Goal: Task Accomplishment & Management: Manage account settings

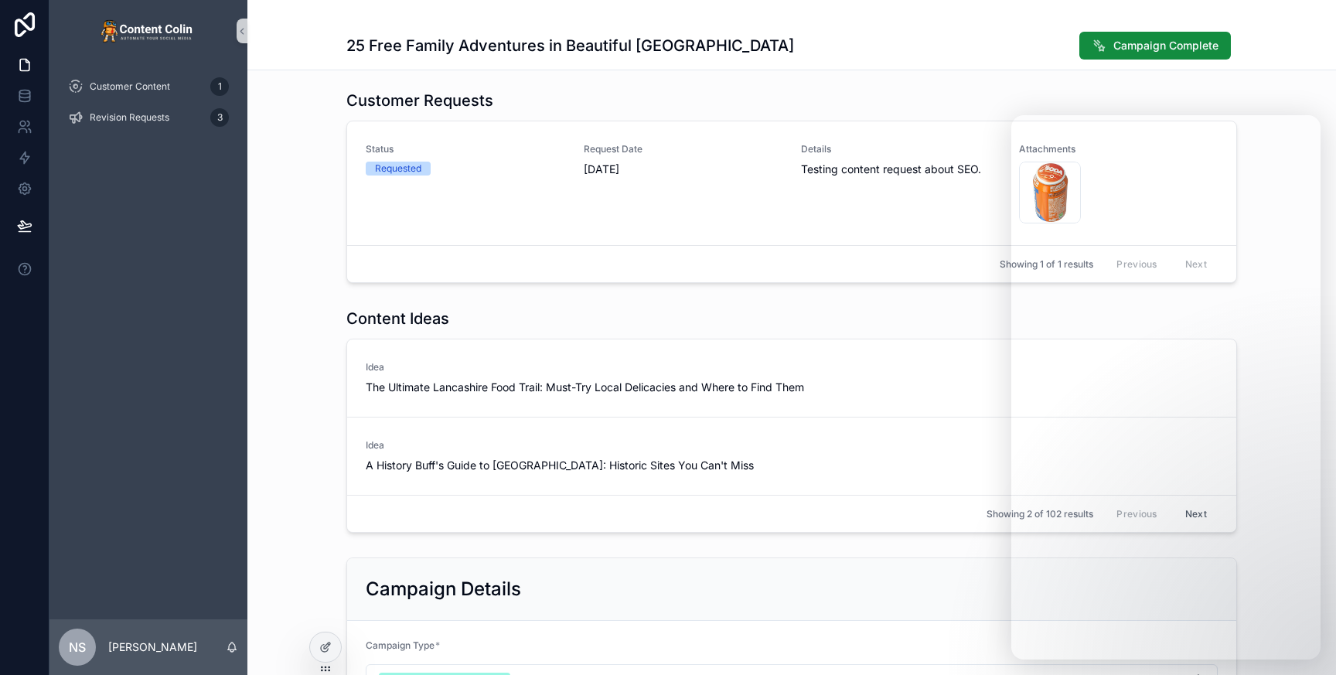
scroll to position [107, 0]
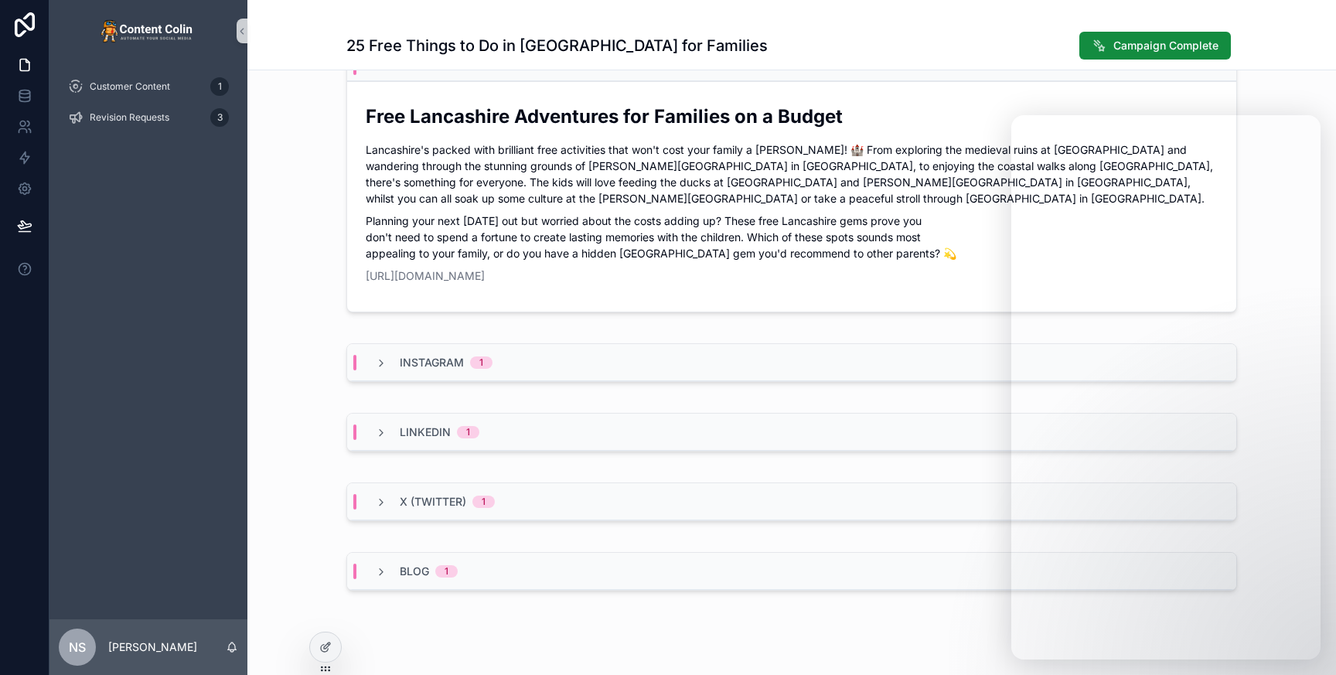
click at [284, 315] on div "Facebook 1 Free Lancashire Adventures for Families on a Budget Lancashire's pac…" at bounding box center [791, 181] width 1089 height 288
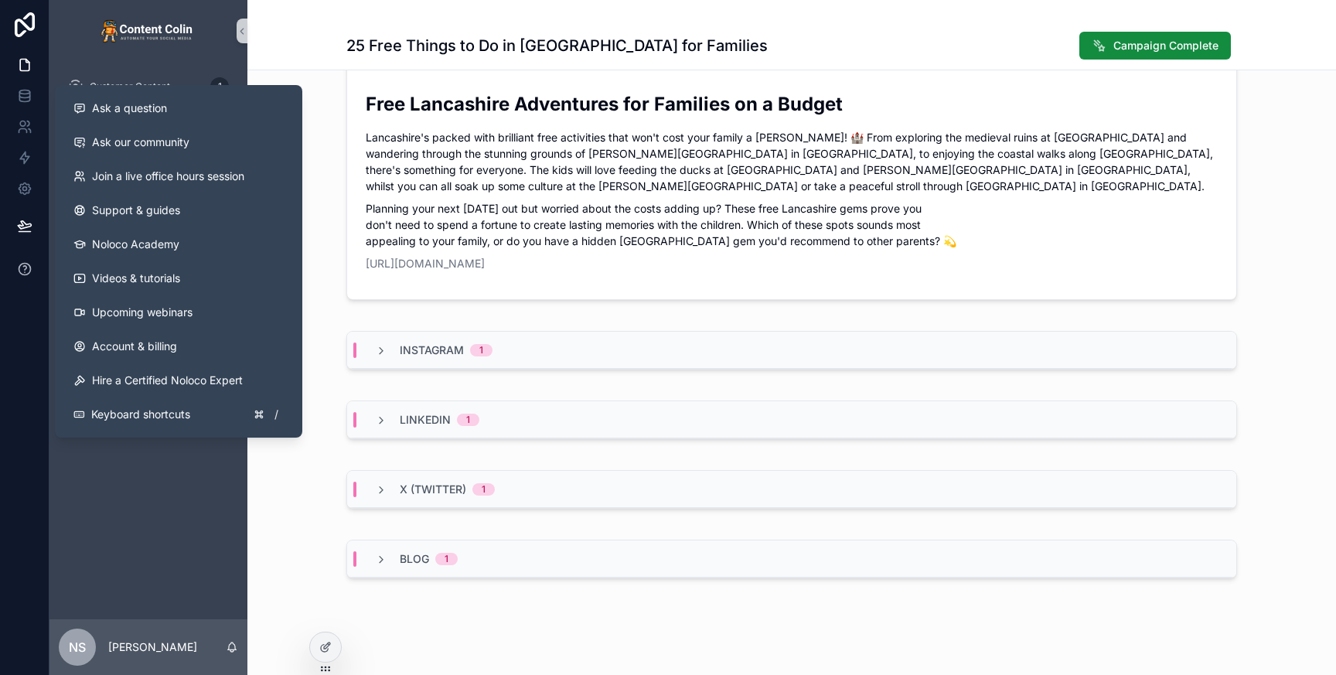
click at [24, 252] on button at bounding box center [24, 268] width 49 height 43
click at [176, 99] on button "Ask a question" at bounding box center [178, 108] width 235 height 34
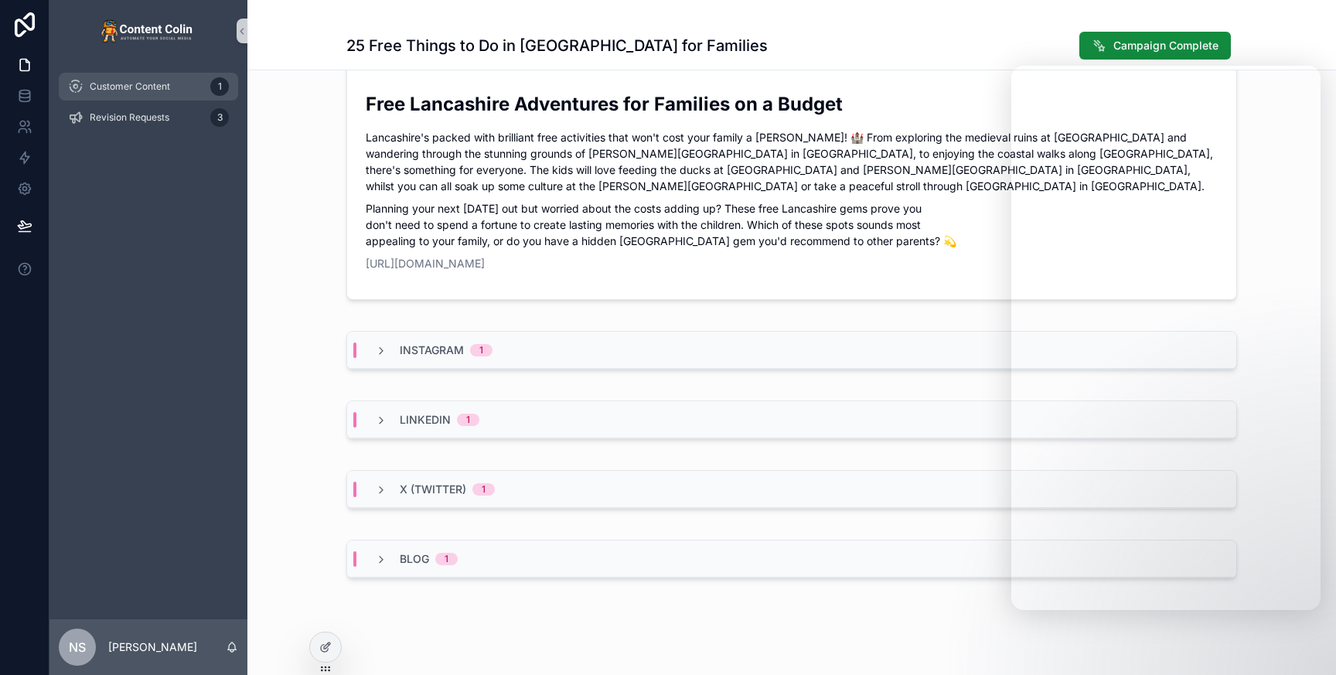
click at [133, 79] on div "Customer Content 1" at bounding box center [148, 86] width 161 height 25
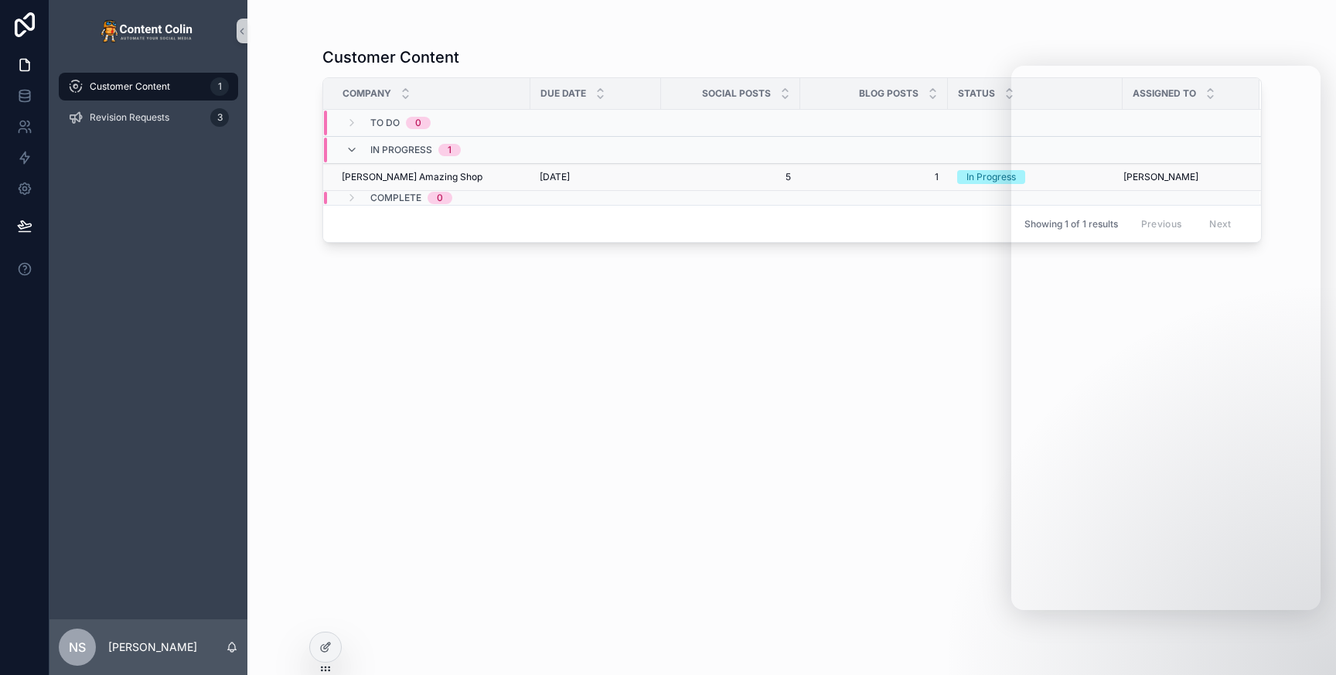
click at [540, 174] on span "15th August 2025" at bounding box center [555, 177] width 30 height 12
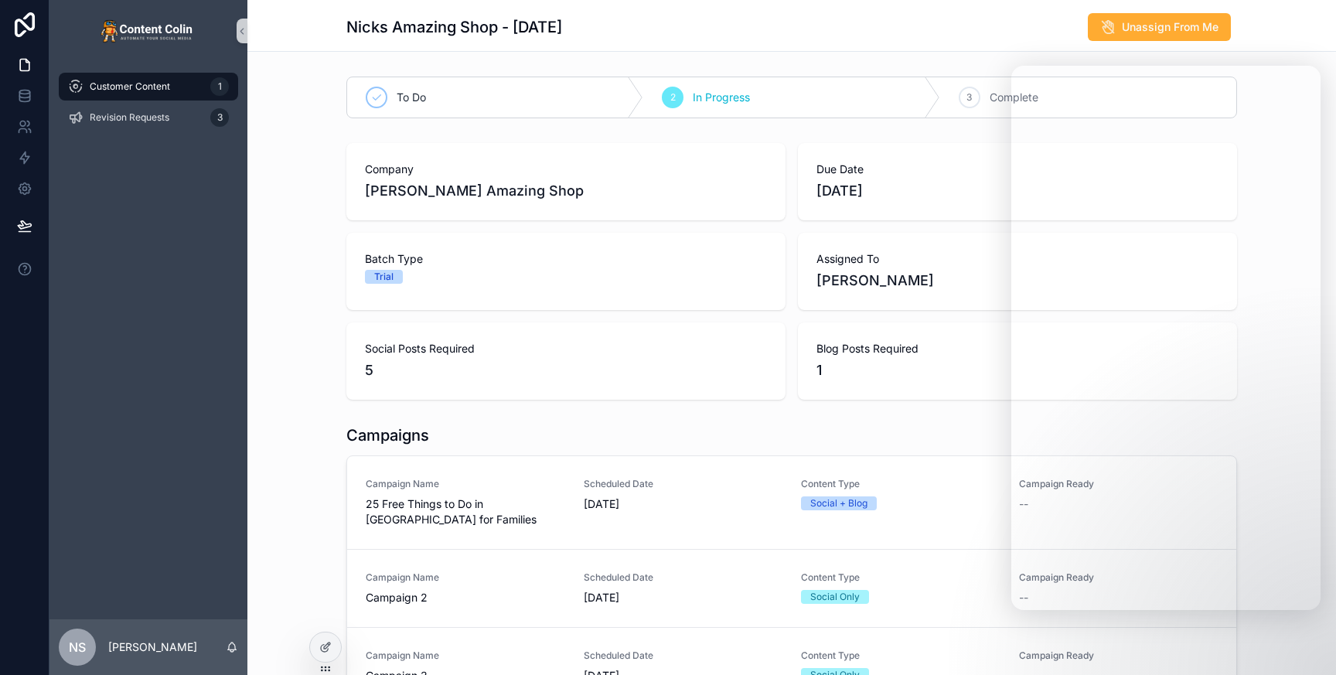
click at [296, 333] on div "Company Nicks Amazing Shop Due Date 15th August 2025 Batch Type Trial Assigned …" at bounding box center [791, 271] width 1089 height 269
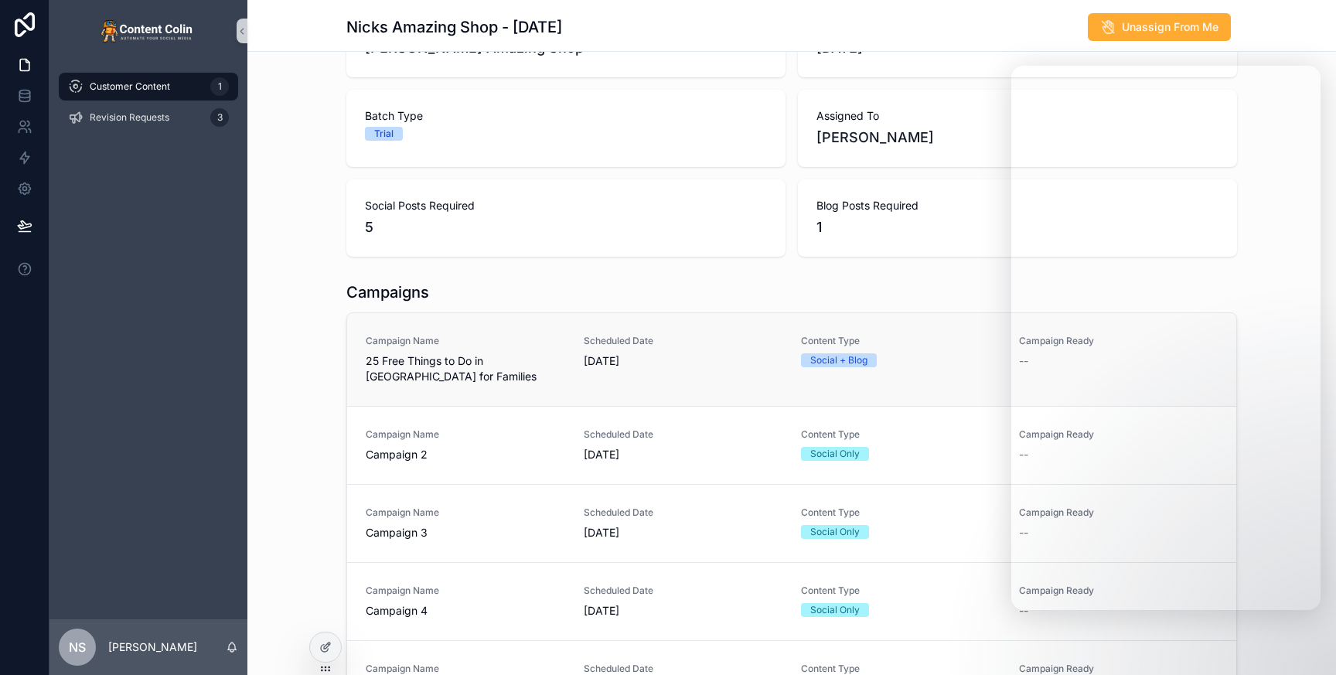
click at [738, 360] on span "21st August 2025" at bounding box center [684, 360] width 200 height 15
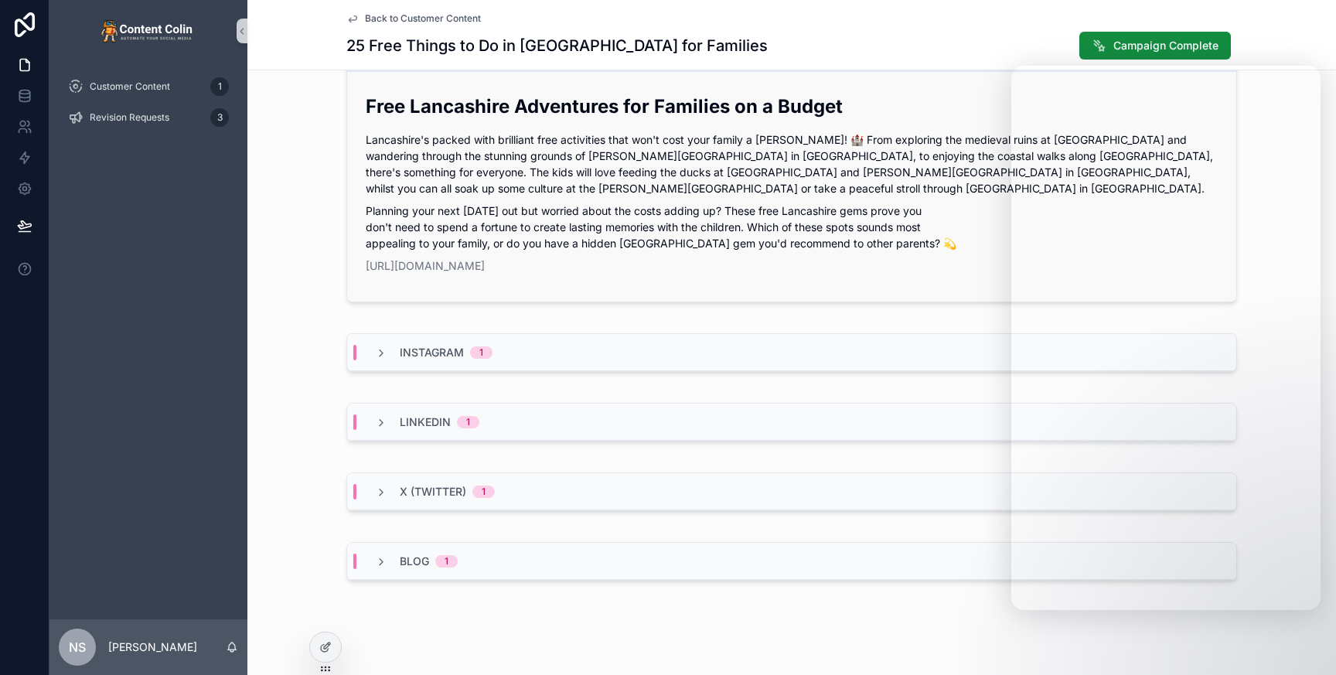
scroll to position [1294, 0]
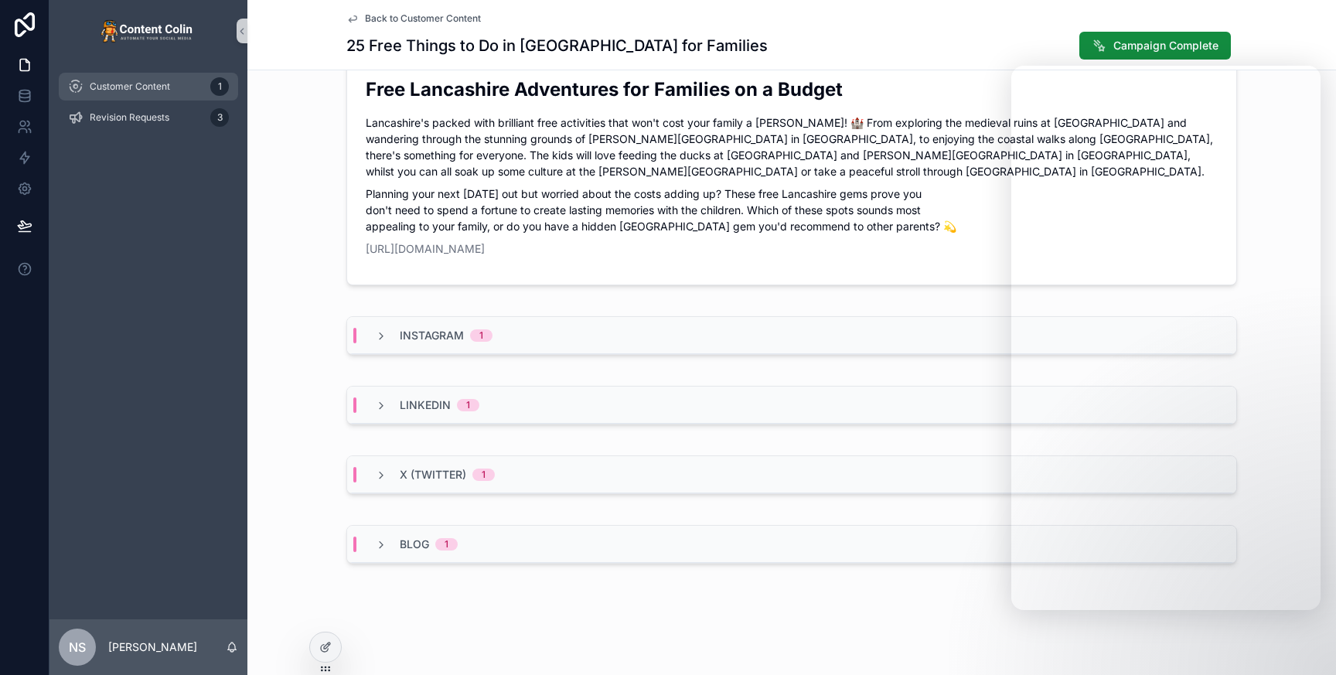
click at [128, 87] on span "Customer Content" at bounding box center [130, 86] width 80 height 12
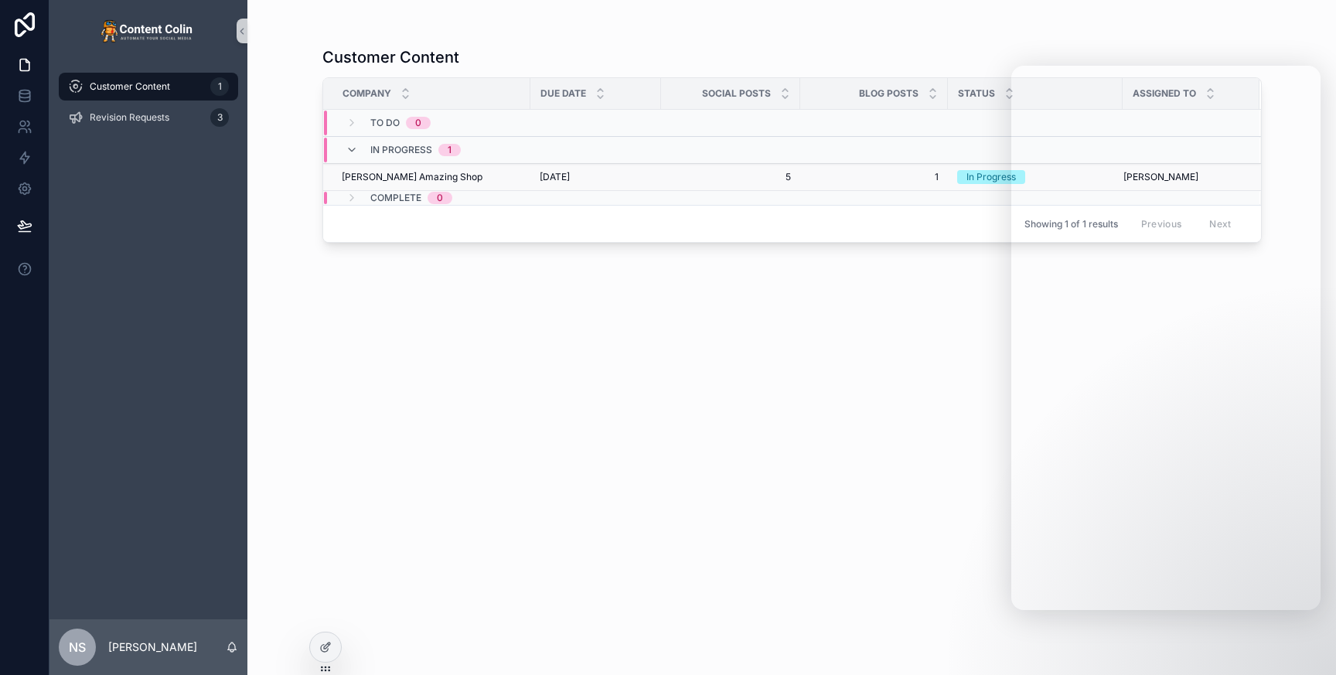
click at [474, 172] on div "Nicks Amazing Shop Nicks Amazing Shop" at bounding box center [431, 177] width 179 height 12
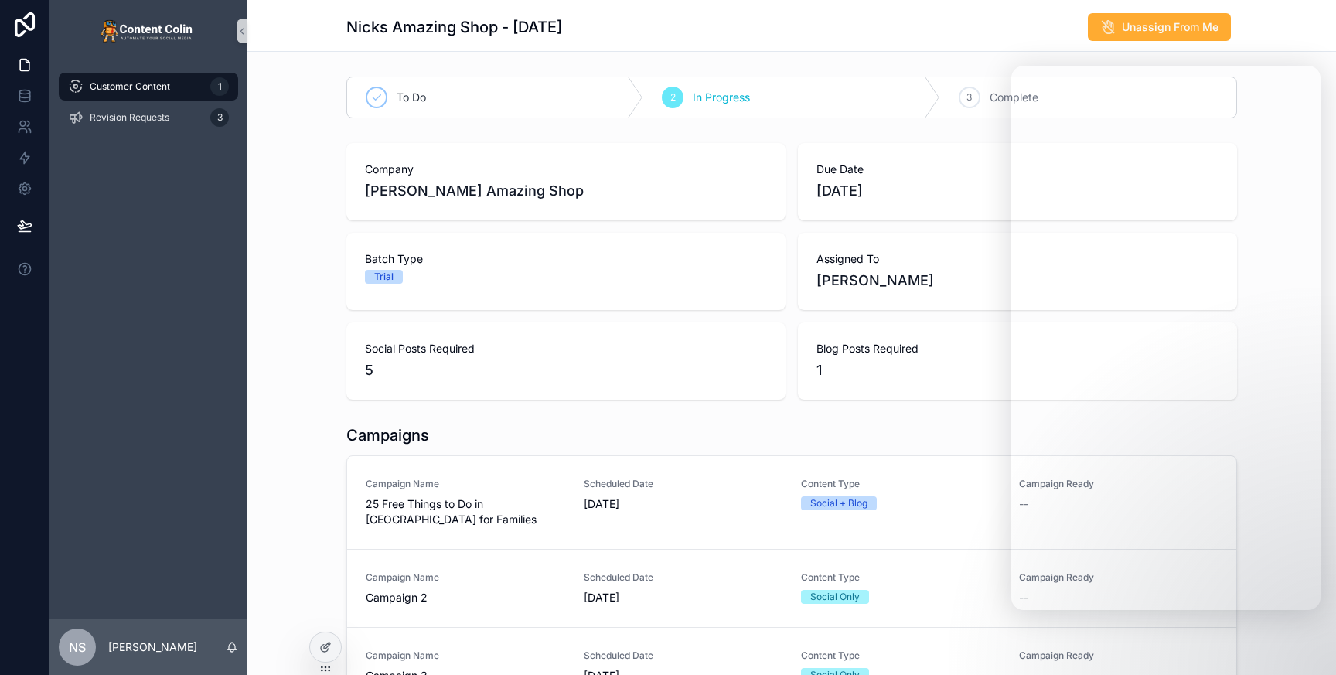
click at [321, 197] on div "Company Nicks Amazing Shop Due Date 15th August 2025 Batch Type Trial Assigned …" at bounding box center [791, 271] width 1089 height 269
click at [523, 476] on link "Campaign Name 25 Free Things to Do in Lancashire for Families Scheduled Date 21…" at bounding box center [791, 502] width 889 height 93
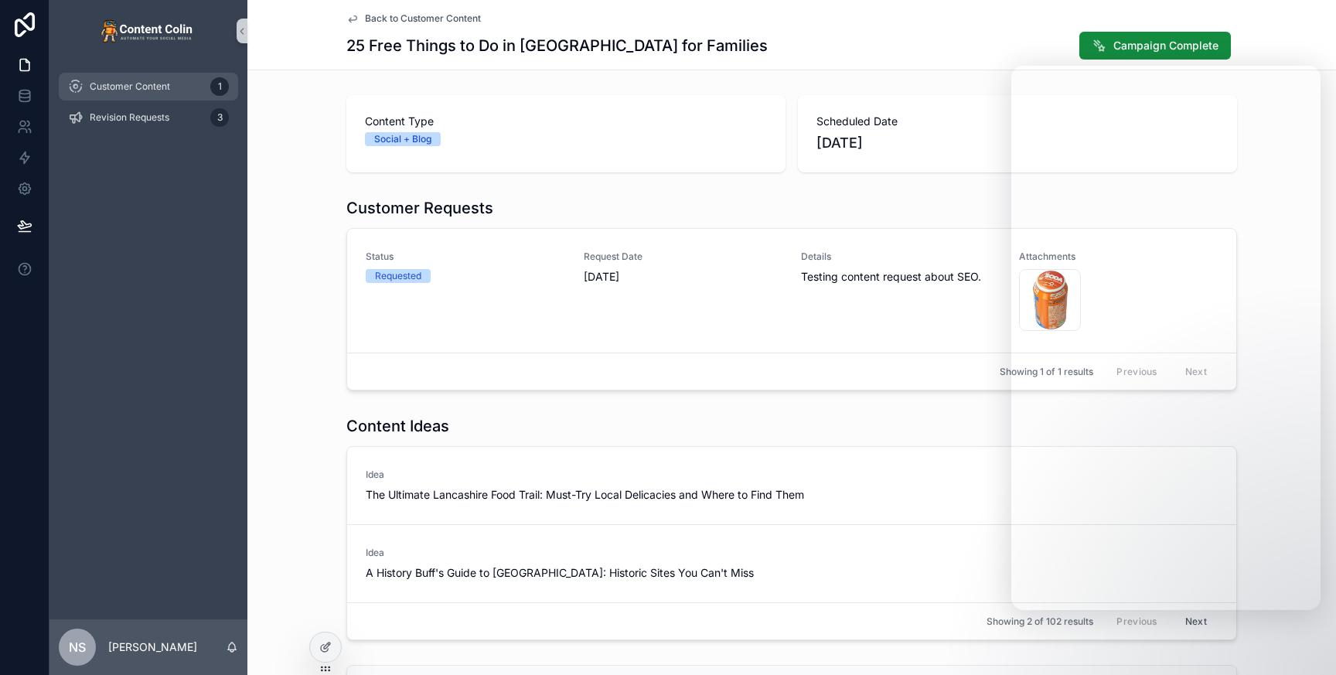
click at [159, 89] on span "Customer Content" at bounding box center [130, 86] width 80 height 12
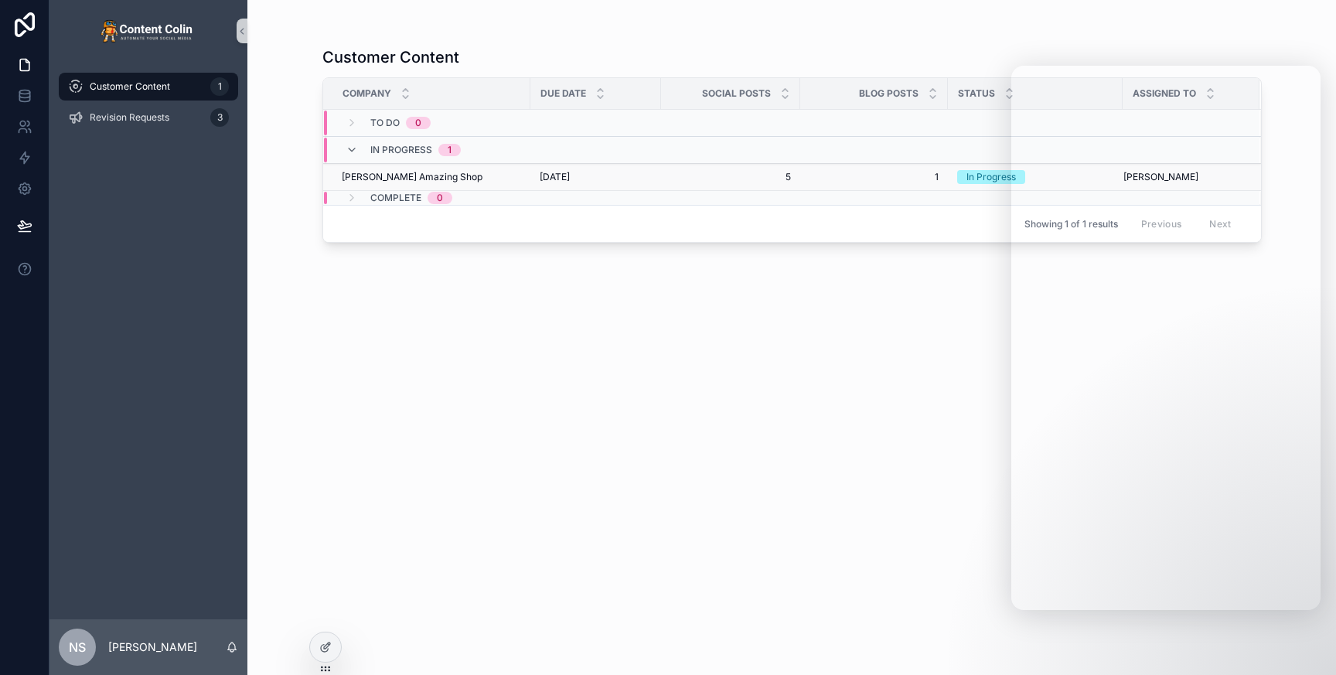
click at [570, 178] on span "15th August 2025" at bounding box center [555, 177] width 30 height 12
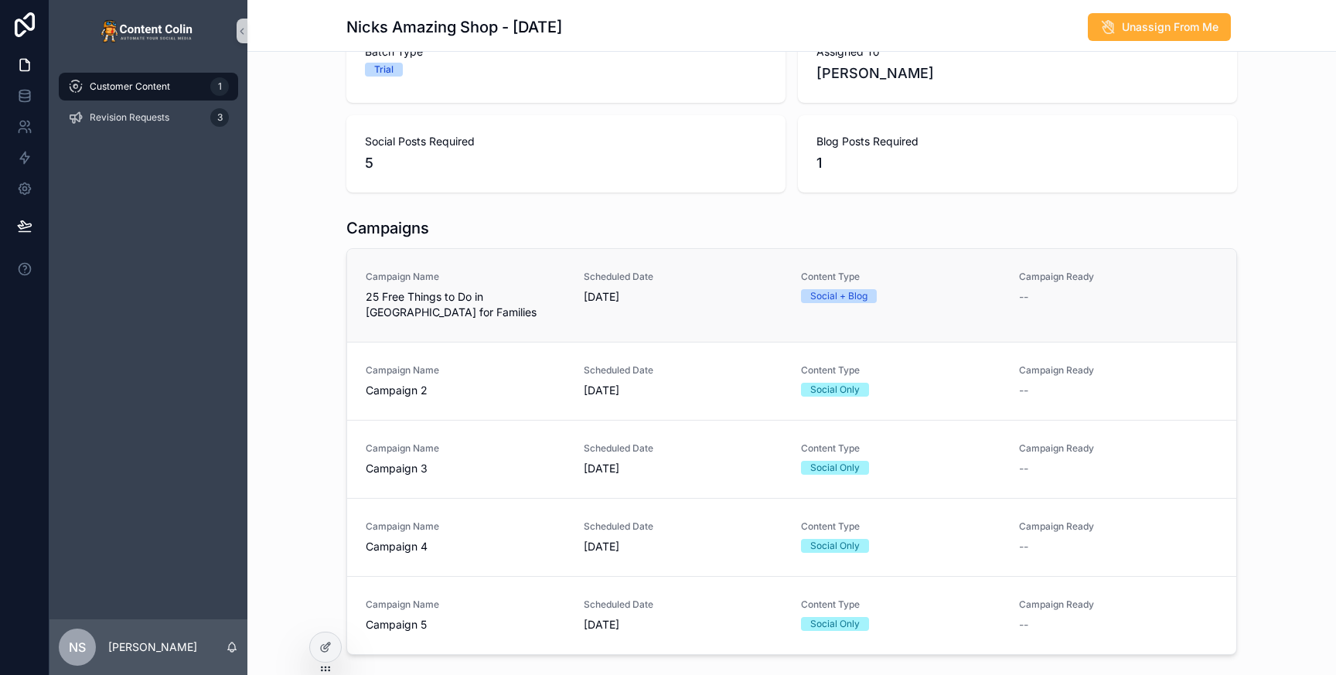
scroll to position [203, 0]
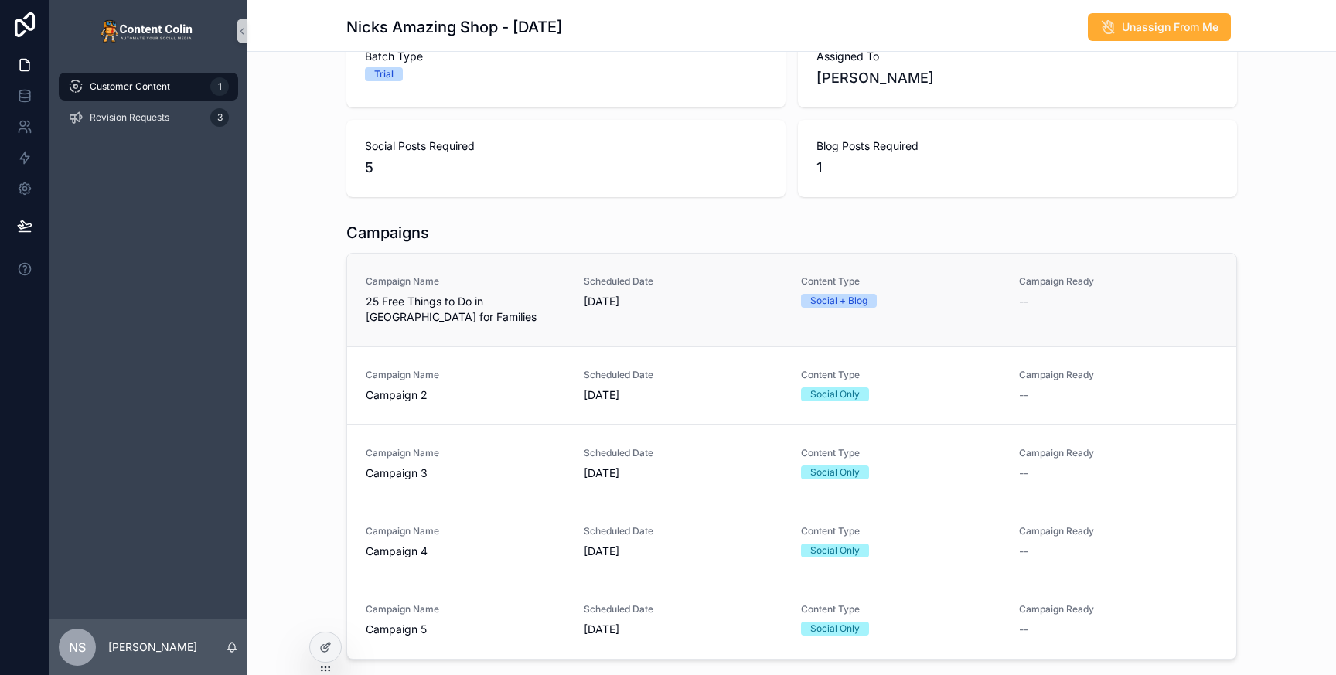
click at [726, 335] on link "Campaign Name 25 Free Things to Do in Lancashire for Families Scheduled Date 21…" at bounding box center [791, 300] width 889 height 93
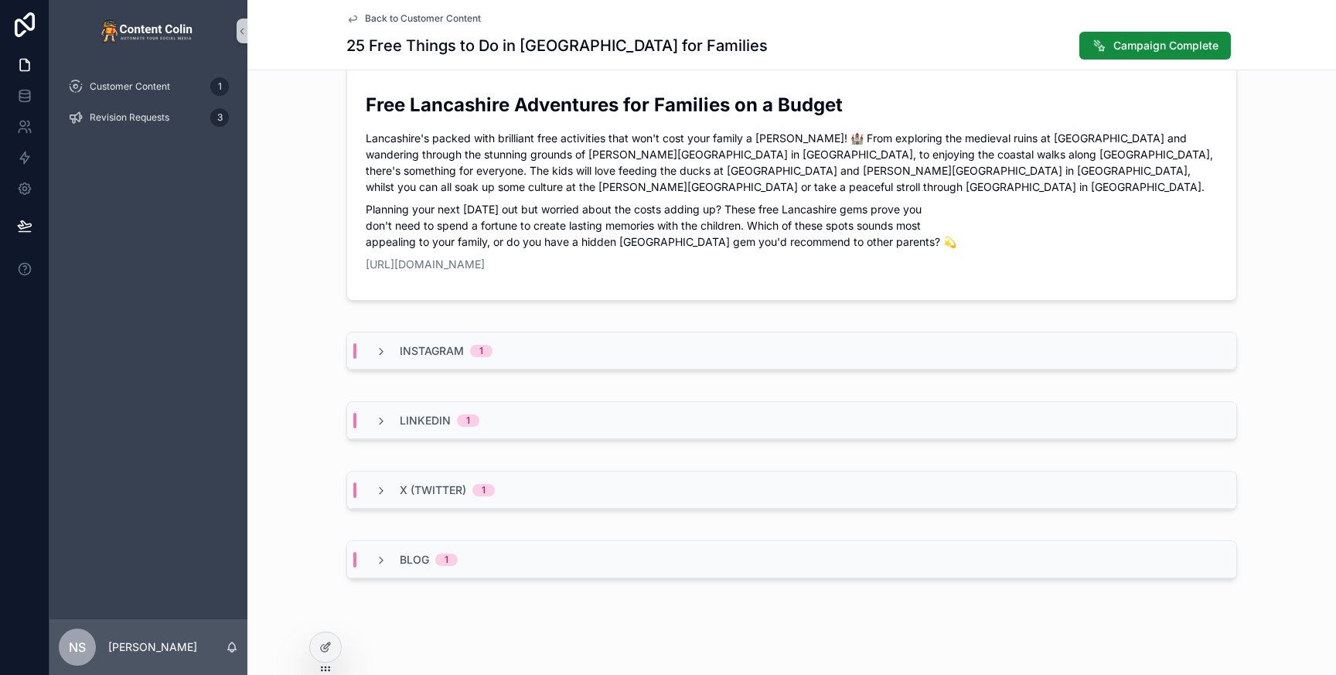
scroll to position [1294, 0]
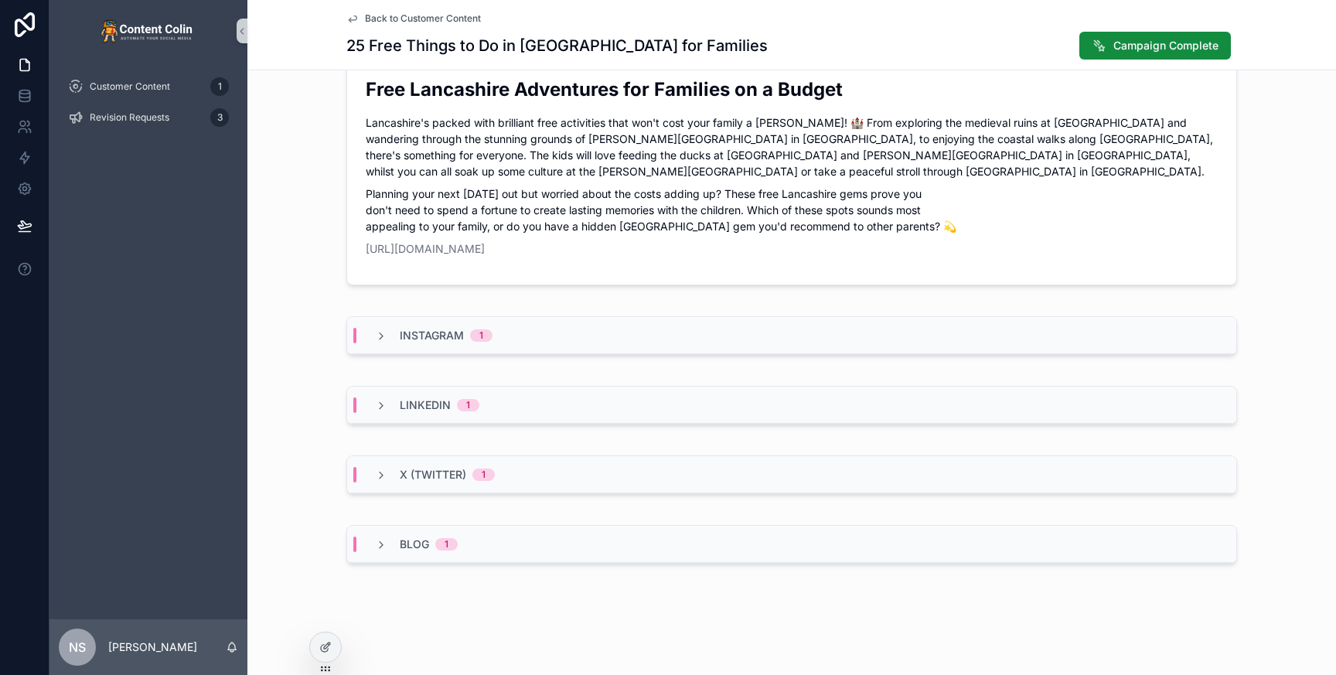
click at [354, 18] on icon "scrollable content" at bounding box center [352, 18] width 12 height 12
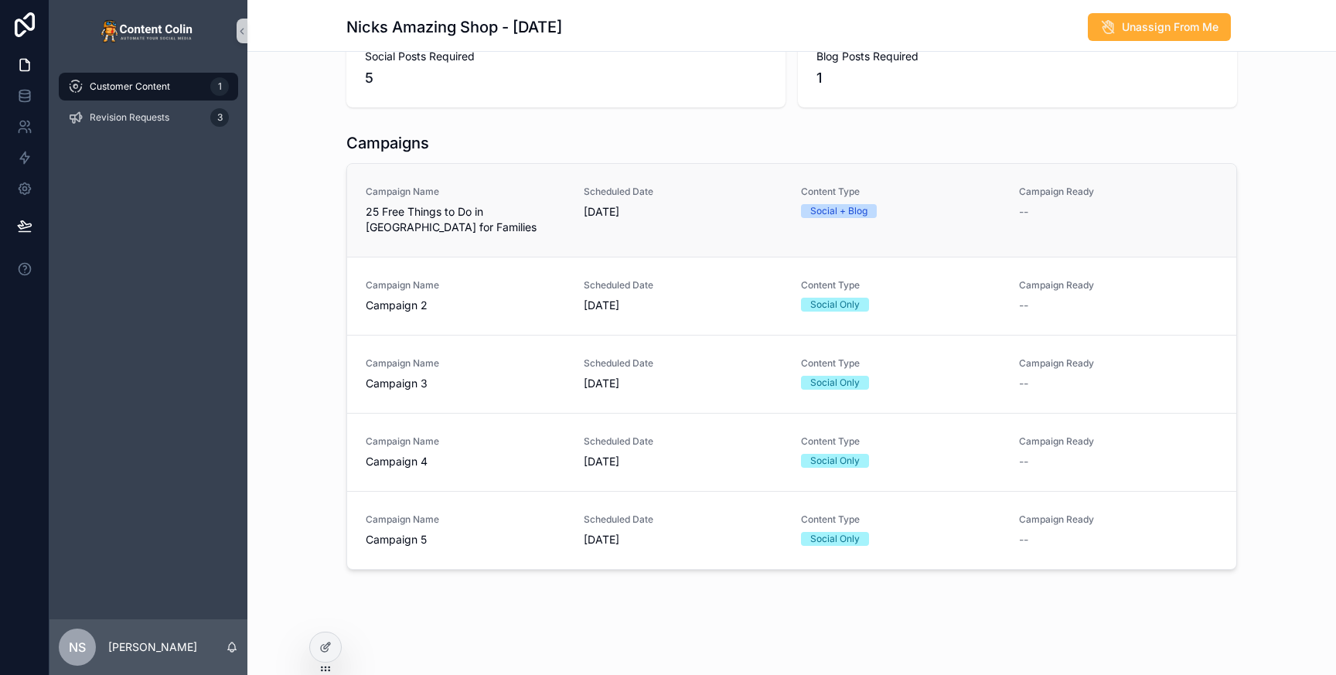
scroll to position [292, 0]
click at [578, 285] on div "Campaign Name Campaign 2 Scheduled Date 25th August 2025 Content Type Social On…" at bounding box center [792, 296] width 852 height 34
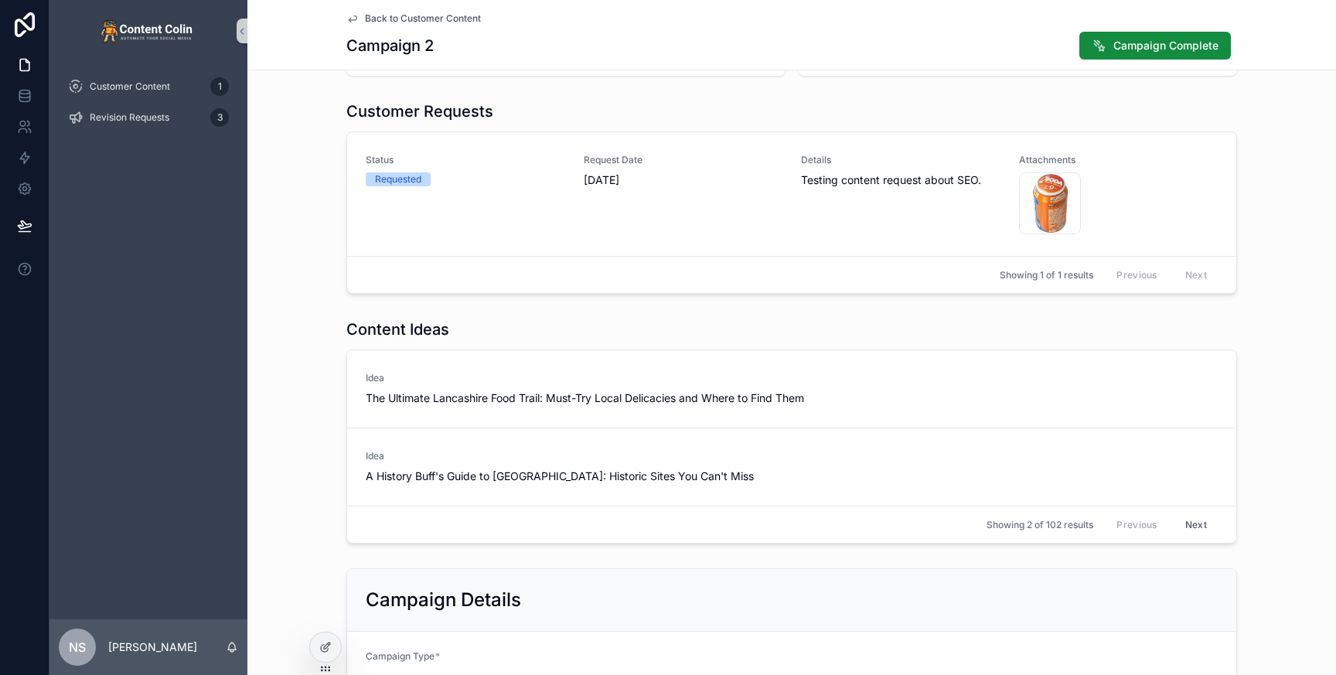
scroll to position [106, 0]
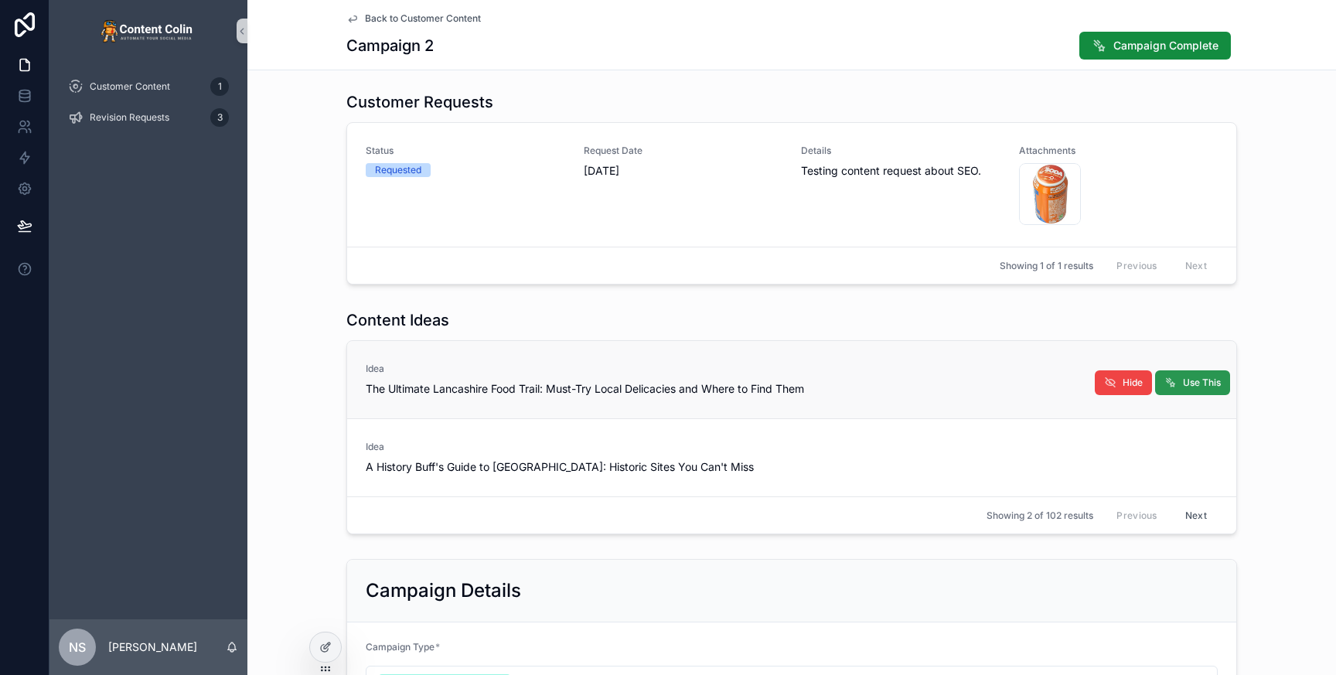
click at [1174, 383] on icon "scrollable content" at bounding box center [1171, 383] width 12 height 12
type textarea "**********"
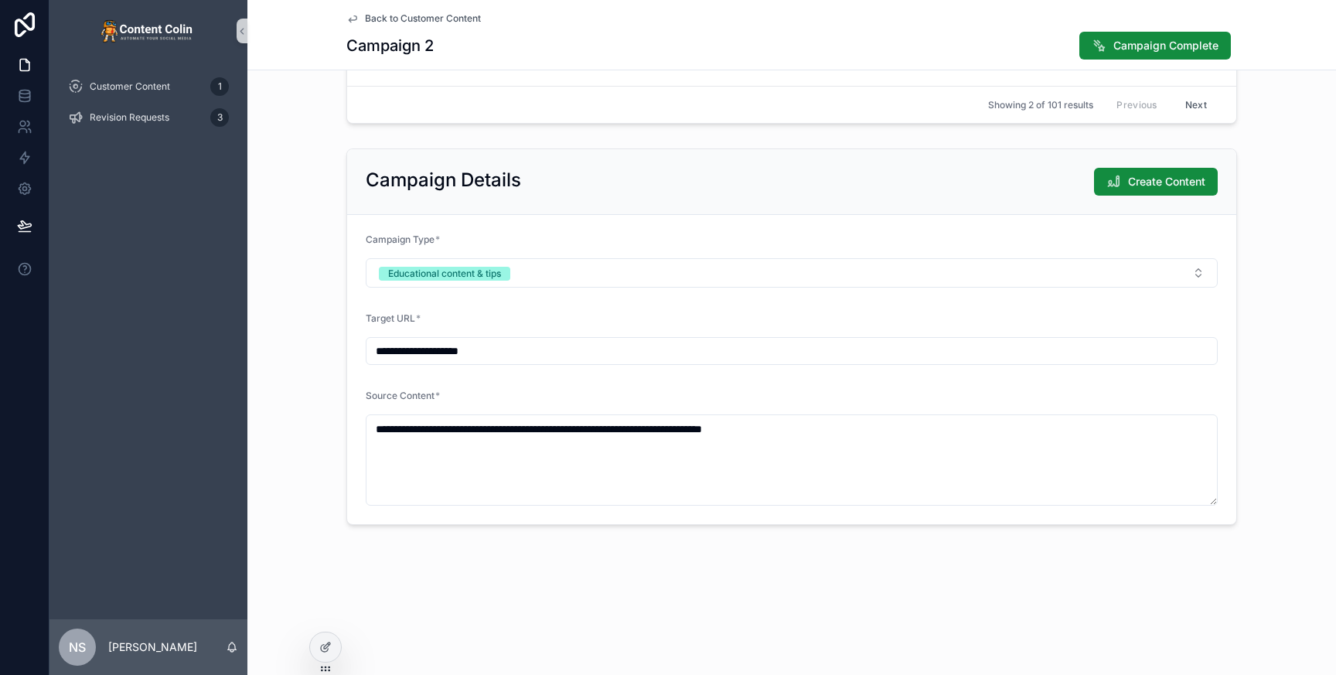
scroll to position [516, 0]
click at [1172, 181] on span "Create Content" at bounding box center [1166, 182] width 77 height 15
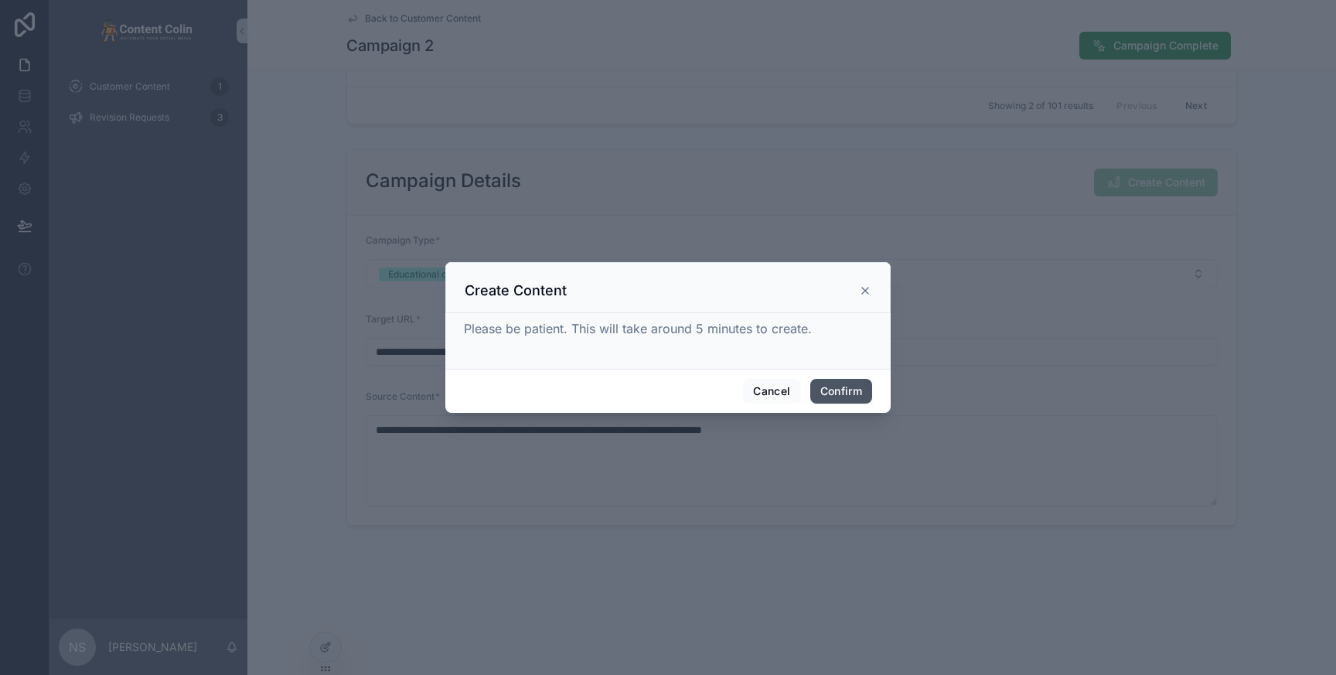
click at [865, 383] on button "Confirm" at bounding box center [841, 391] width 62 height 25
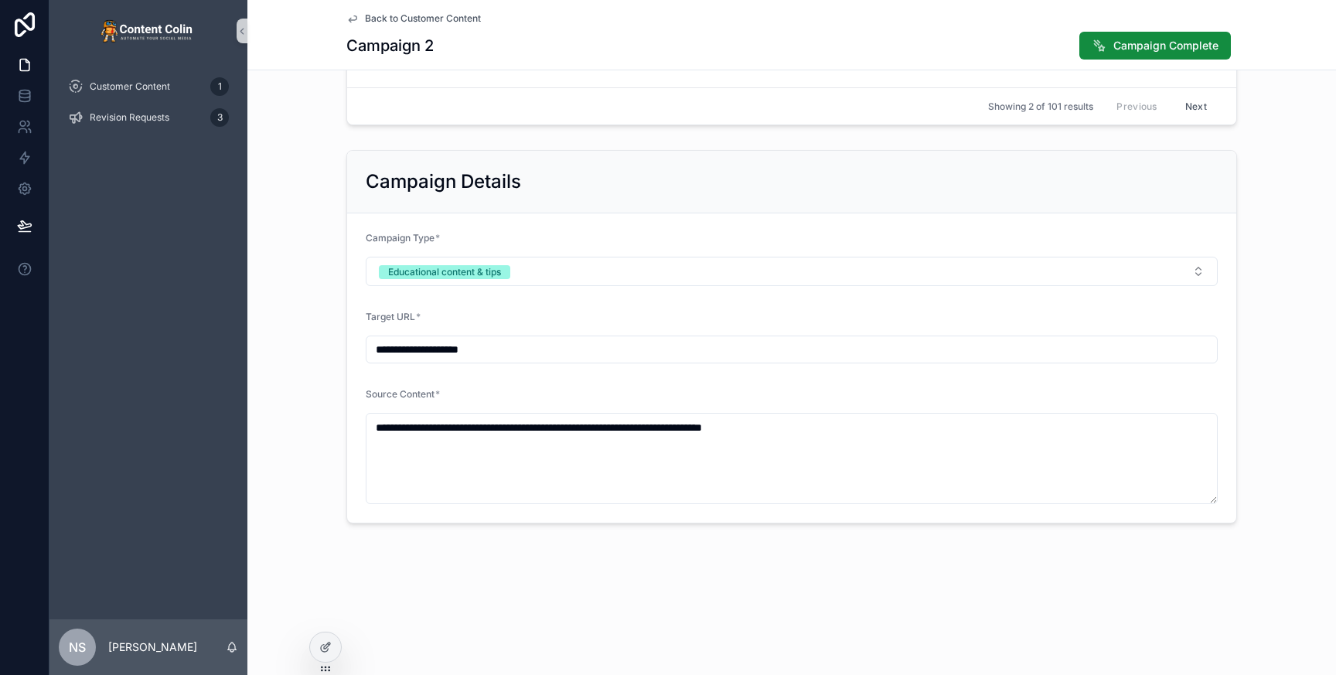
scroll to position [0, 0]
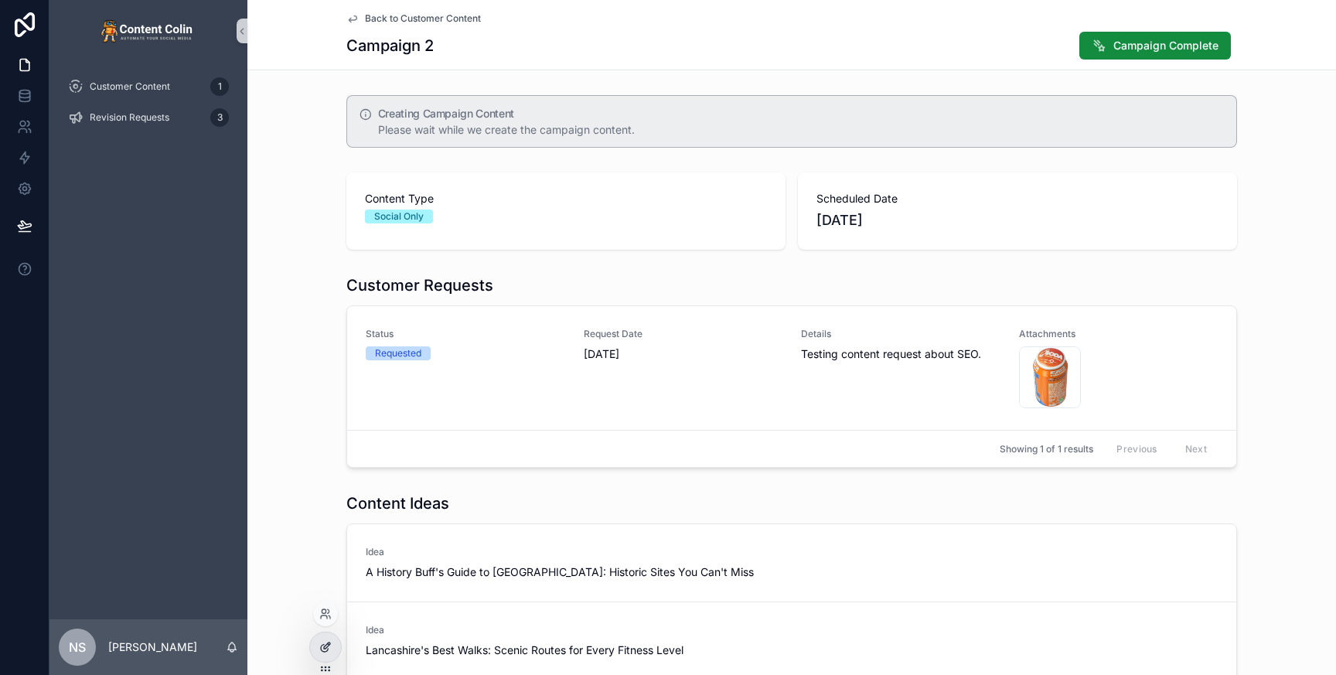
click at [319, 648] on icon at bounding box center [325, 647] width 12 height 12
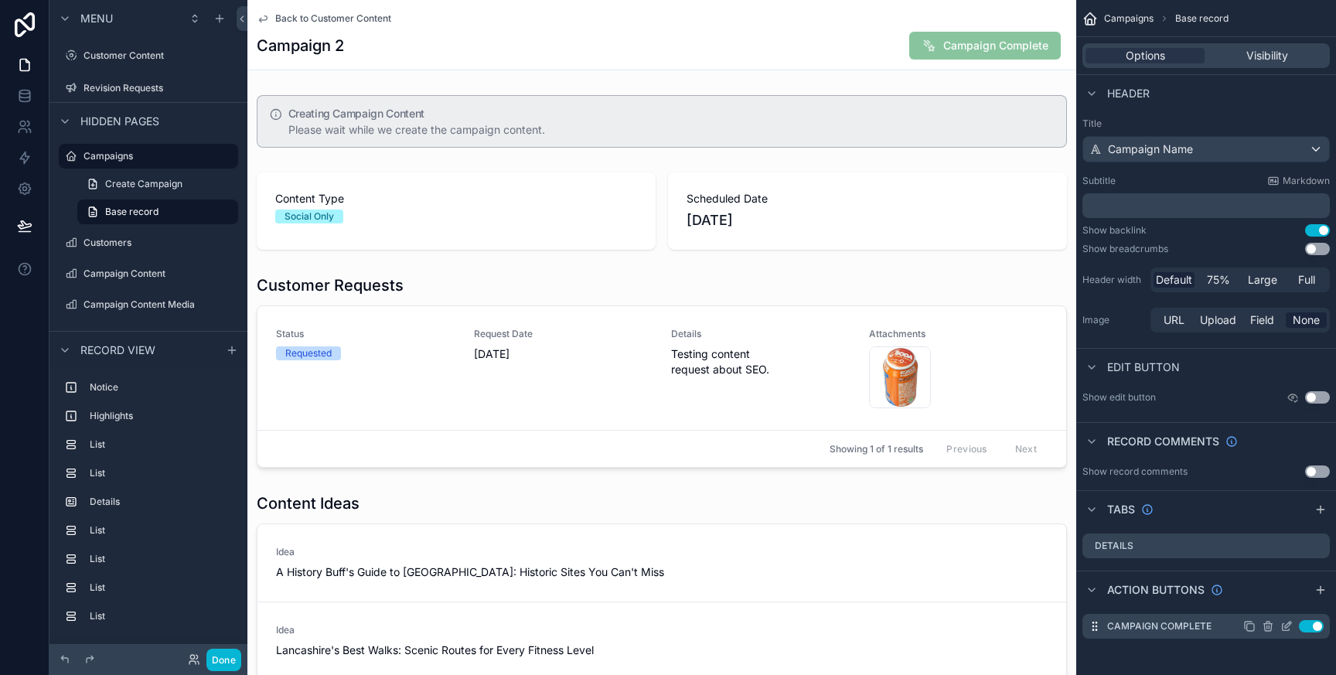
click at [1286, 626] on icon "scrollable content" at bounding box center [1287, 626] width 12 height 12
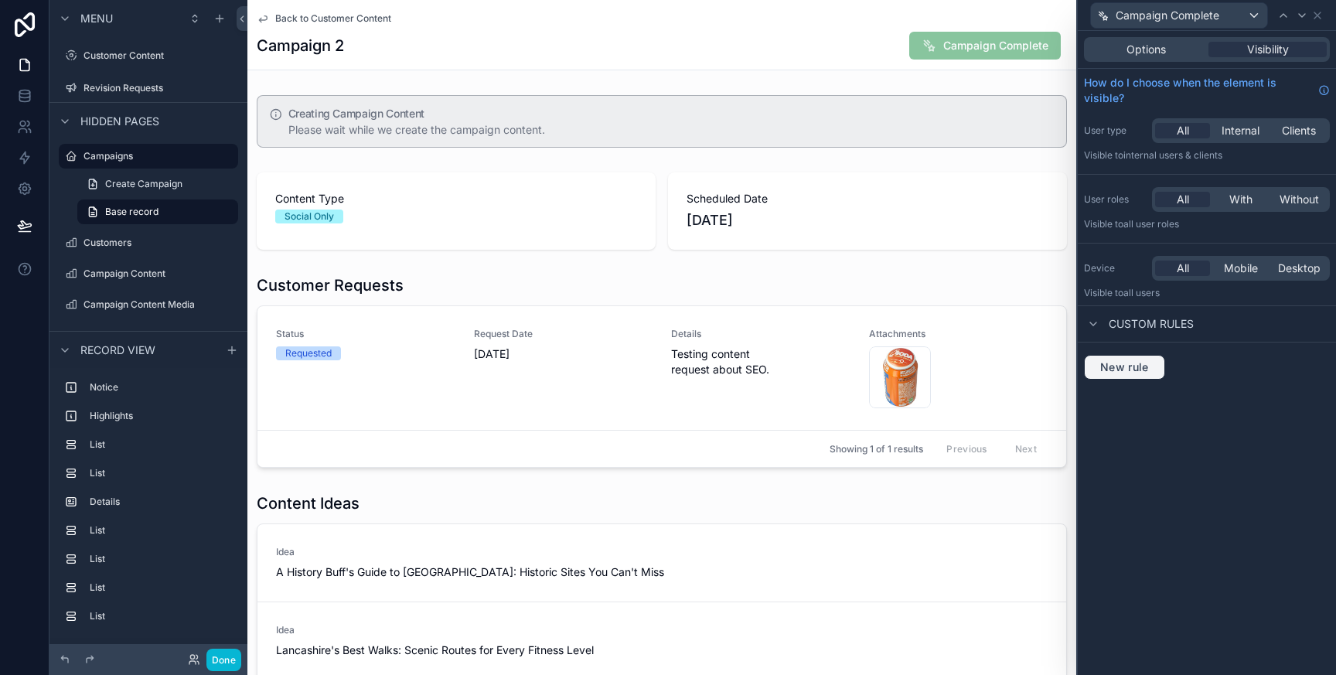
click at [1152, 367] on span "New rule" at bounding box center [1124, 367] width 61 height 14
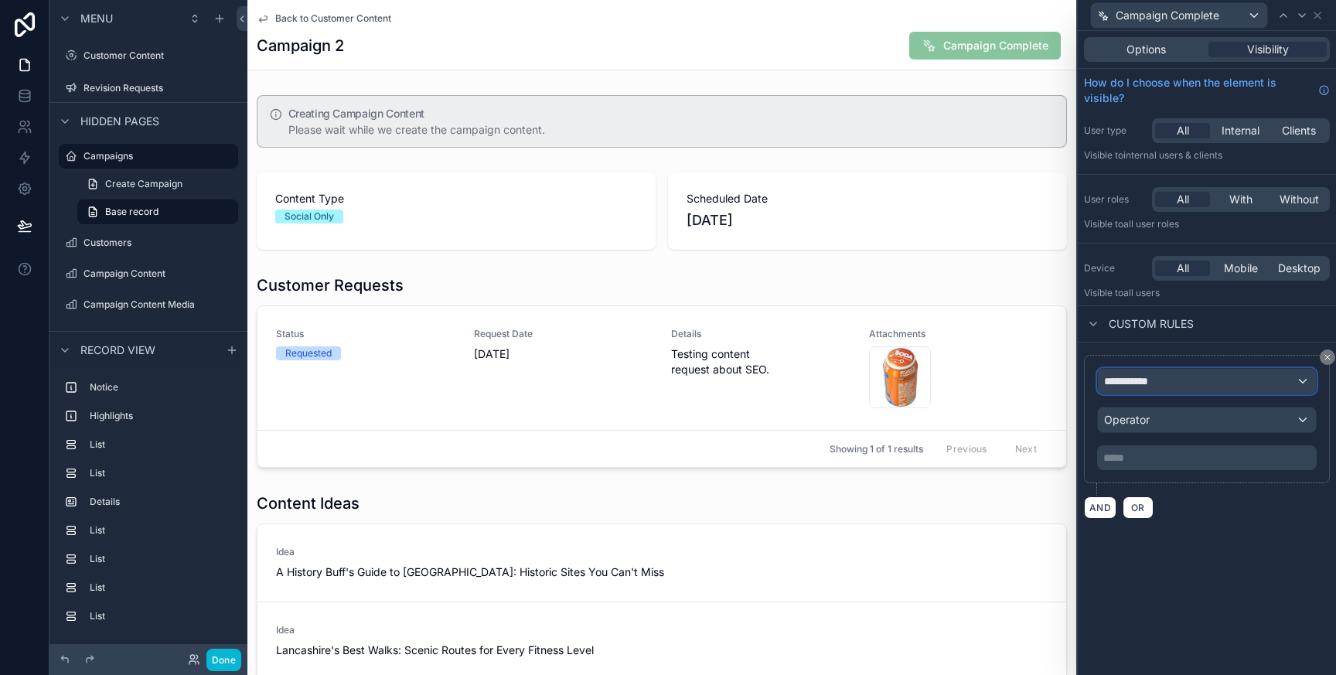
click at [1174, 383] on div "**********" at bounding box center [1207, 381] width 218 height 25
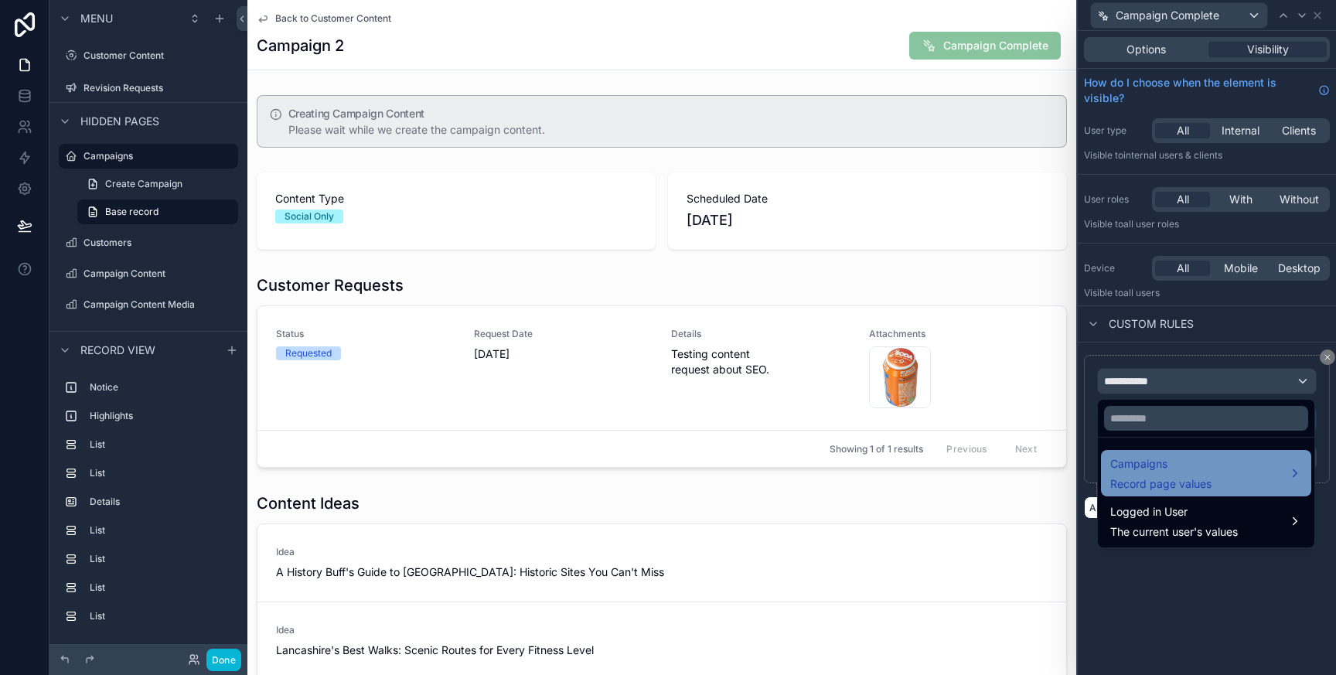
click at [1178, 476] on span "Record page values" at bounding box center [1160, 483] width 101 height 15
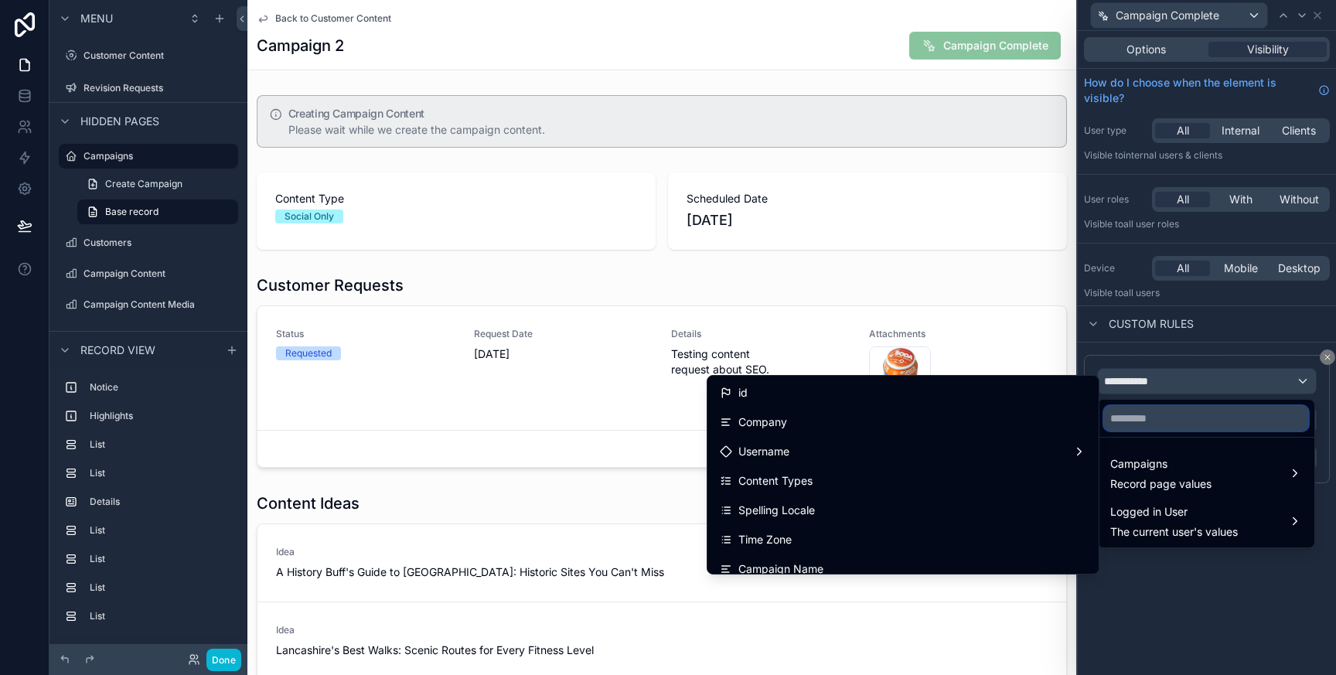
click at [1161, 421] on input "text" at bounding box center [1206, 418] width 204 height 25
type input "***"
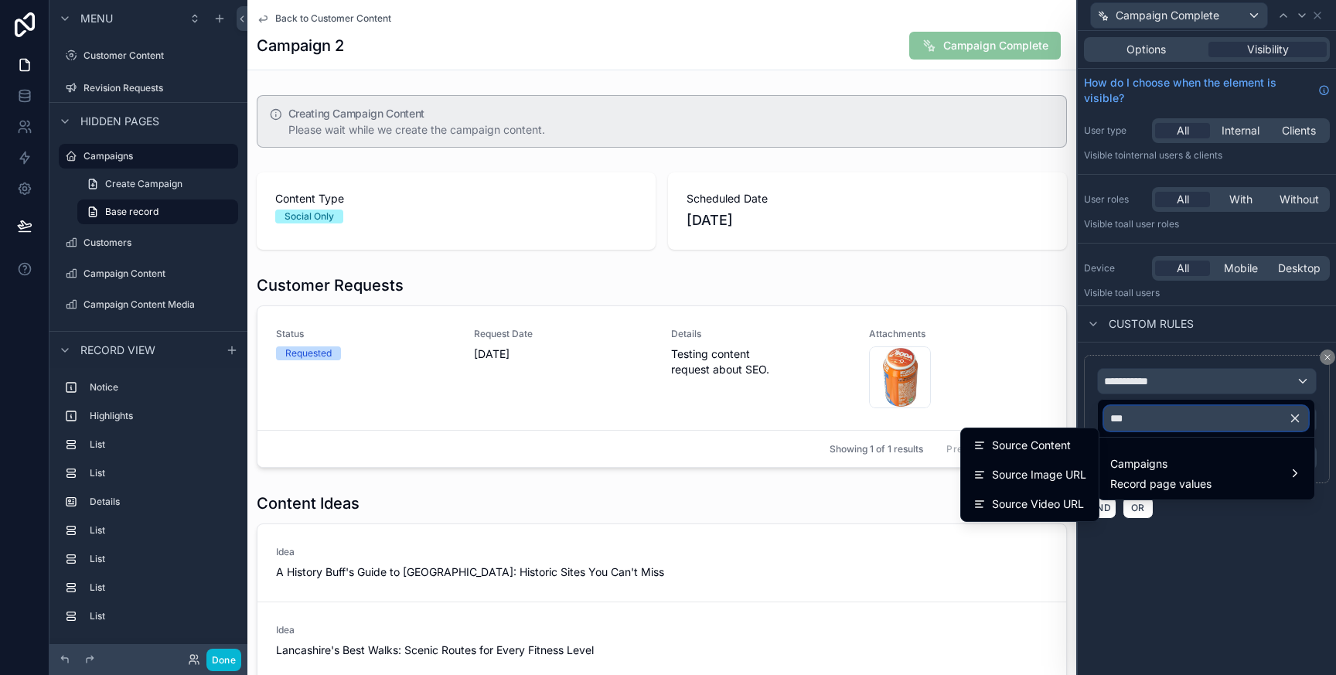
drag, startPoint x: 1161, startPoint y: 421, endPoint x: 1109, endPoint y: 420, distance: 51.8
click at [1109, 420] on input "***" at bounding box center [1206, 418] width 204 height 25
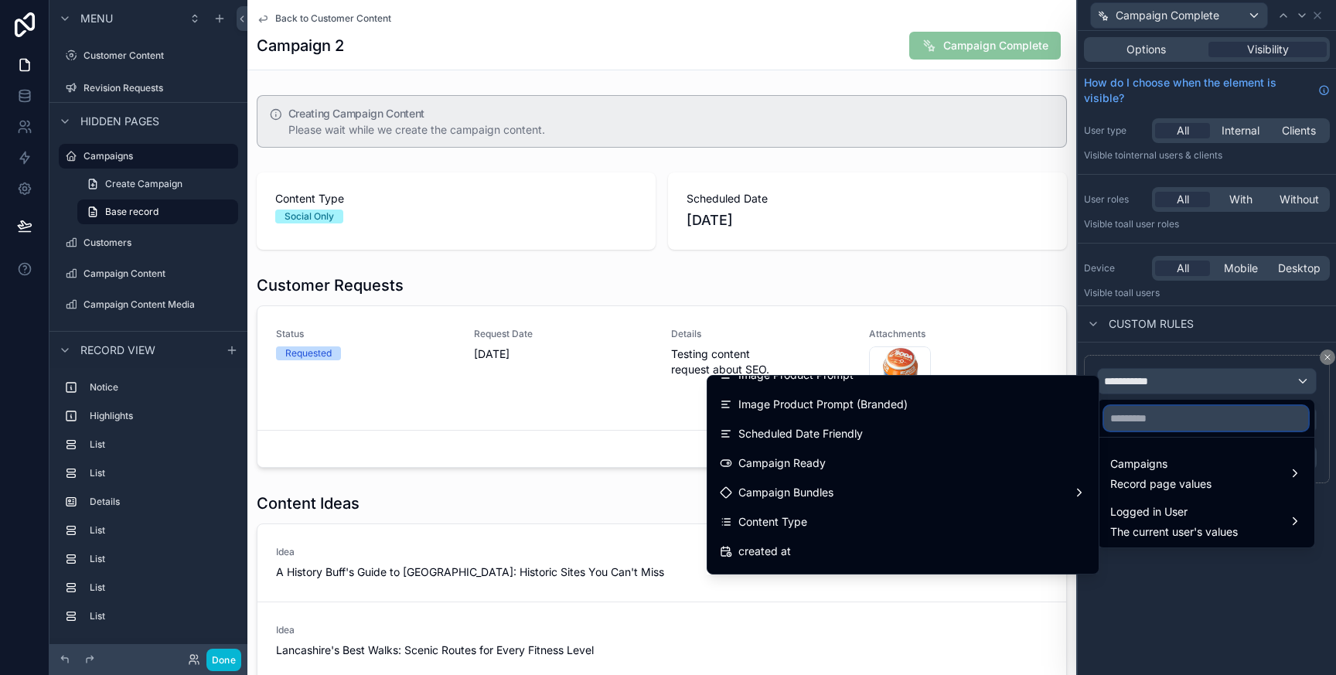
scroll to position [1687, 0]
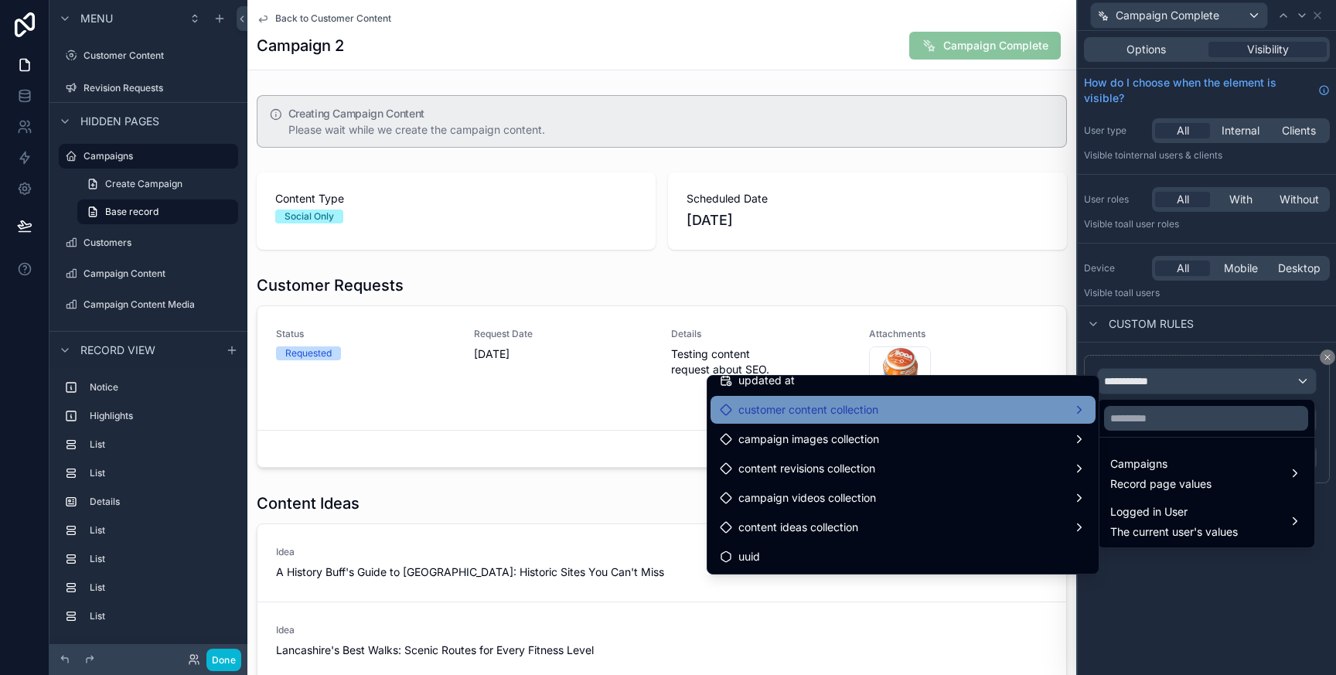
click at [878, 412] on span "customer content collection" at bounding box center [808, 410] width 140 height 19
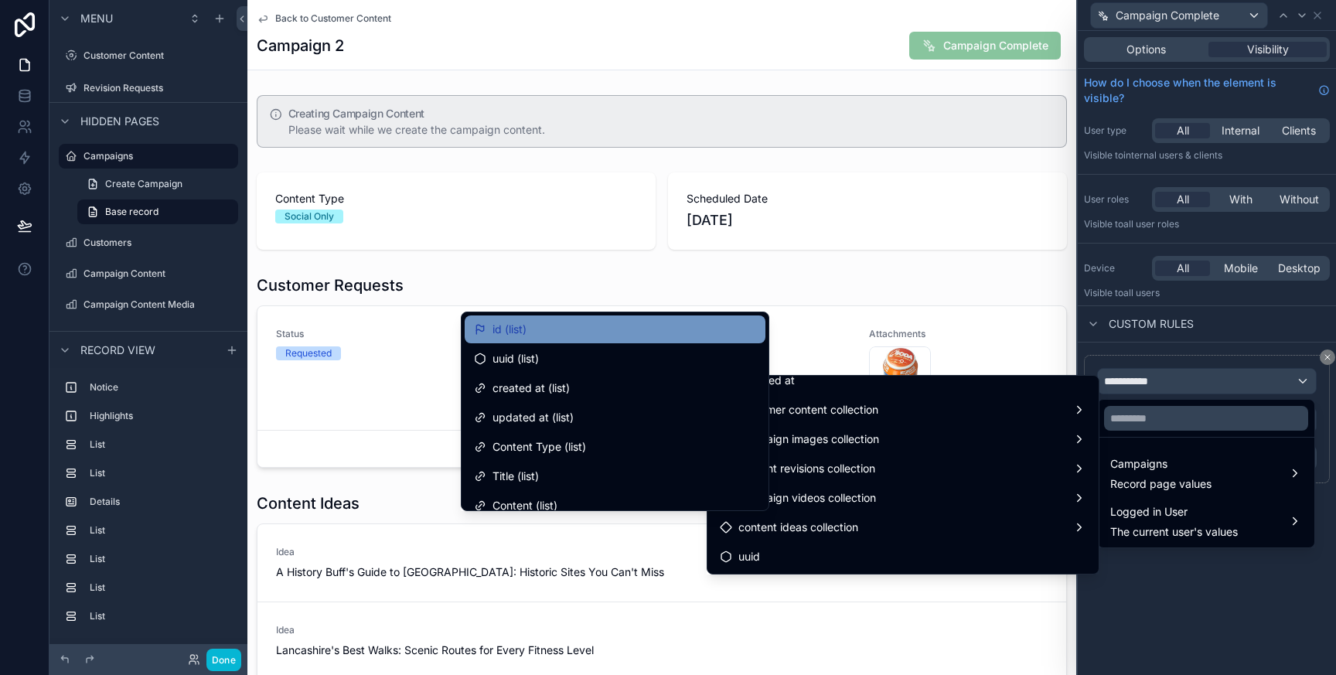
click at [618, 328] on div "id (list)" at bounding box center [615, 329] width 282 height 19
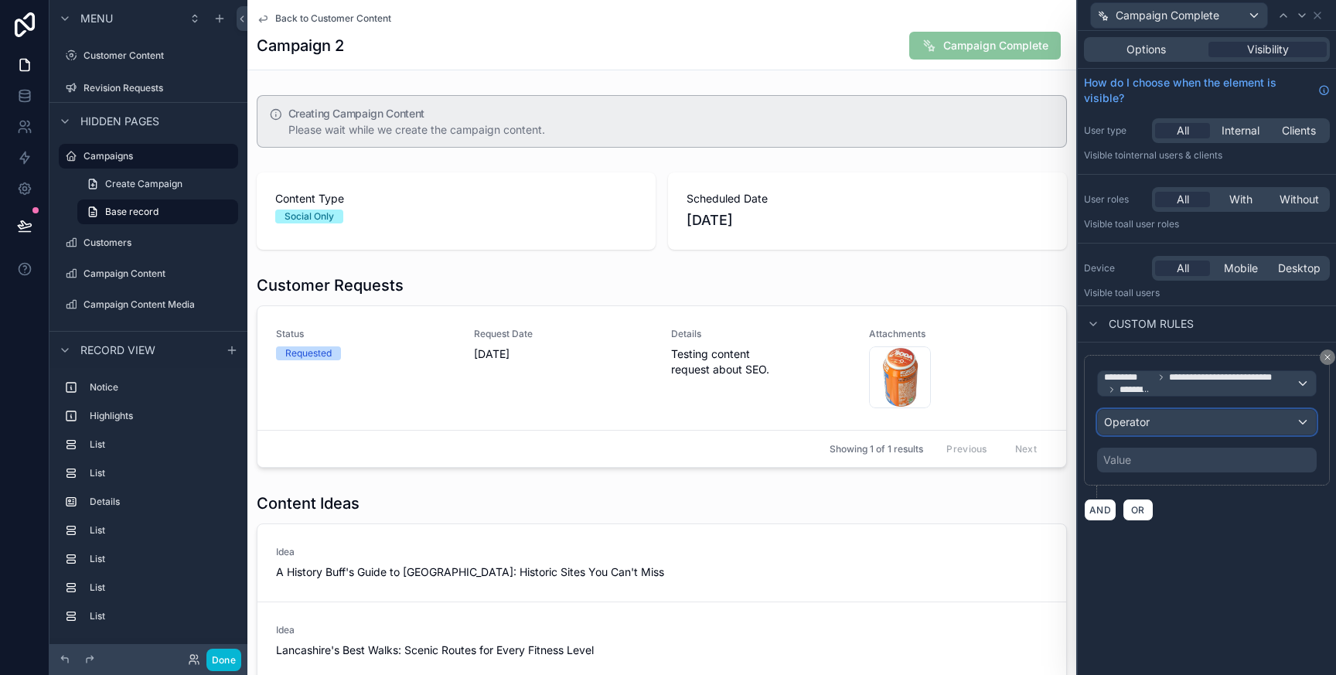
click at [1167, 434] on button "Operator" at bounding box center [1207, 422] width 220 height 26
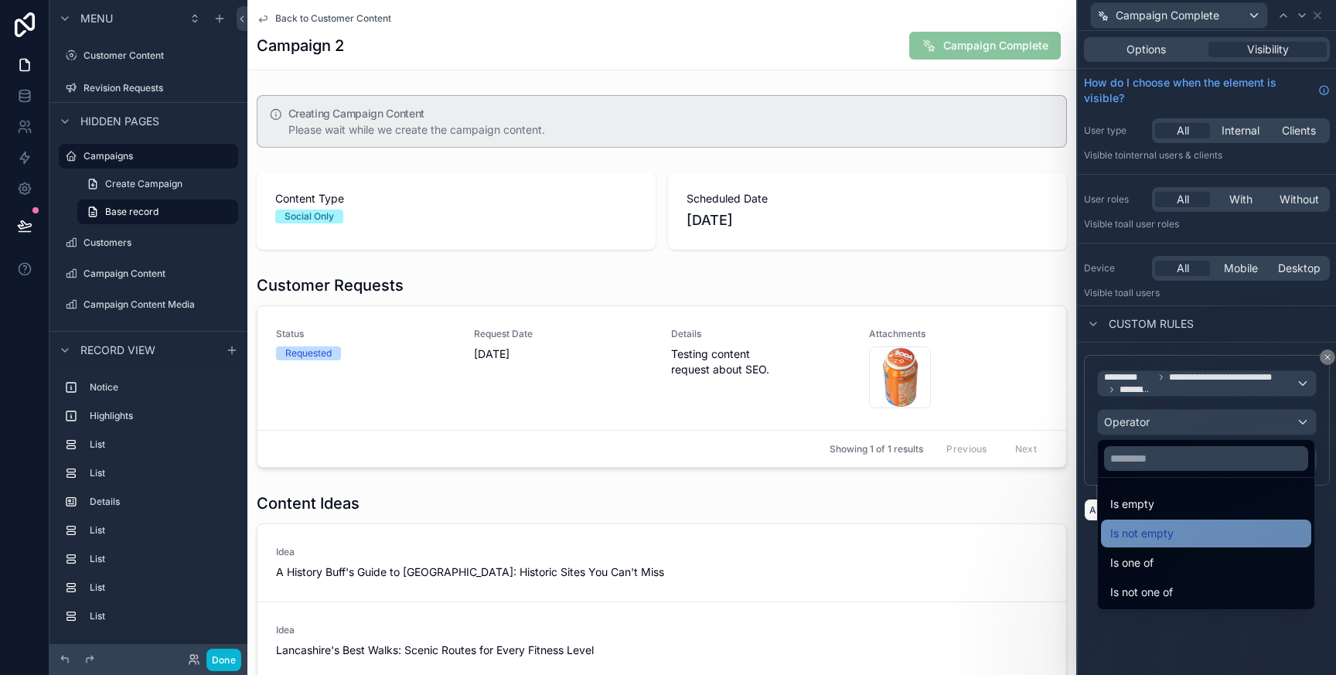
click at [1188, 529] on div "Is not empty" at bounding box center [1206, 533] width 192 height 19
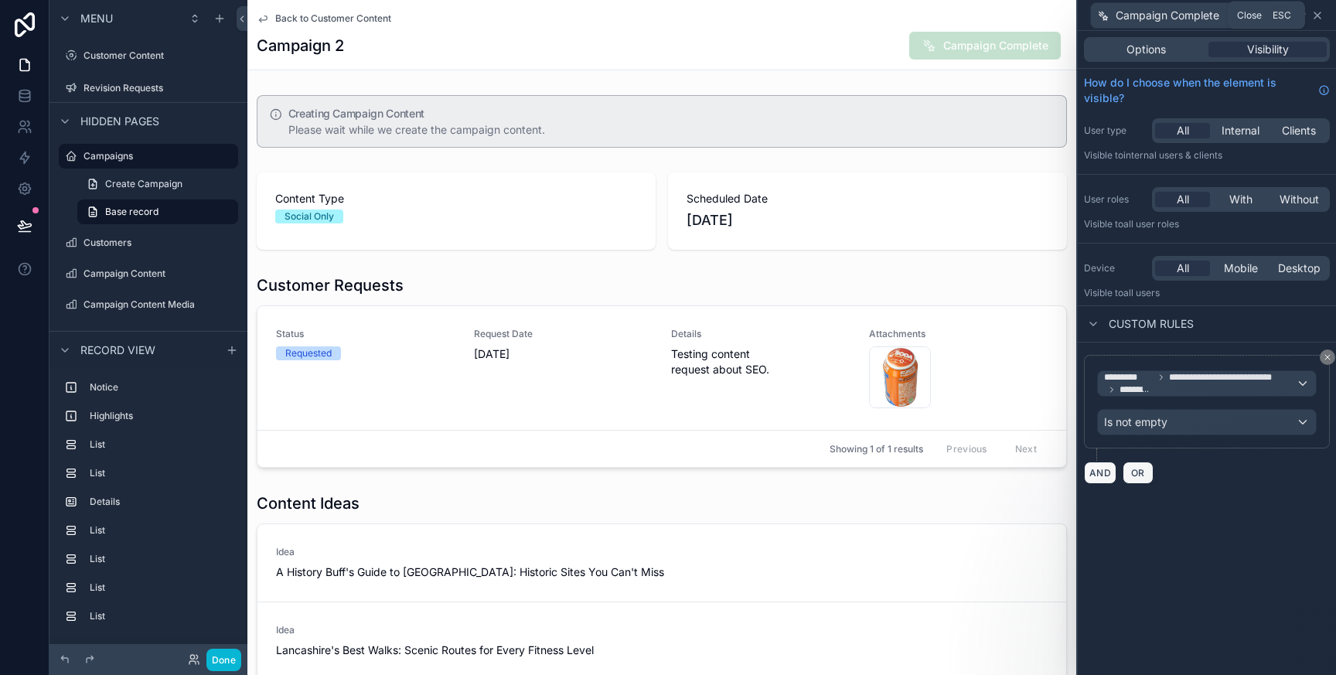
click at [1315, 19] on icon at bounding box center [1317, 15] width 12 height 12
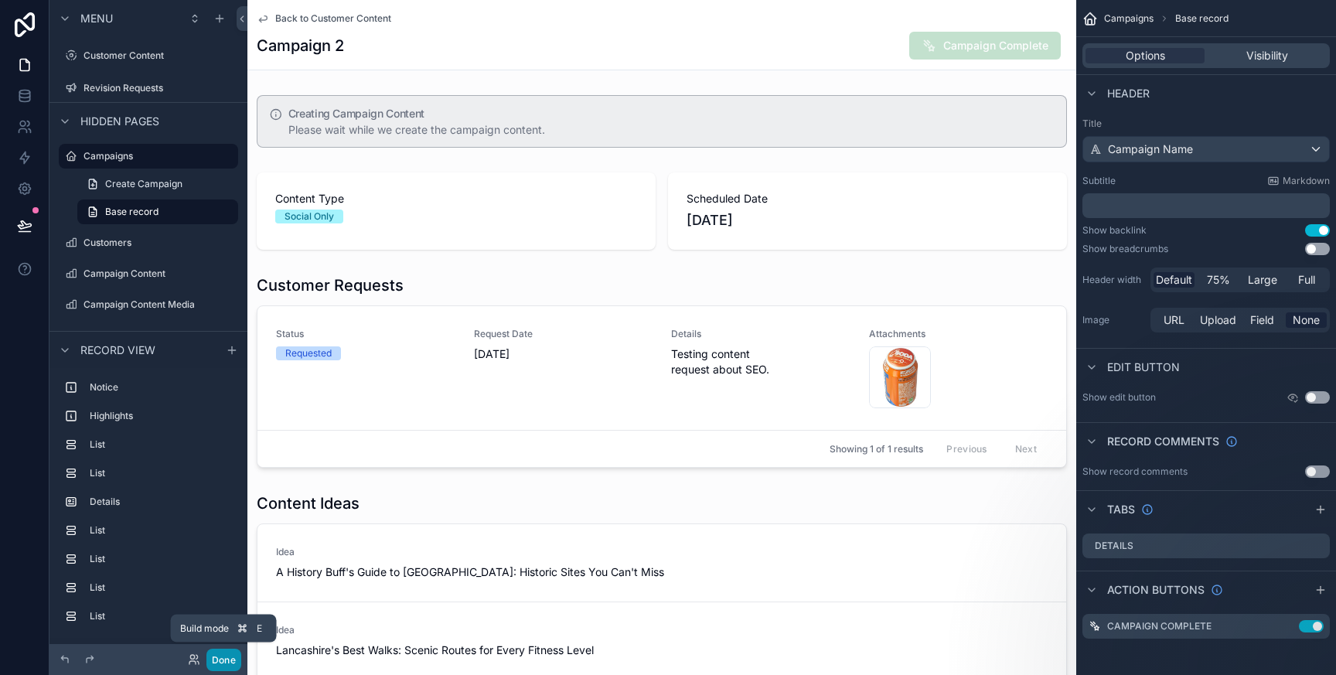
click at [227, 661] on button "Done" at bounding box center [223, 660] width 35 height 22
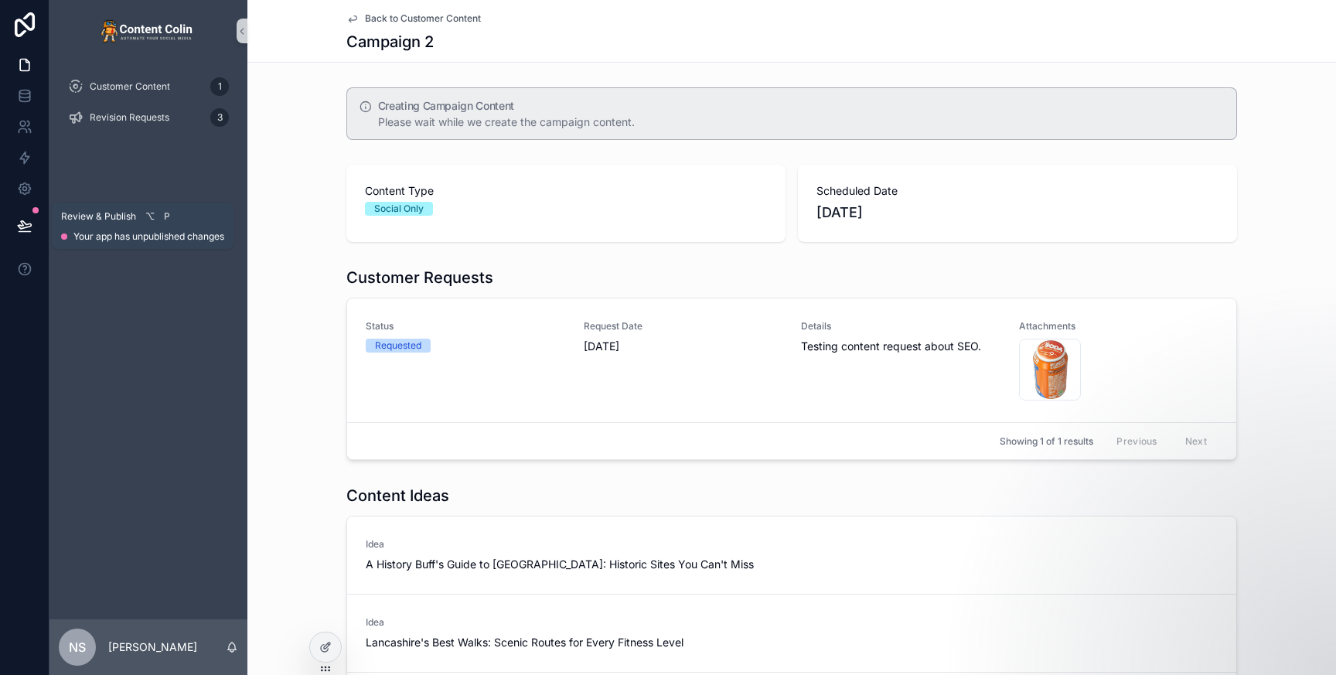
click at [13, 217] on button at bounding box center [25, 225] width 34 height 43
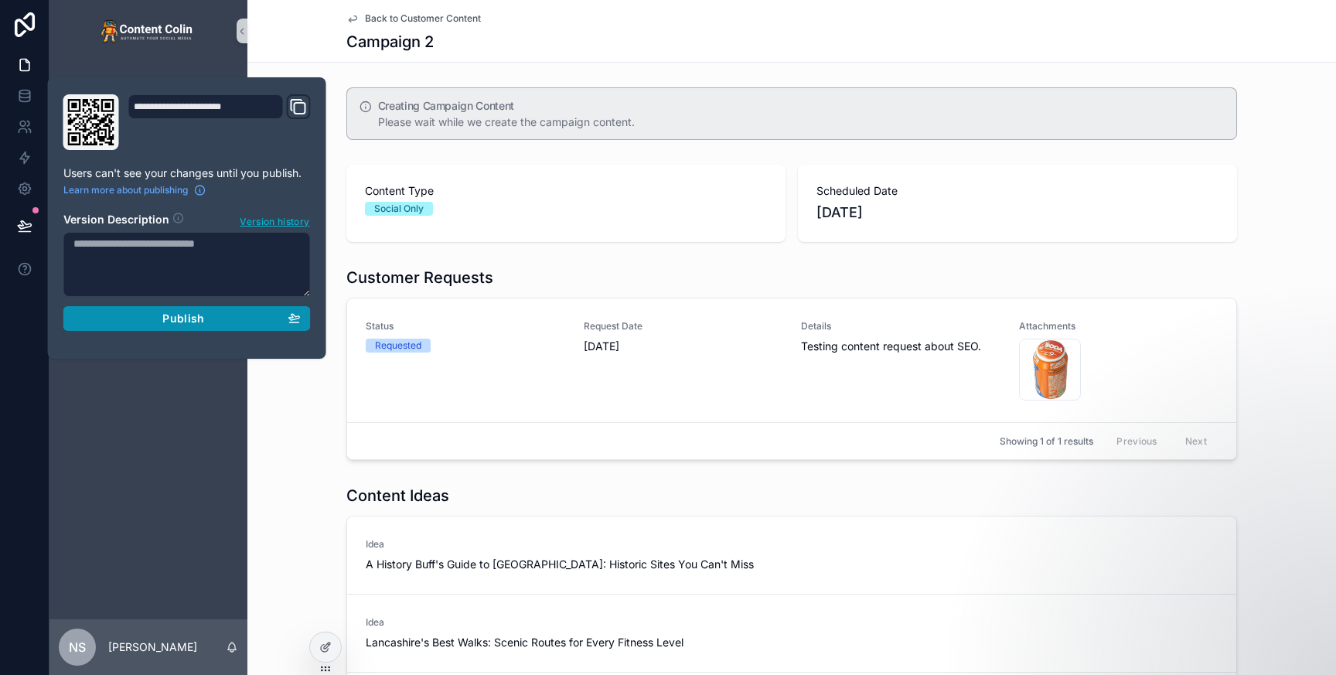
click at [166, 322] on span "Publish" at bounding box center [183, 319] width 42 height 14
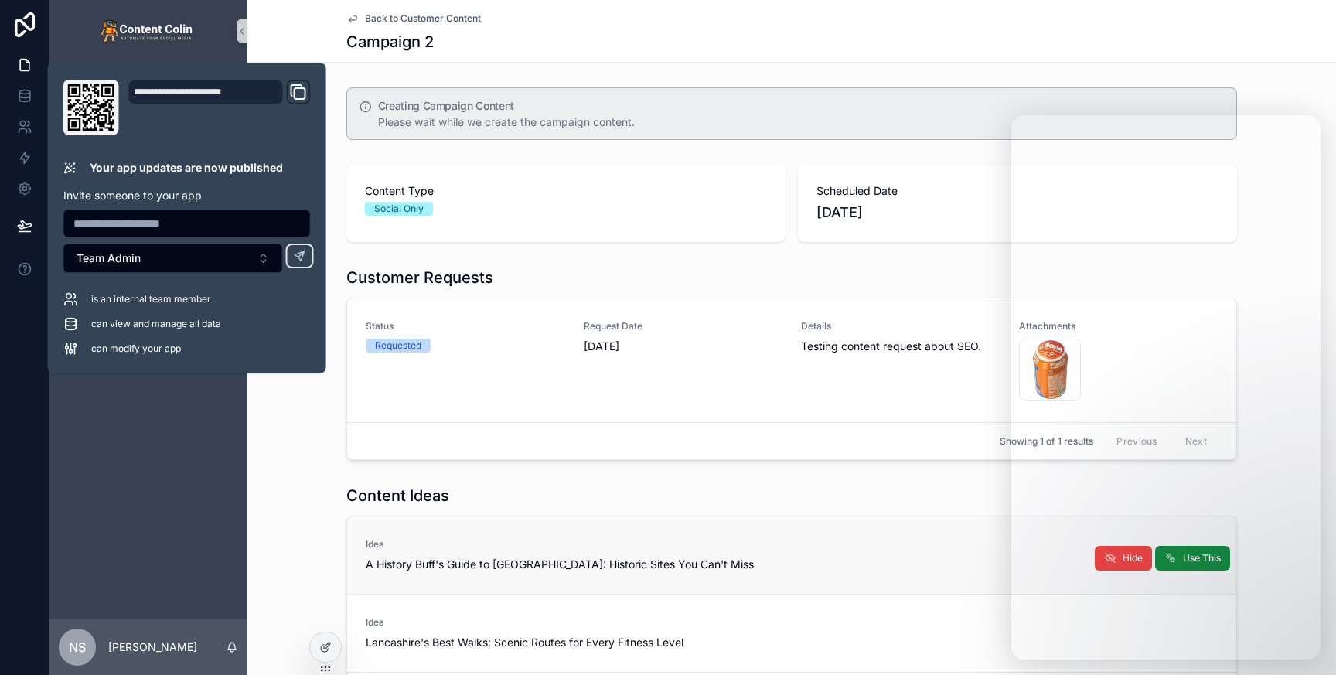
scroll to position [1, 0]
drag, startPoint x: 275, startPoint y: 2, endPoint x: 255, endPoint y: 9, distance: 20.5
click at [275, 2] on div "Back to Customer Content Campaign 2" at bounding box center [791, 31] width 1089 height 63
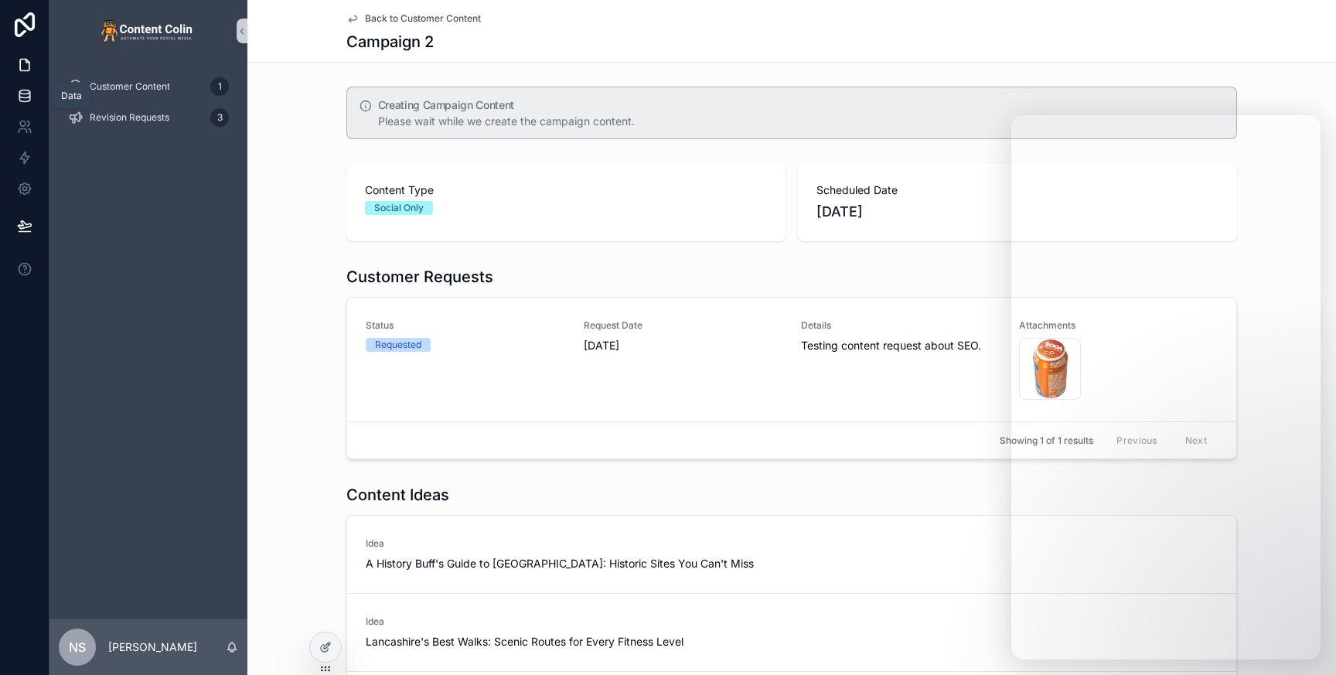
click at [32, 91] on link at bounding box center [24, 95] width 49 height 31
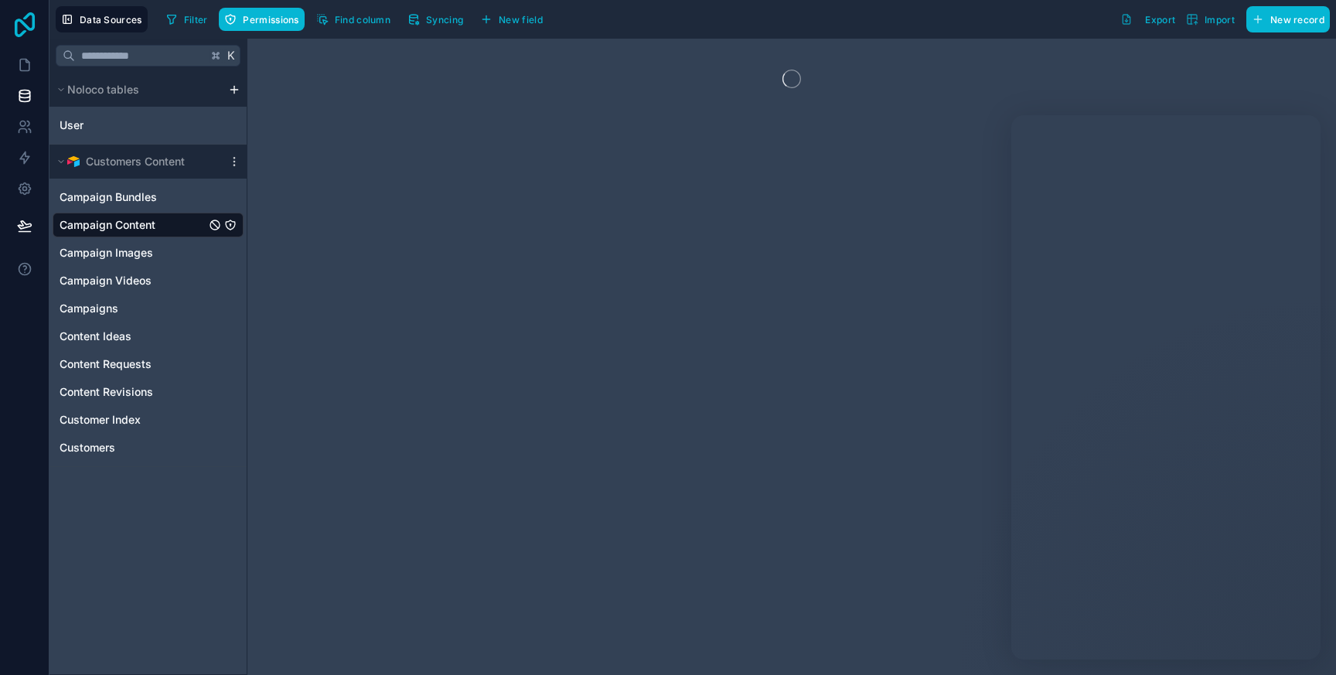
click at [26, 29] on icon at bounding box center [24, 24] width 31 height 25
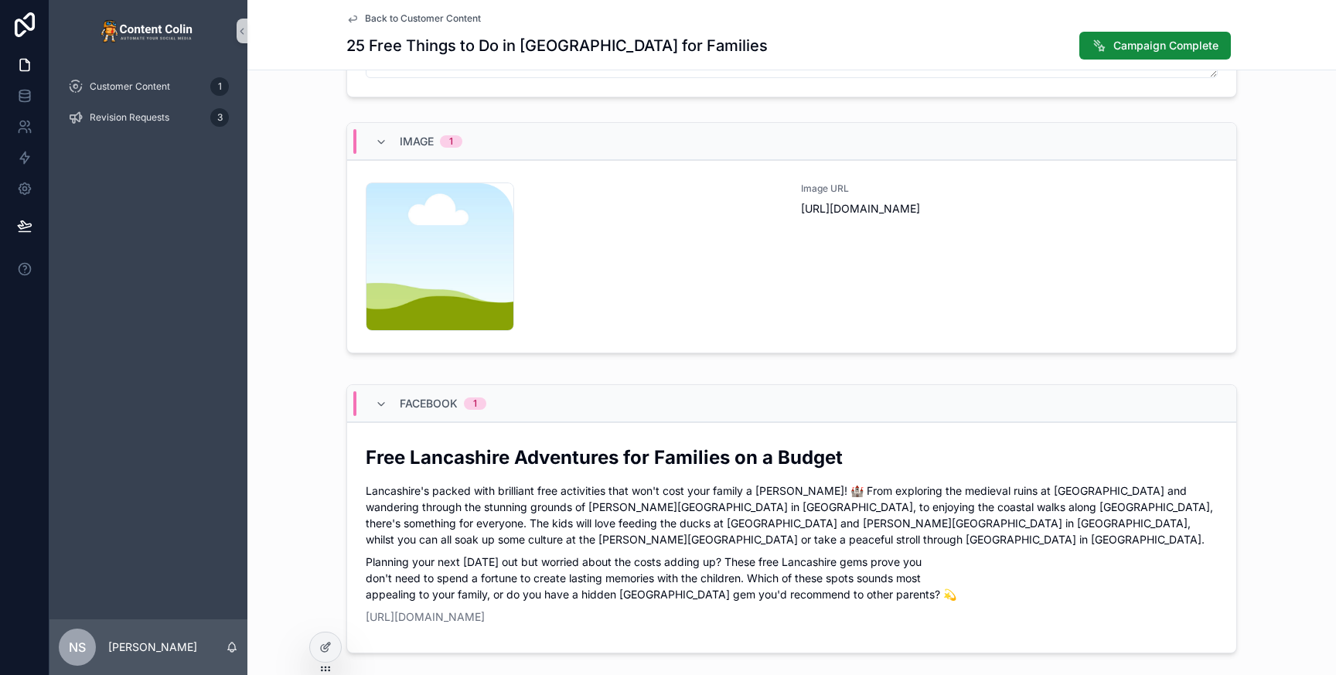
scroll to position [926, 0]
click at [138, 80] on div "Customer Content 1" at bounding box center [148, 86] width 161 height 25
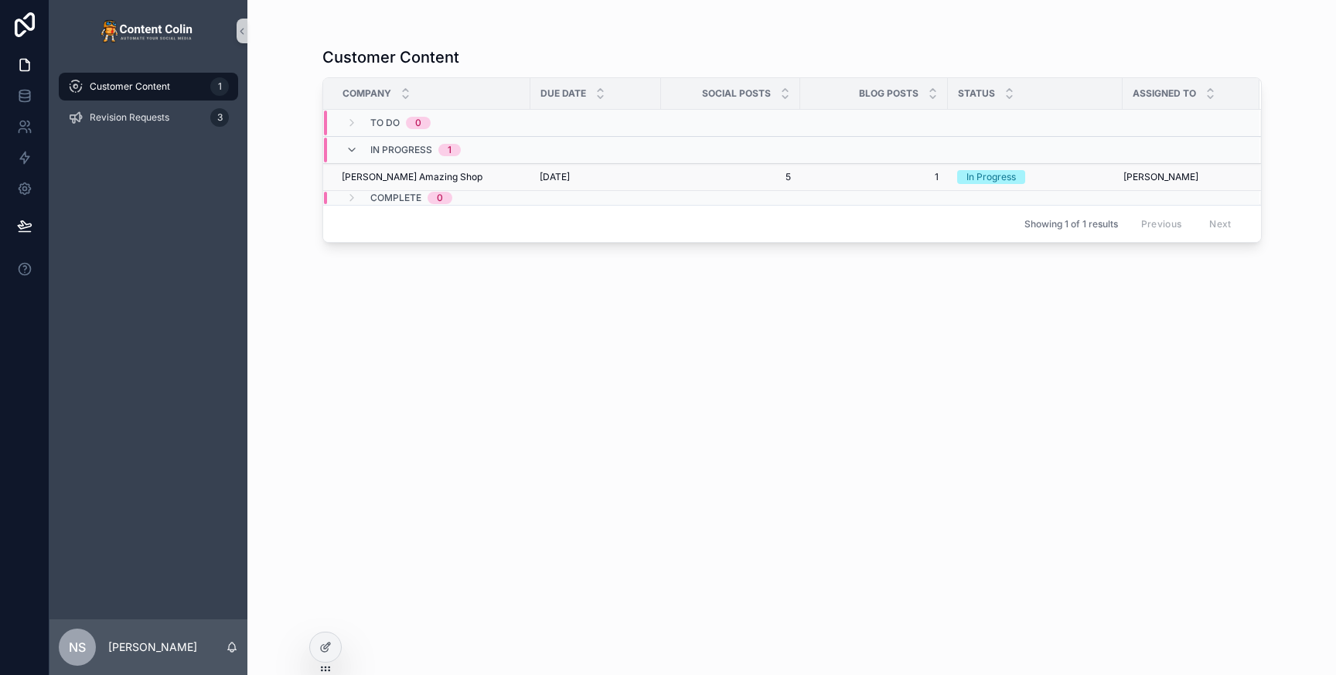
click at [570, 176] on span "15th August 2025" at bounding box center [555, 177] width 30 height 12
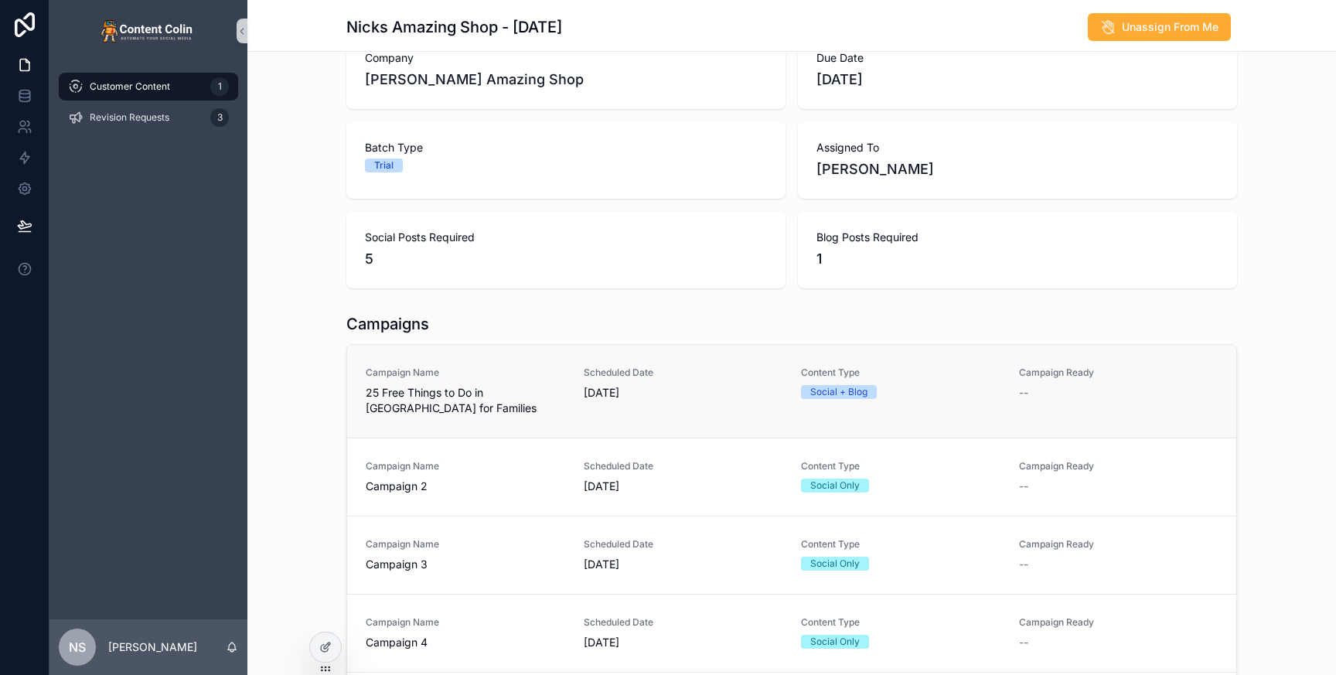
scroll to position [128, 0]
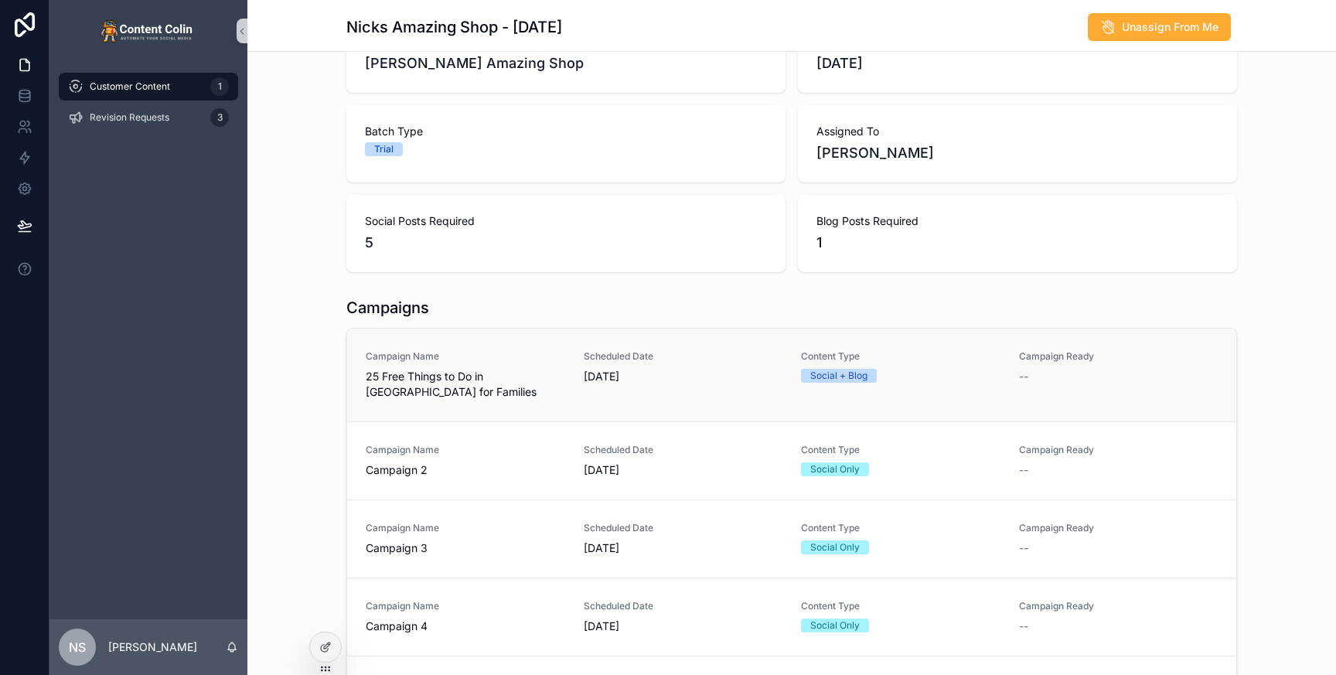
click at [722, 371] on span "21st August 2025" at bounding box center [684, 376] width 200 height 15
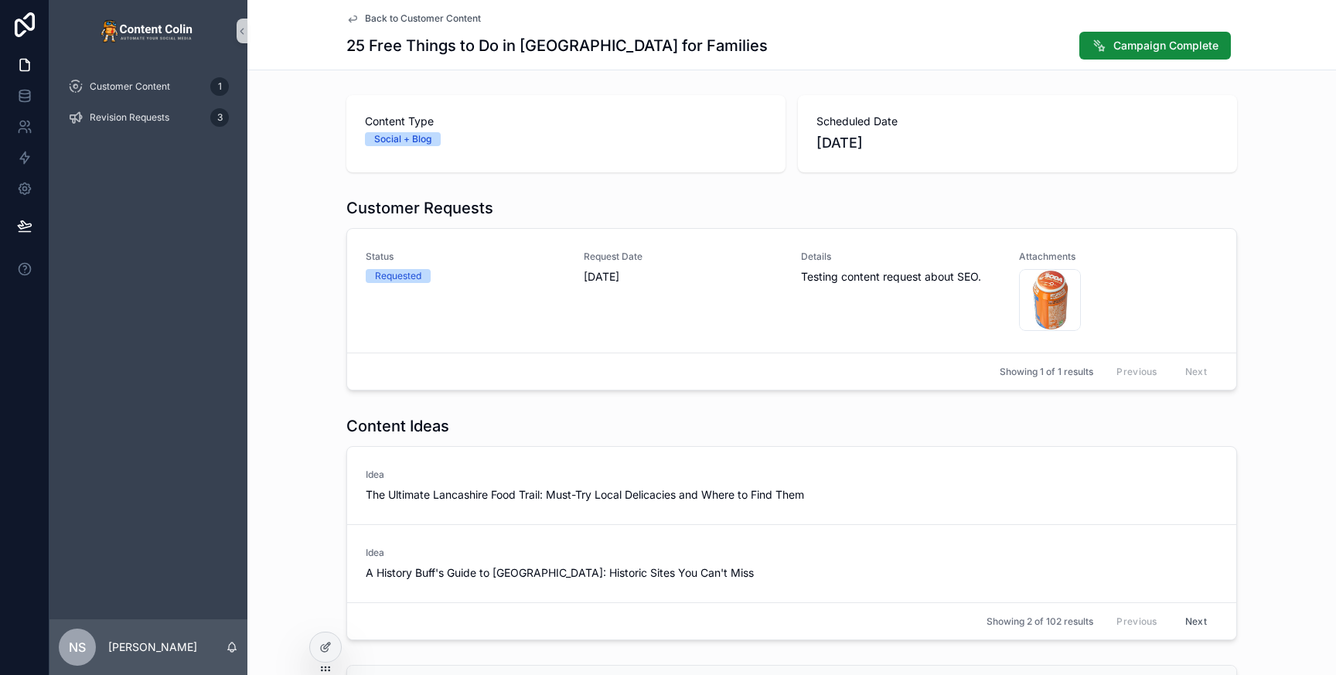
click at [322, 119] on div "Content Type Social + Blog Scheduled Date 21st August 2025" at bounding box center [791, 134] width 1089 height 90
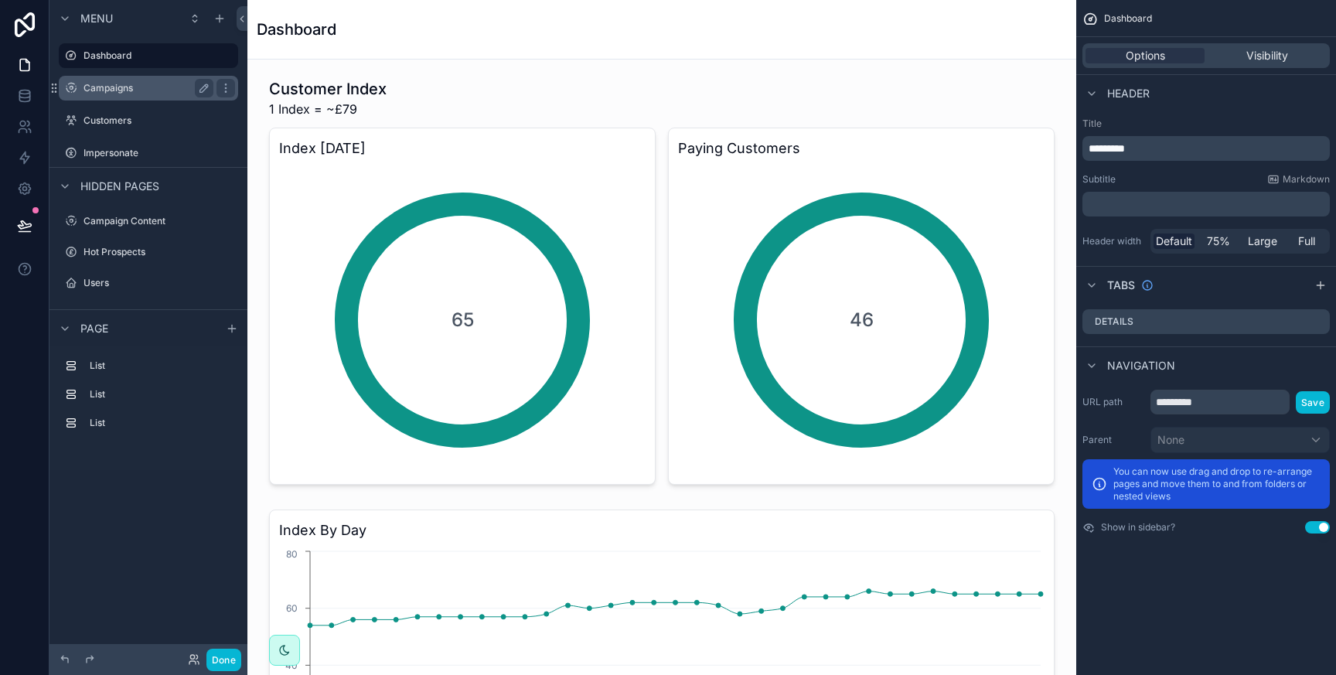
click at [119, 80] on div "Campaigns" at bounding box center [149, 88] width 130 height 19
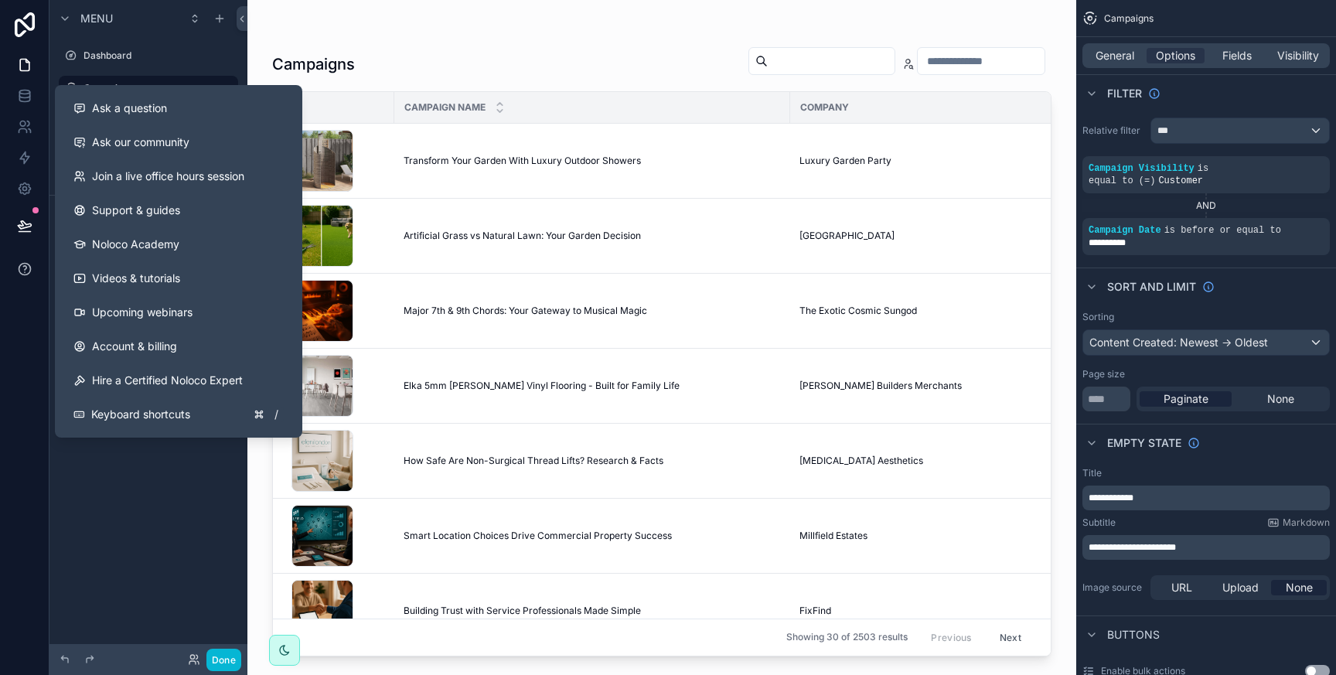
click at [26, 273] on icon at bounding box center [24, 268] width 15 height 15
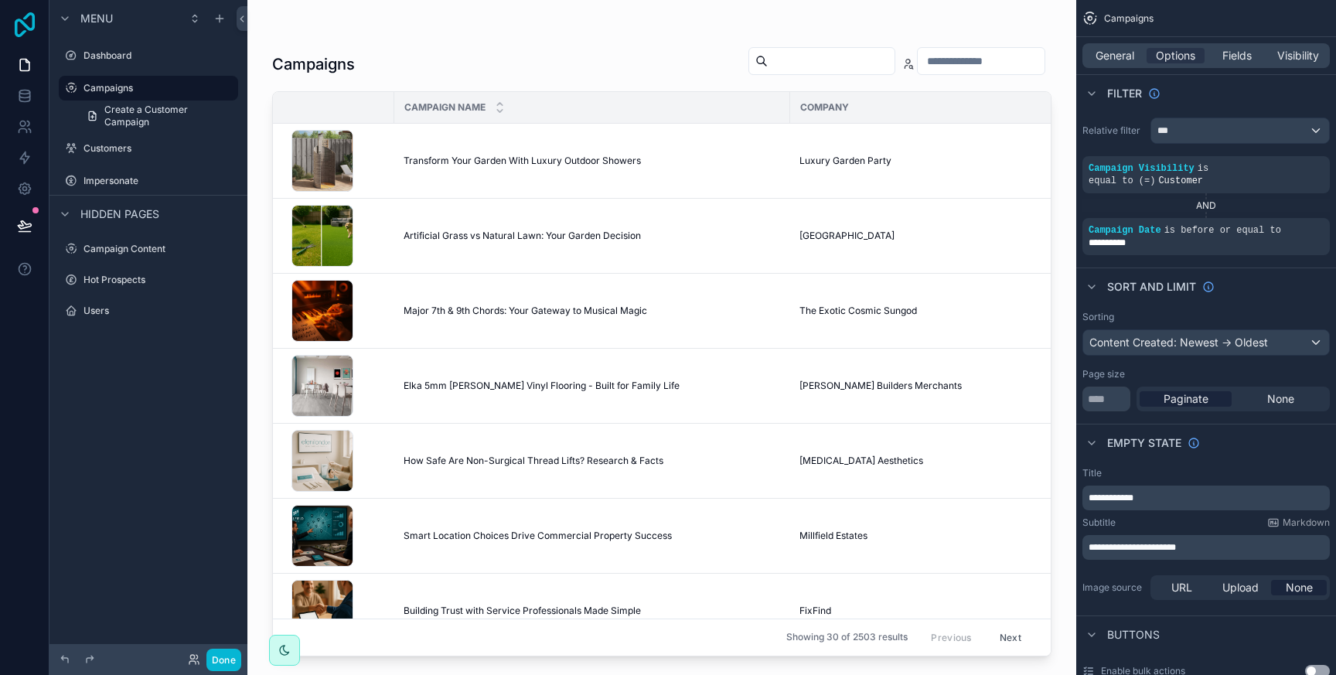
click at [30, 20] on icon at bounding box center [24, 24] width 31 height 25
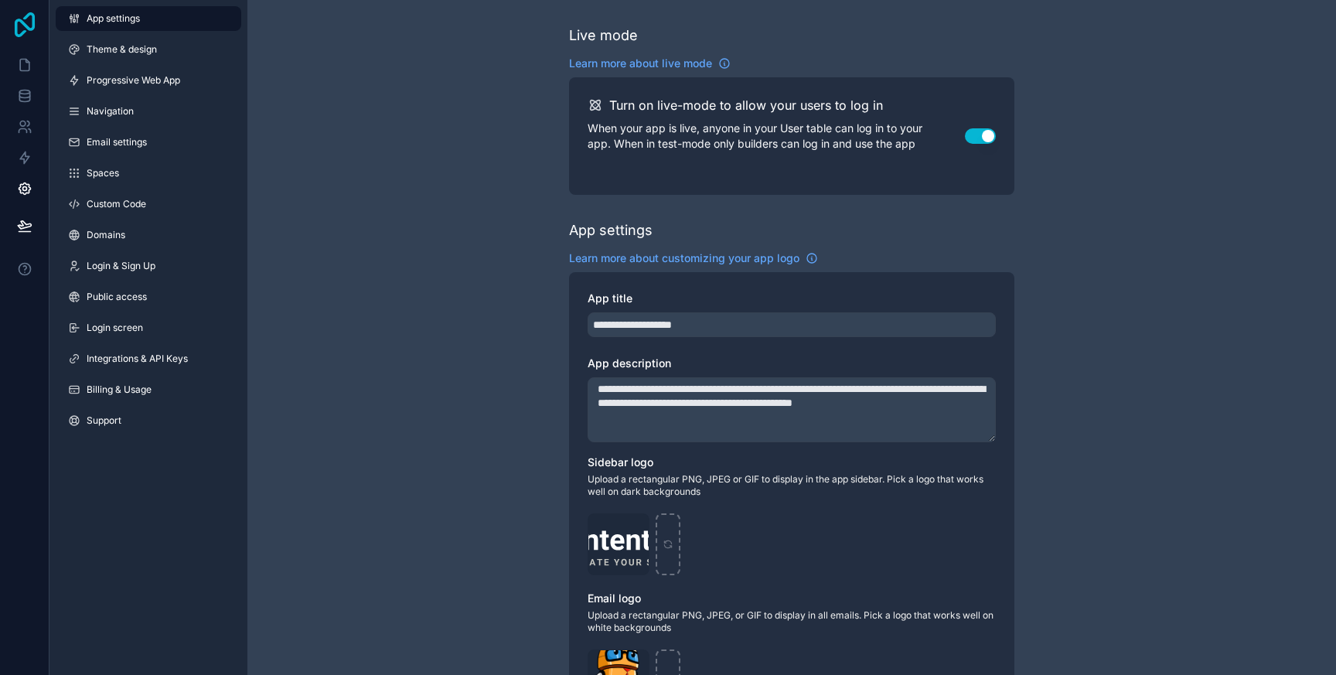
click at [29, 20] on icon at bounding box center [24, 24] width 31 height 25
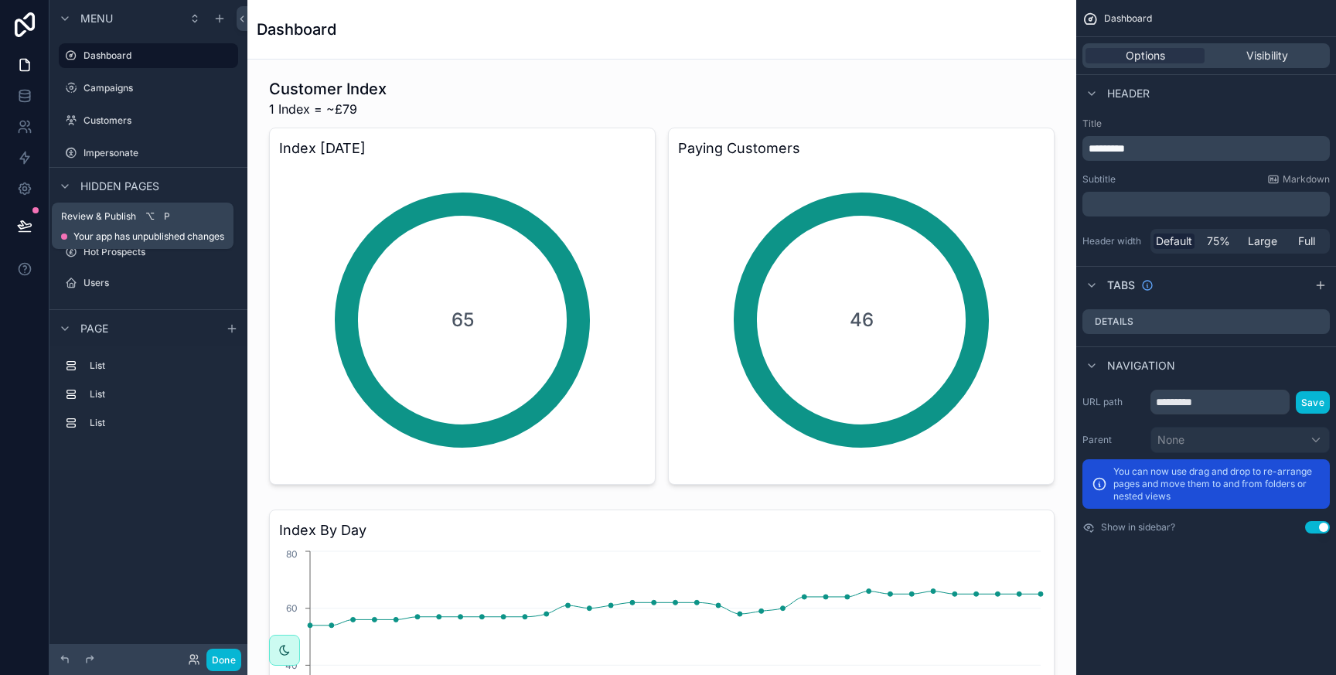
click at [23, 223] on icon at bounding box center [24, 225] width 15 height 15
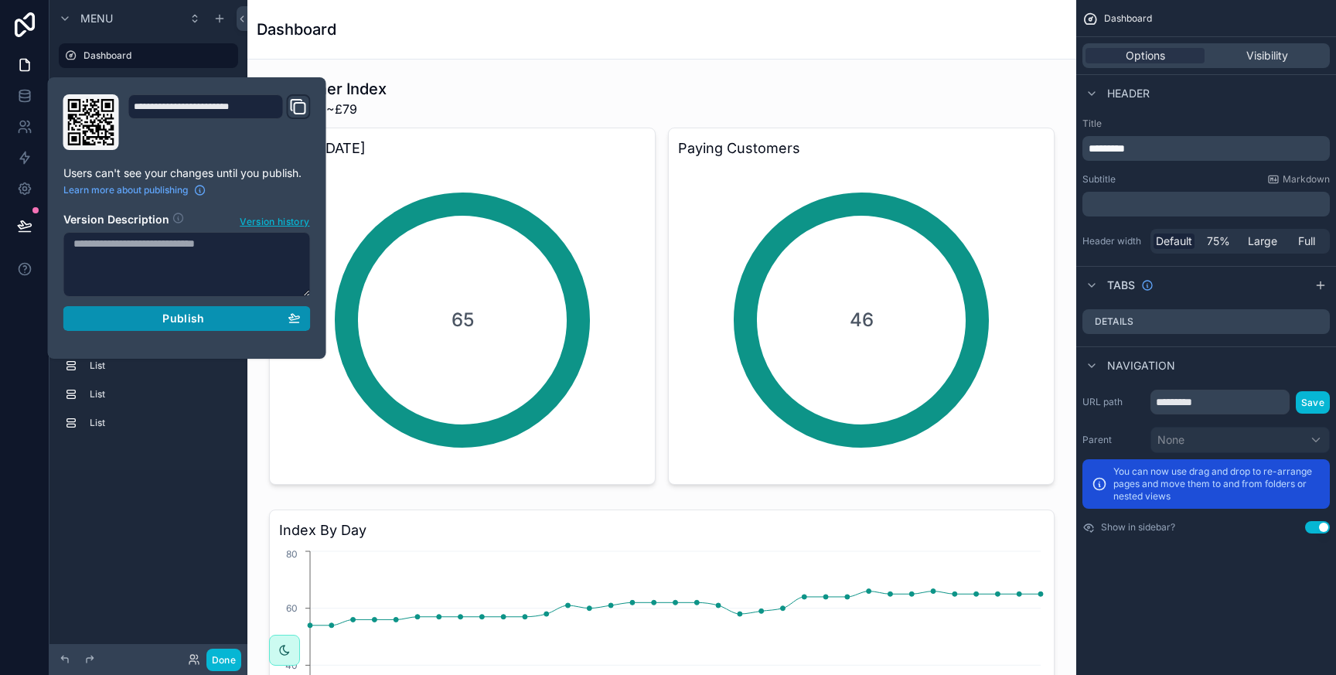
click at [213, 312] on div "Publish" at bounding box center [186, 319] width 227 height 14
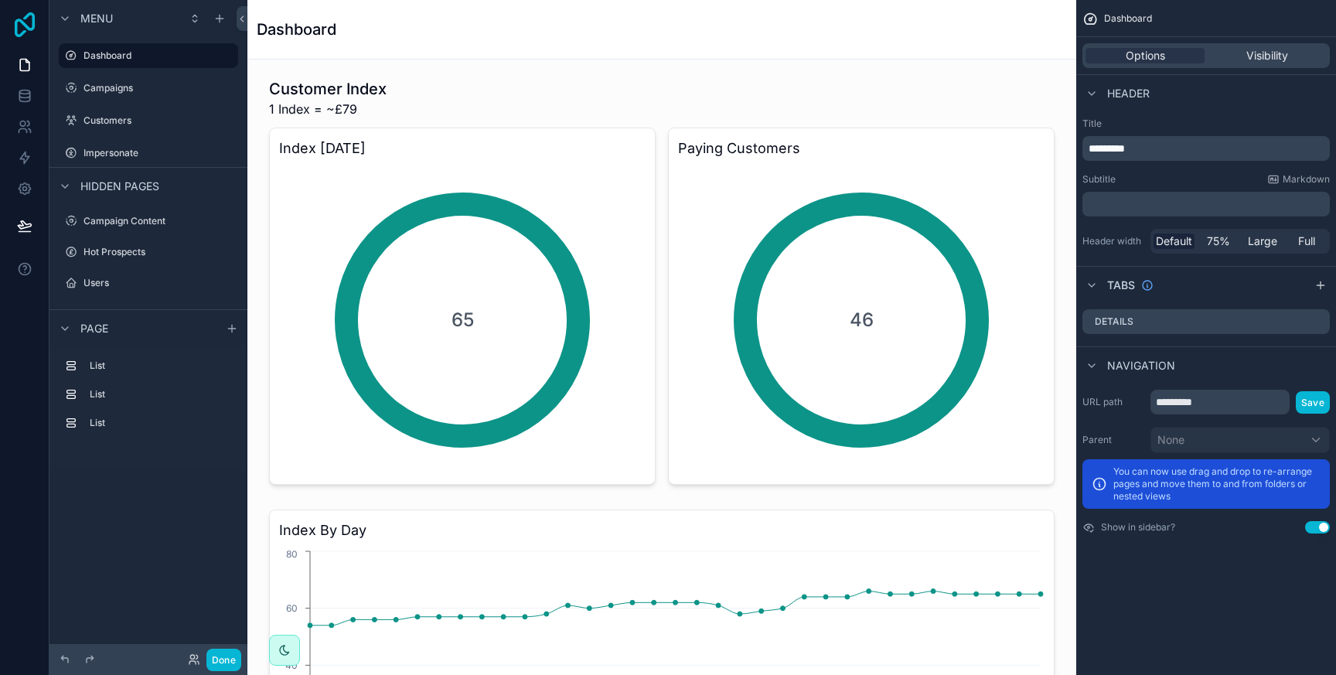
click at [22, 26] on icon at bounding box center [24, 24] width 31 height 25
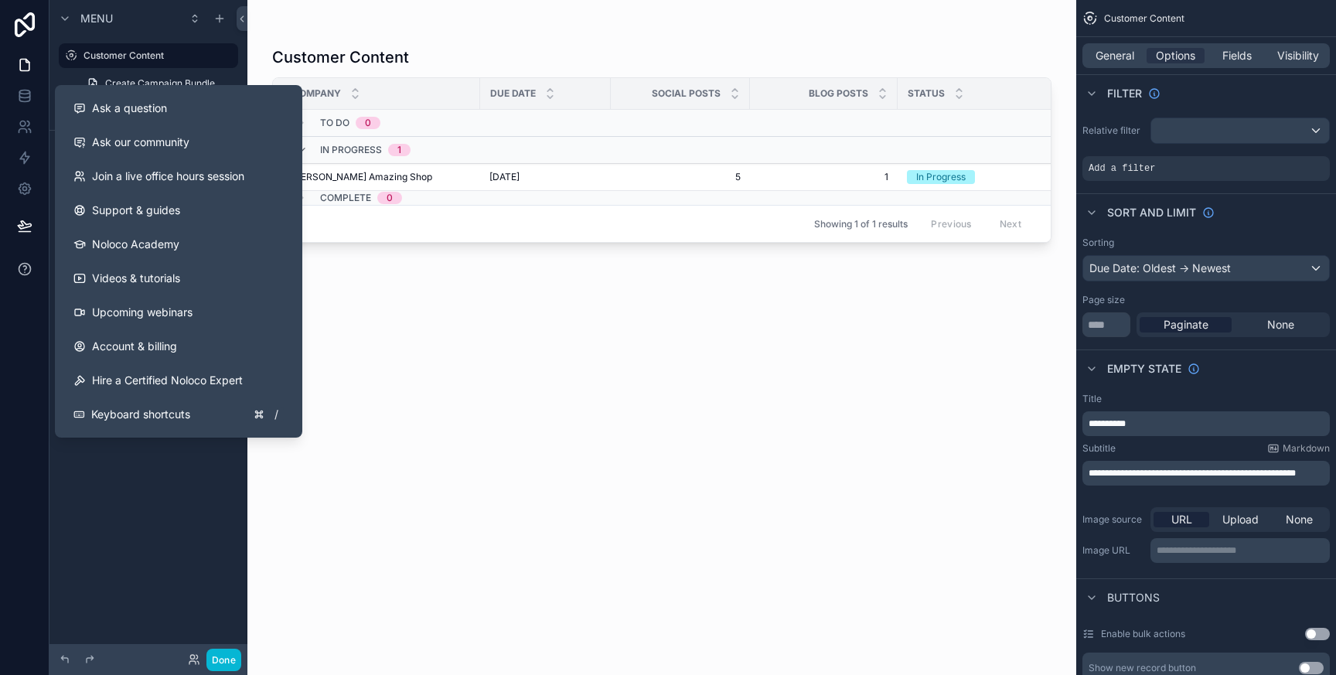
click at [28, 264] on icon at bounding box center [25, 269] width 12 height 12
click at [180, 106] on div "Ask a question" at bounding box center [178, 108] width 210 height 15
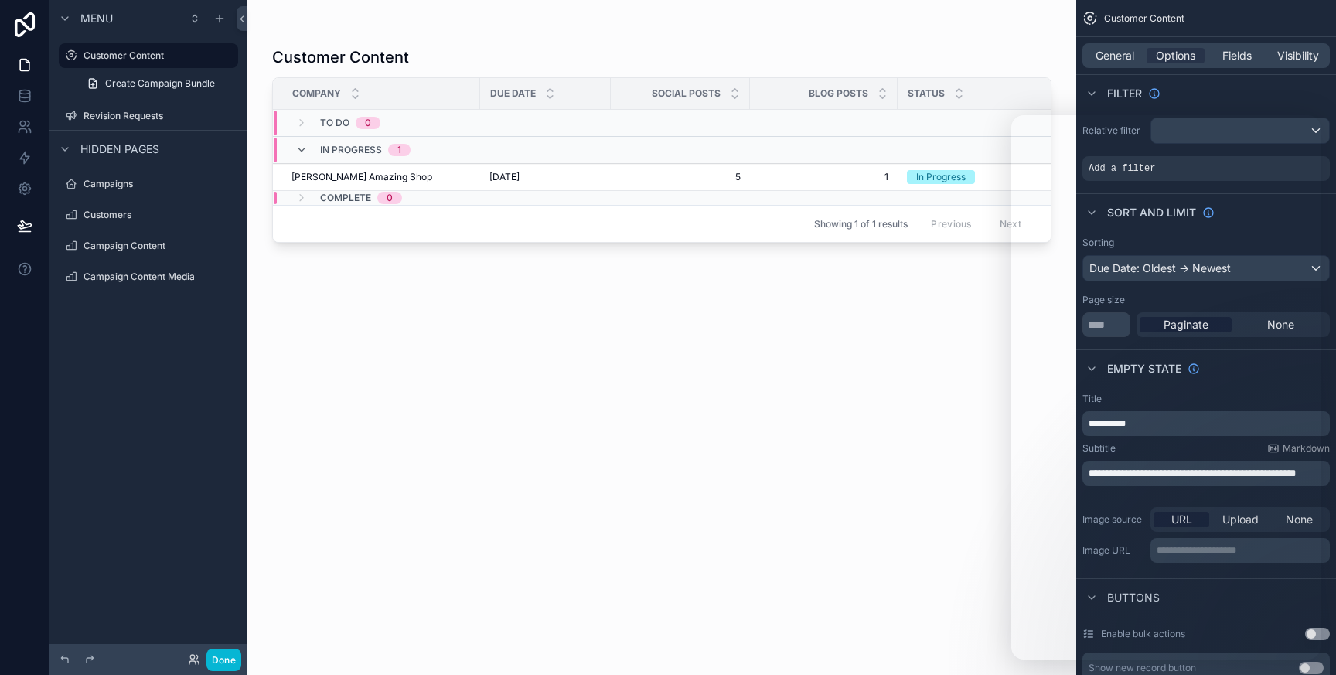
click at [704, 454] on div "scrollable content" at bounding box center [661, 328] width 829 height 656
click at [28, 30] on icon at bounding box center [24, 24] width 31 height 25
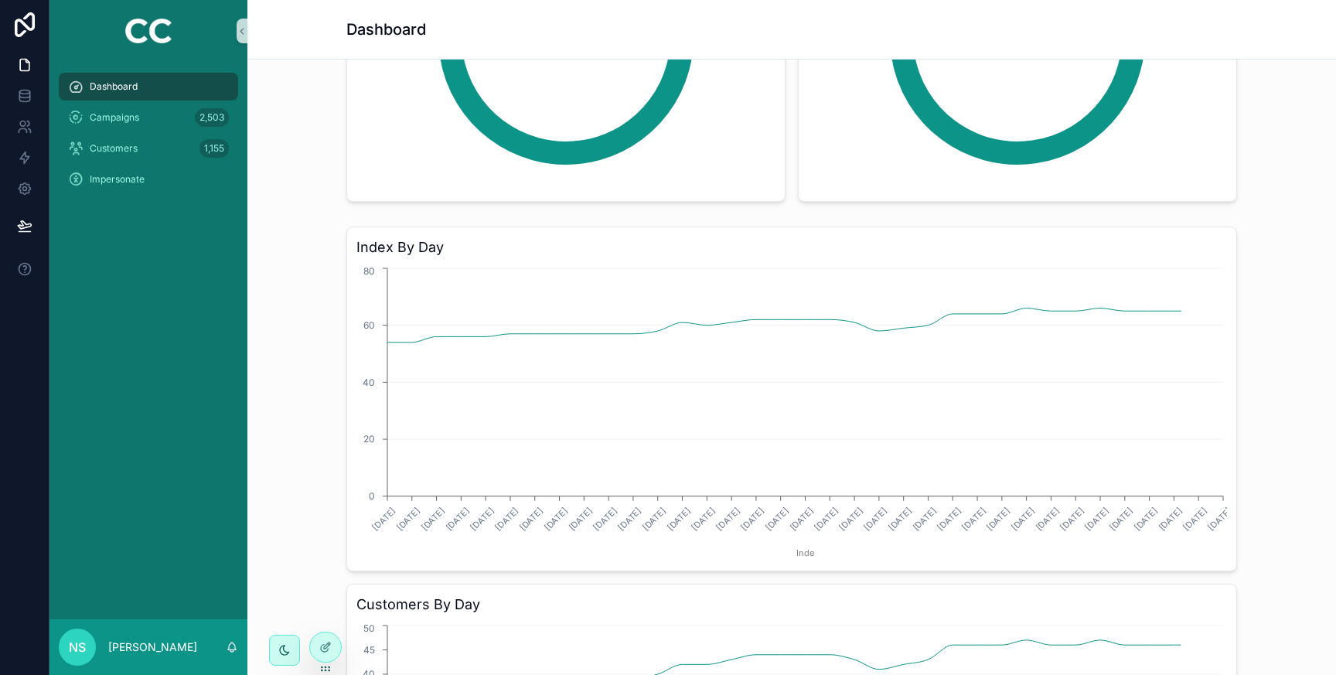
scroll to position [292, 0]
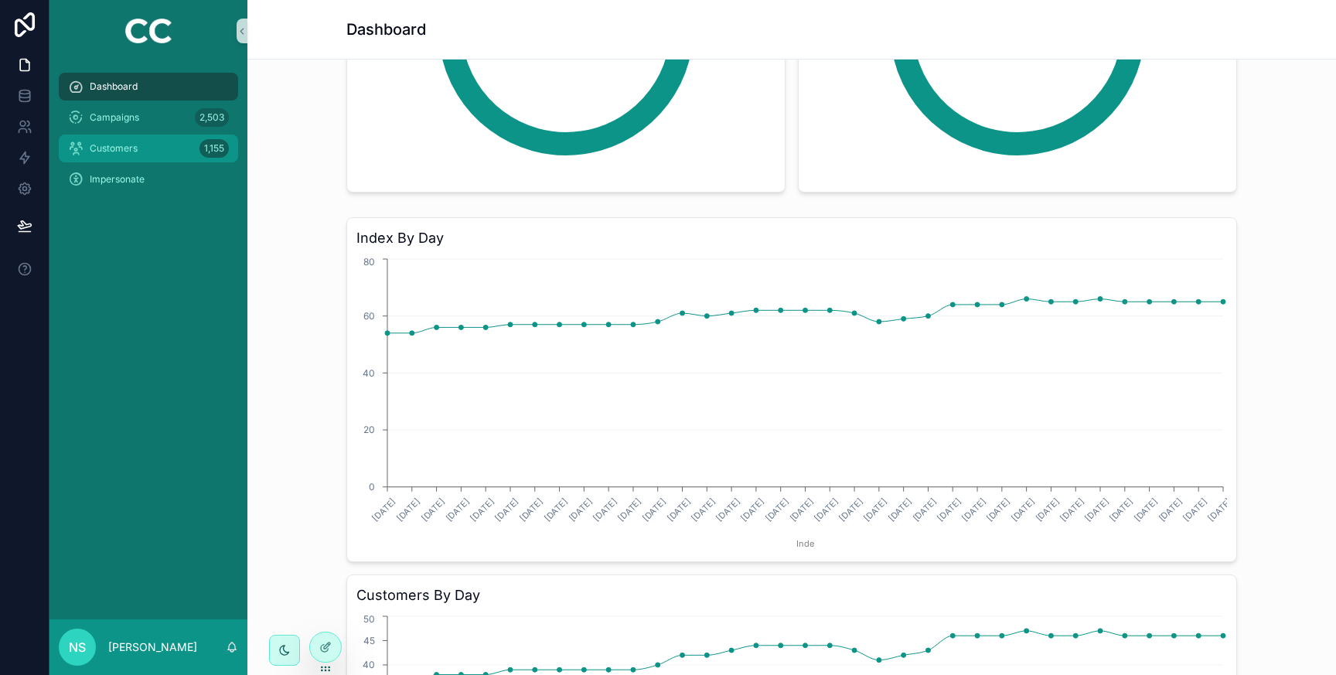
click at [145, 143] on div "Customers 1,155" at bounding box center [148, 148] width 161 height 25
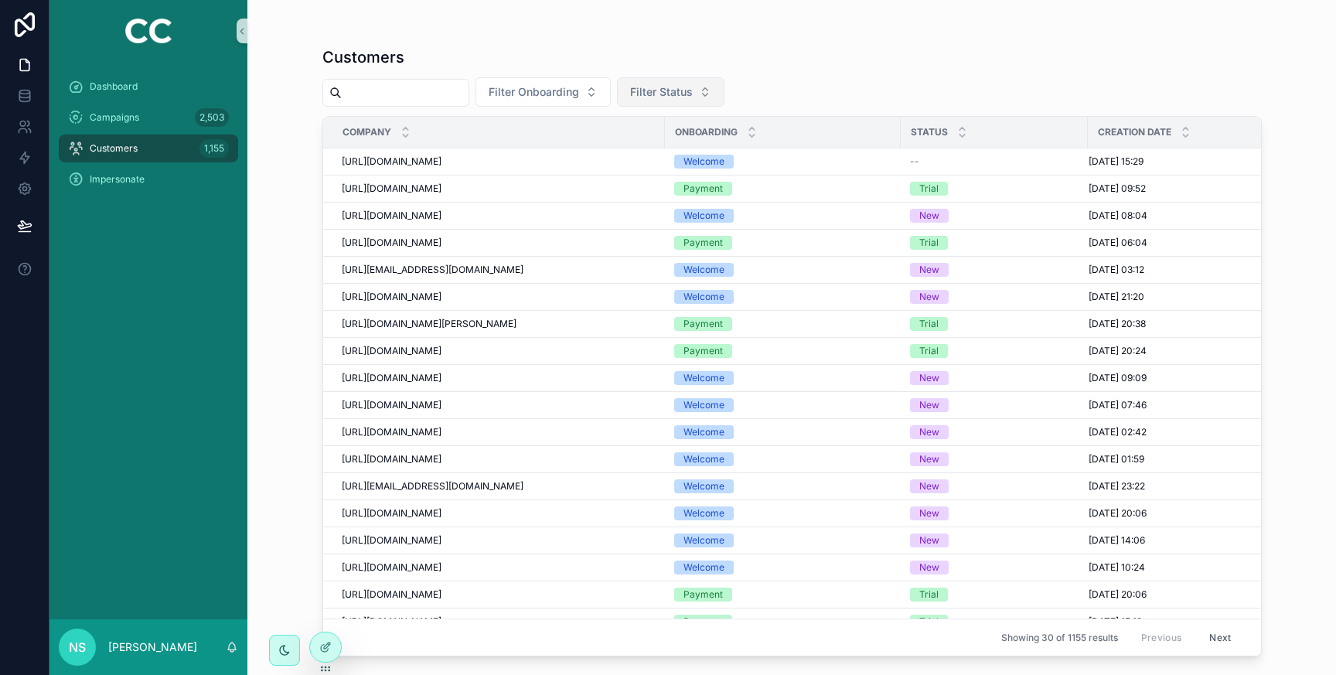
click at [663, 96] on span "Filter Status" at bounding box center [661, 91] width 63 height 15
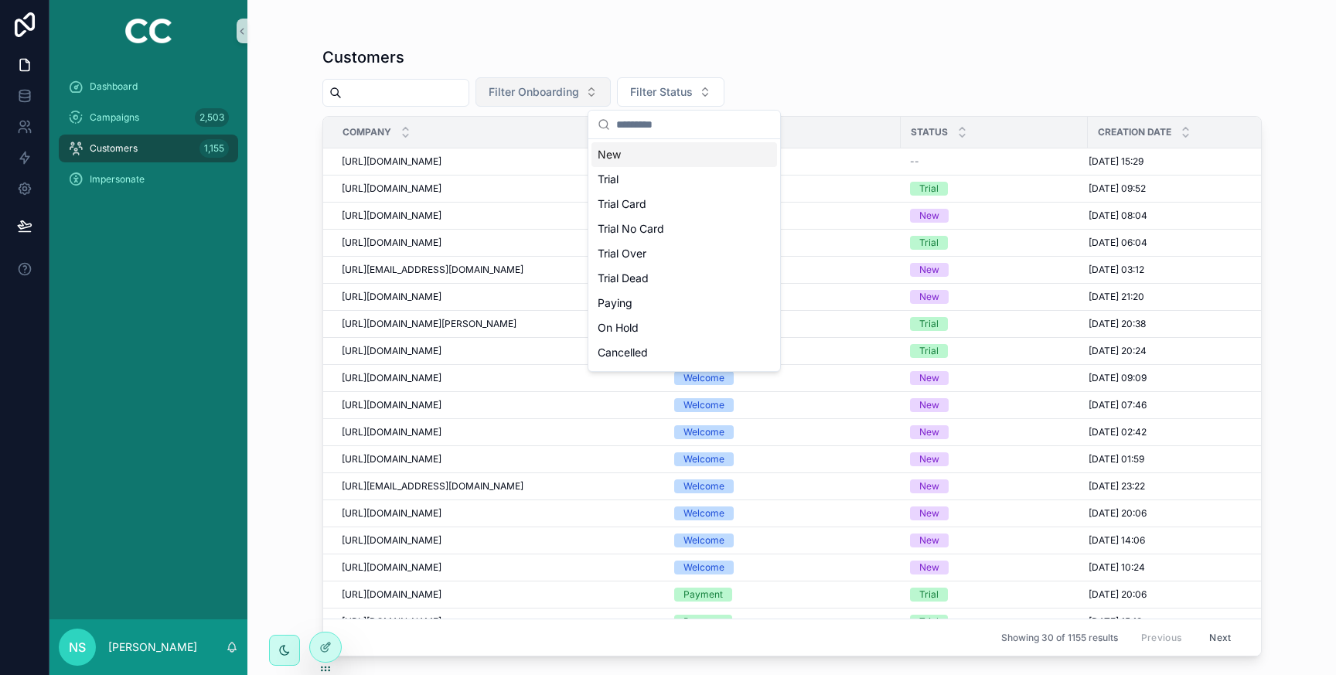
click at [551, 92] on span "Filter Onboarding" at bounding box center [534, 91] width 90 height 15
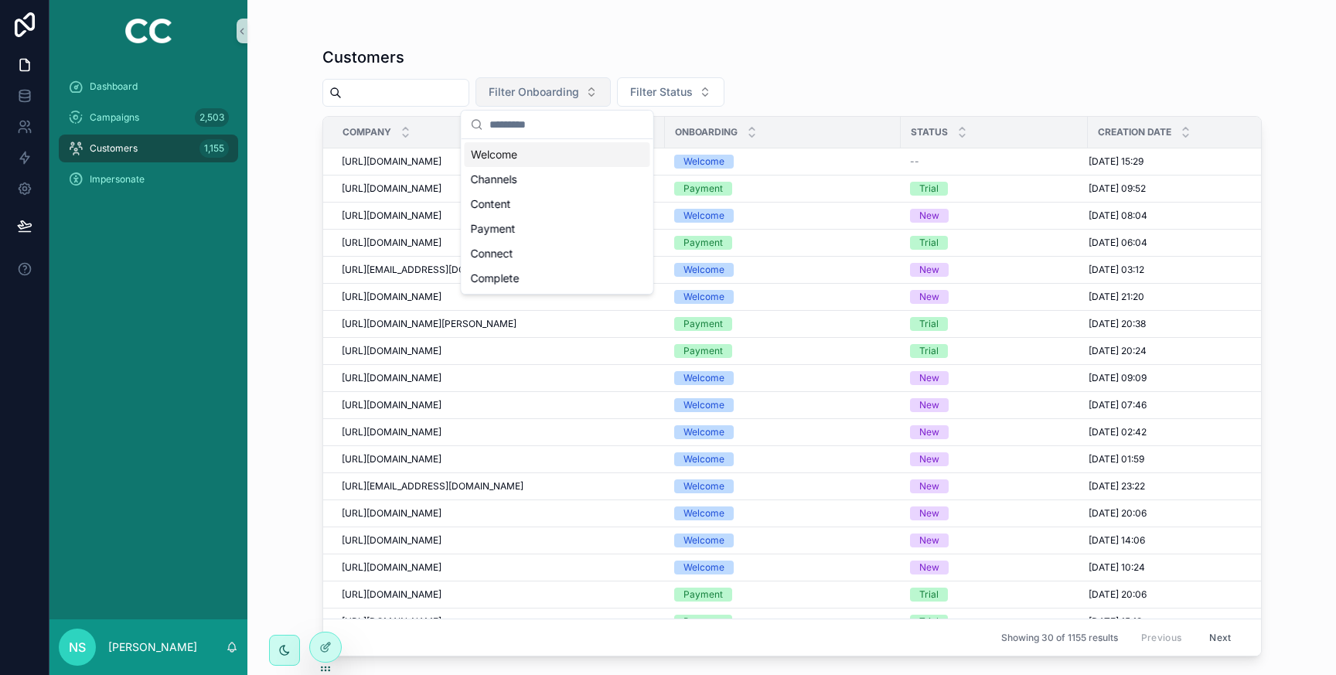
drag, startPoint x: 572, startPoint y: 40, endPoint x: 549, endPoint y: 84, distance: 49.8
click at [573, 39] on div "Customers Filter Onboarding Filter Status Company Onboarding Status Creation Da…" at bounding box center [792, 346] width 940 height 619
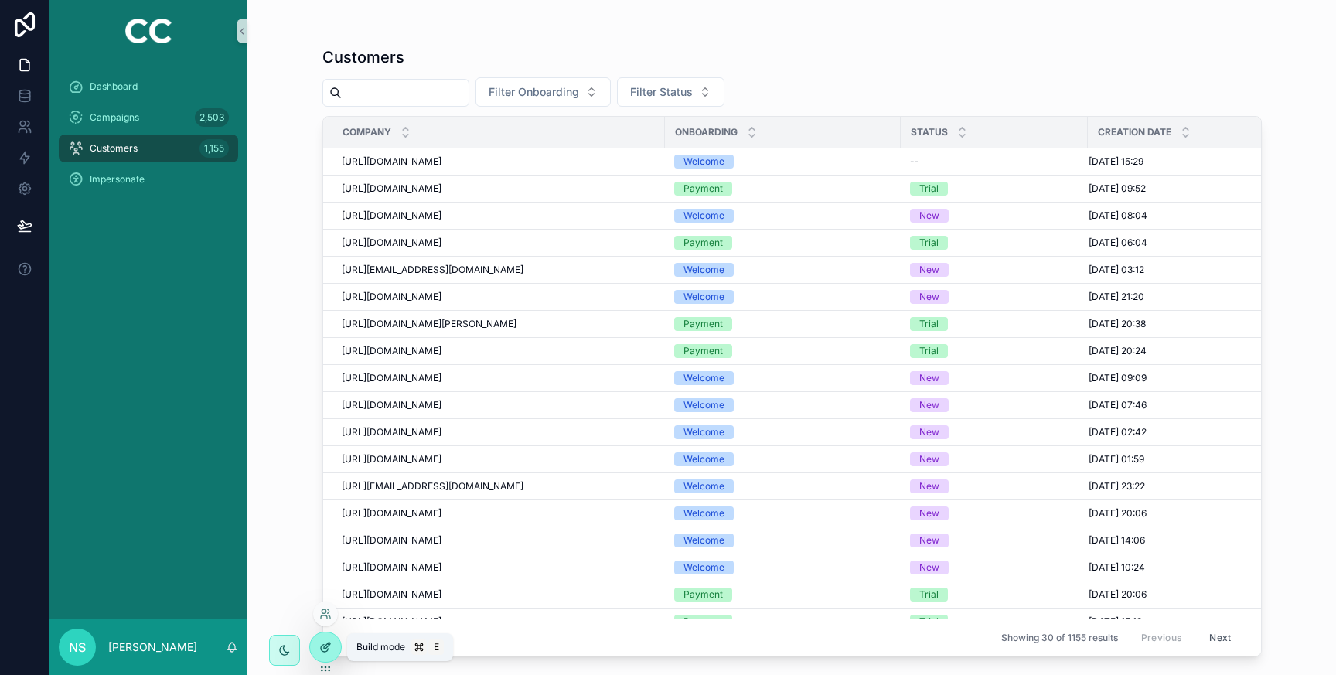
click at [324, 649] on icon at bounding box center [325, 647] width 12 height 12
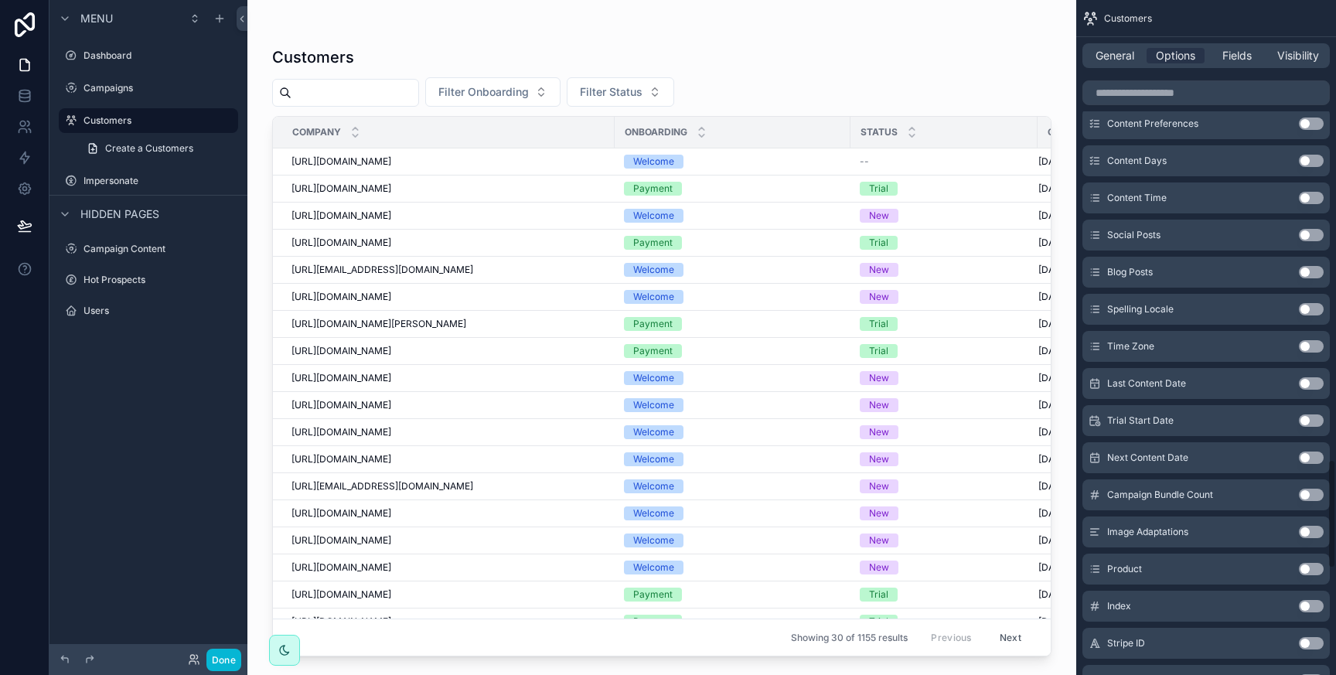
scroll to position [2839, 0]
click at [1166, 87] on input "scrollable content" at bounding box center [1206, 92] width 247 height 25
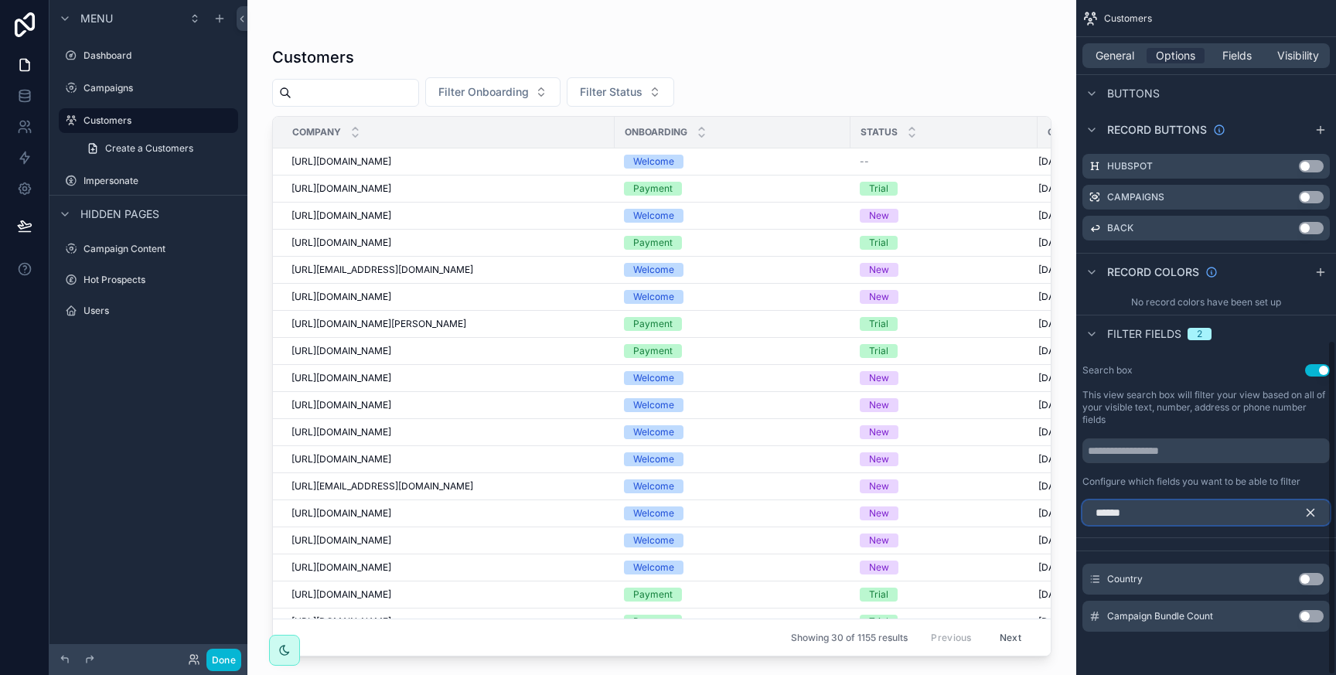
scroll to position [647, 0]
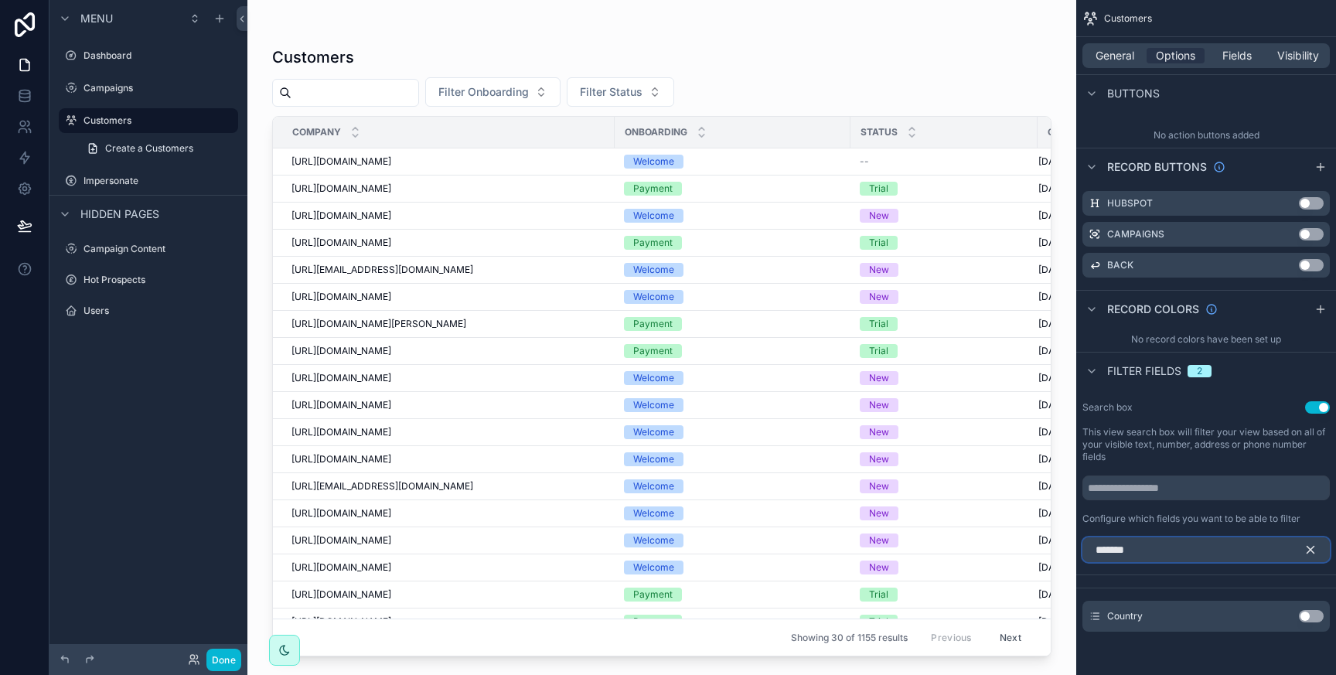
type input "*******"
click at [1313, 618] on button "Use setting" at bounding box center [1311, 616] width 25 height 12
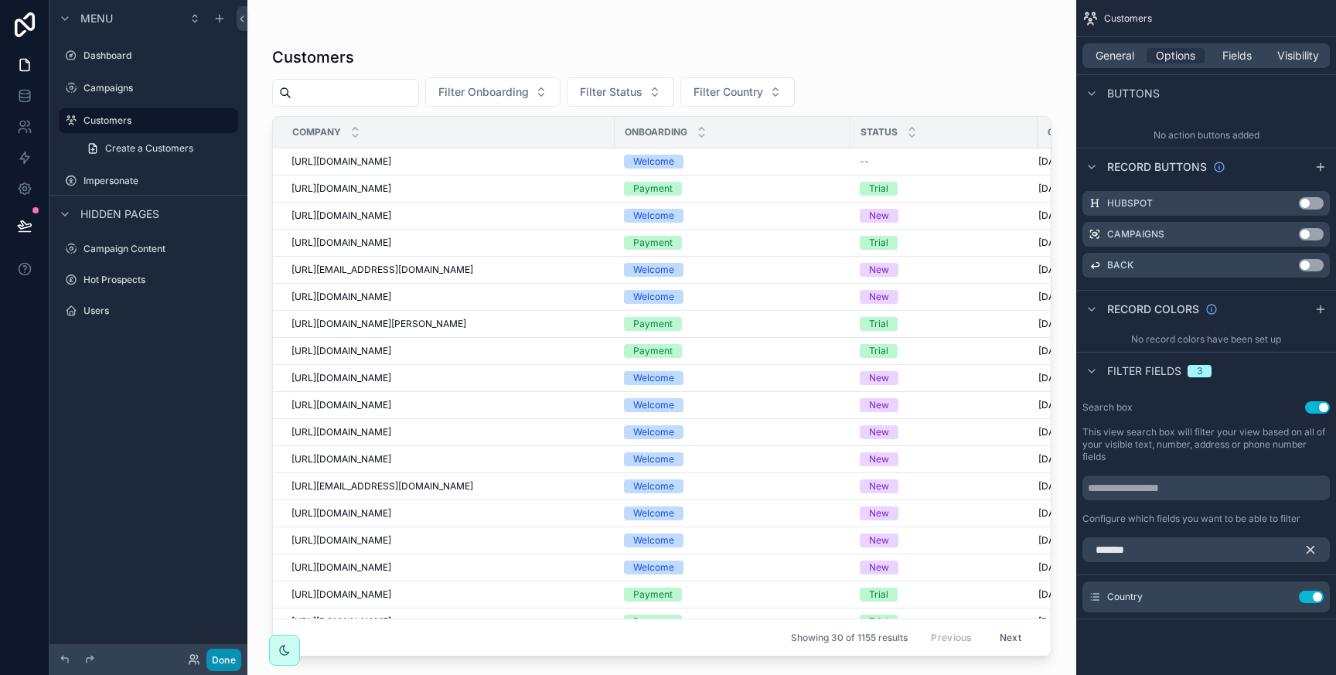
click at [217, 662] on button "Done" at bounding box center [223, 660] width 35 height 22
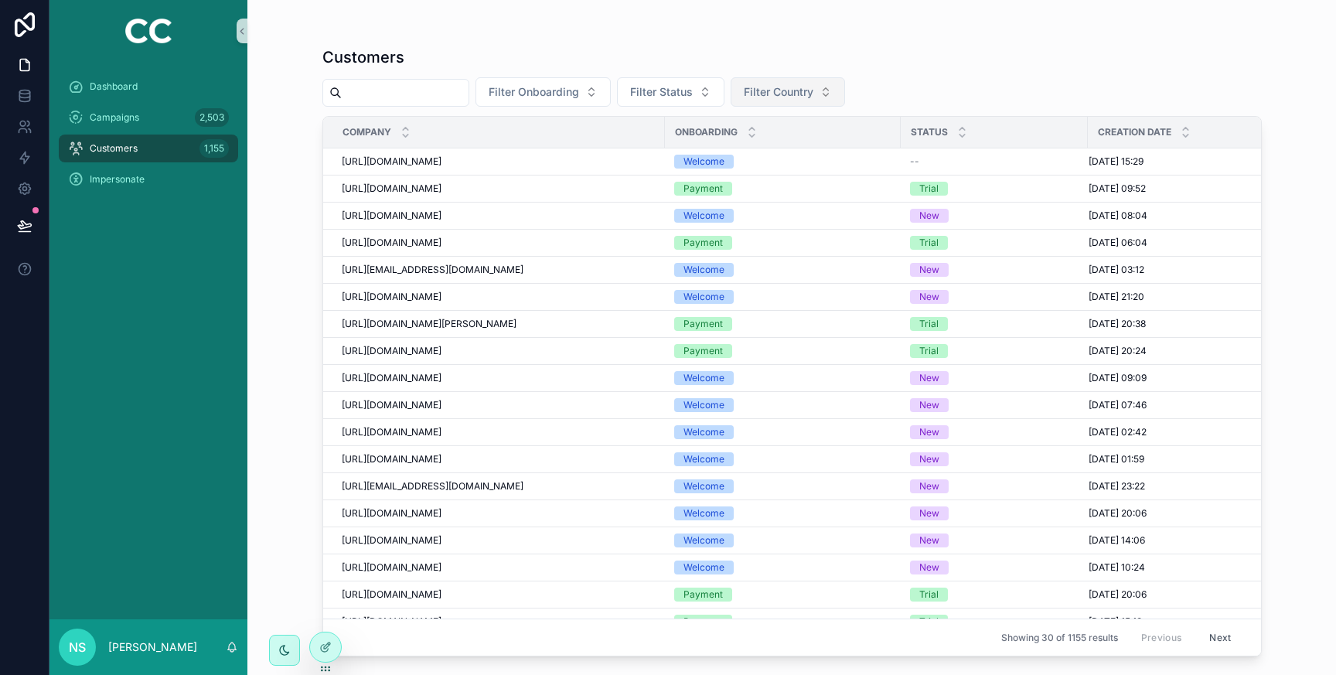
click at [811, 98] on span "Filter Country" at bounding box center [779, 91] width 70 height 15
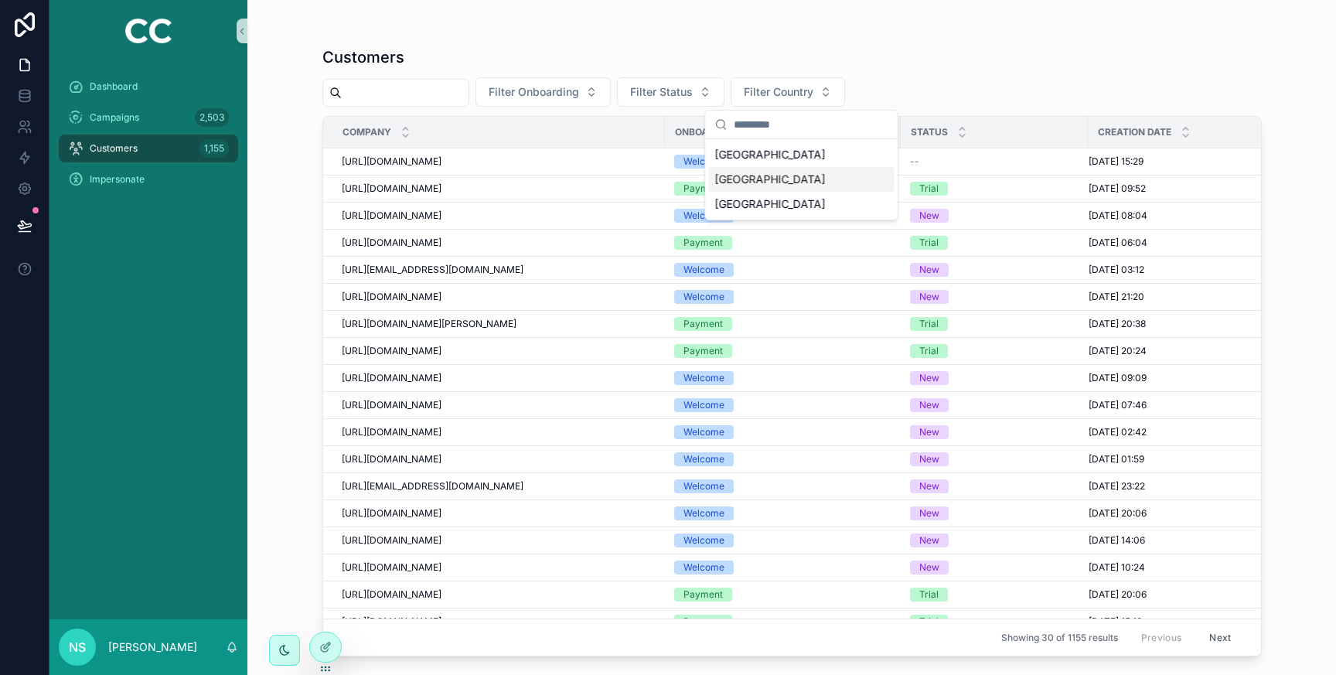
click at [786, 177] on div "[GEOGRAPHIC_DATA]" at bounding box center [802, 179] width 186 height 25
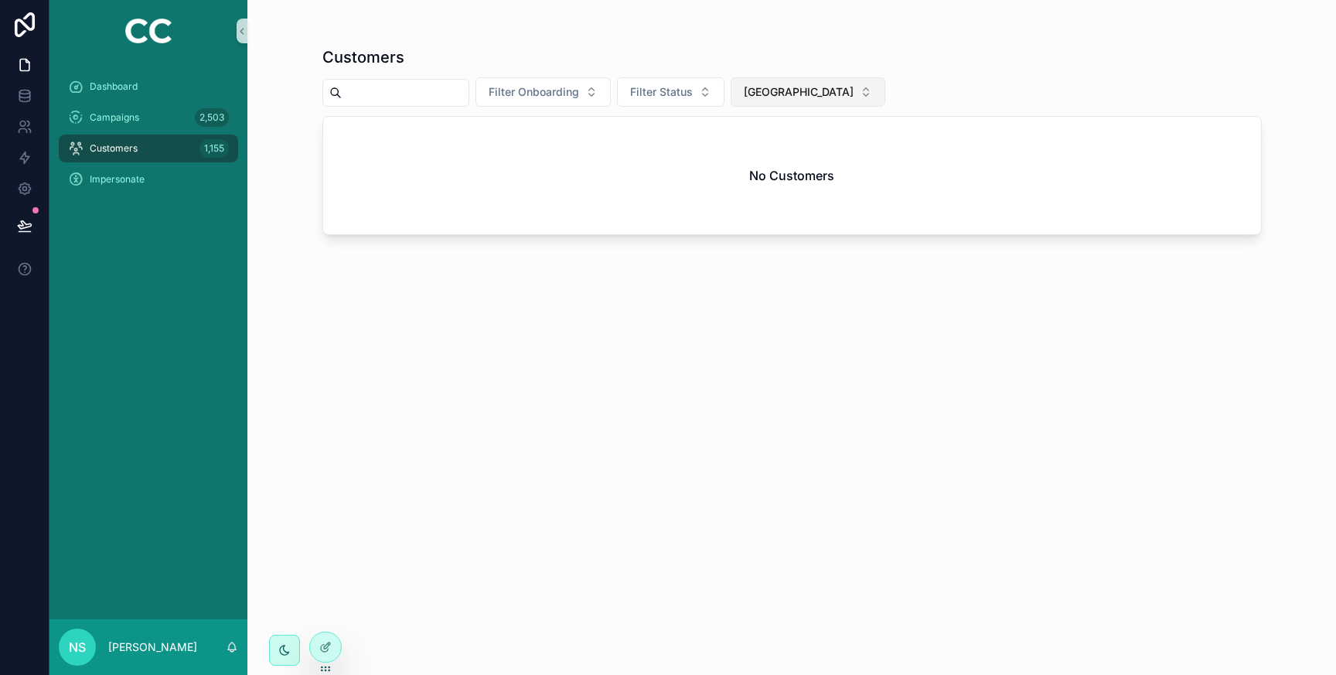
click at [785, 82] on button "[GEOGRAPHIC_DATA]" at bounding box center [808, 91] width 155 height 29
click at [783, 184] on div "[GEOGRAPHIC_DATA]" at bounding box center [801, 179] width 186 height 25
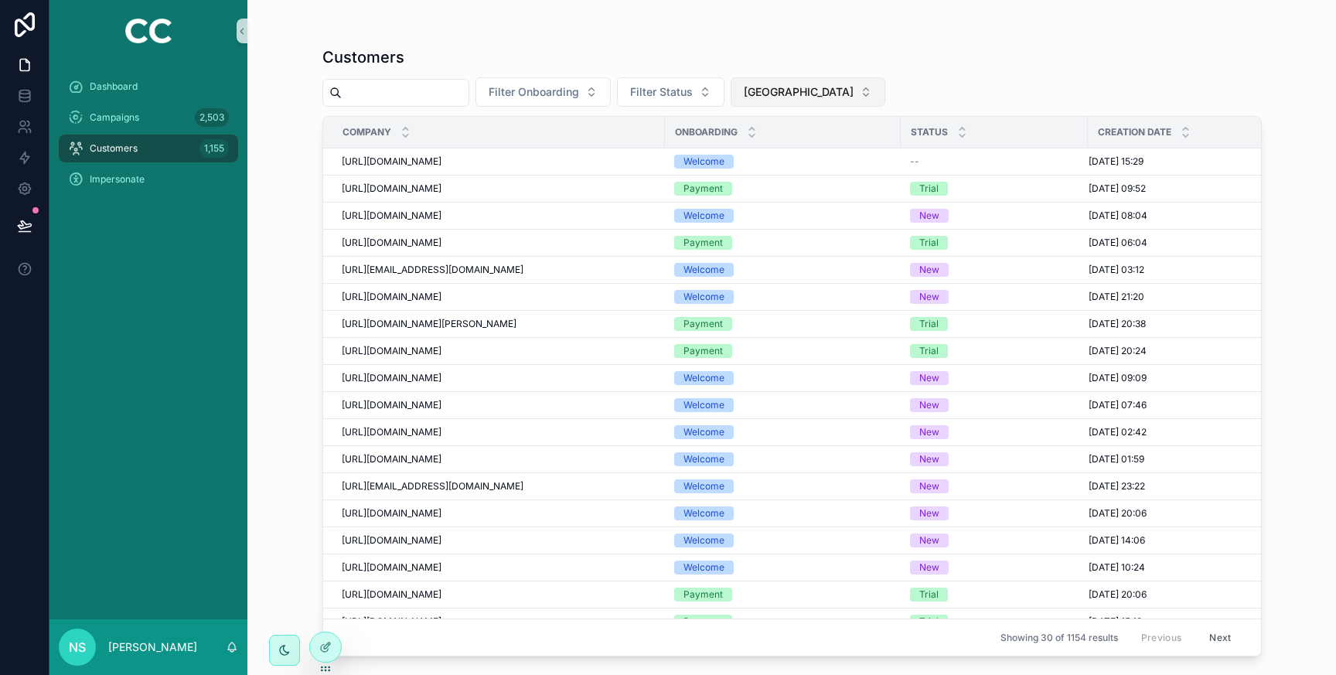
drag, startPoint x: 796, startPoint y: 88, endPoint x: 796, endPoint y: 101, distance: 12.4
click at [796, 88] on span "[GEOGRAPHIC_DATA]" at bounding box center [799, 91] width 110 height 15
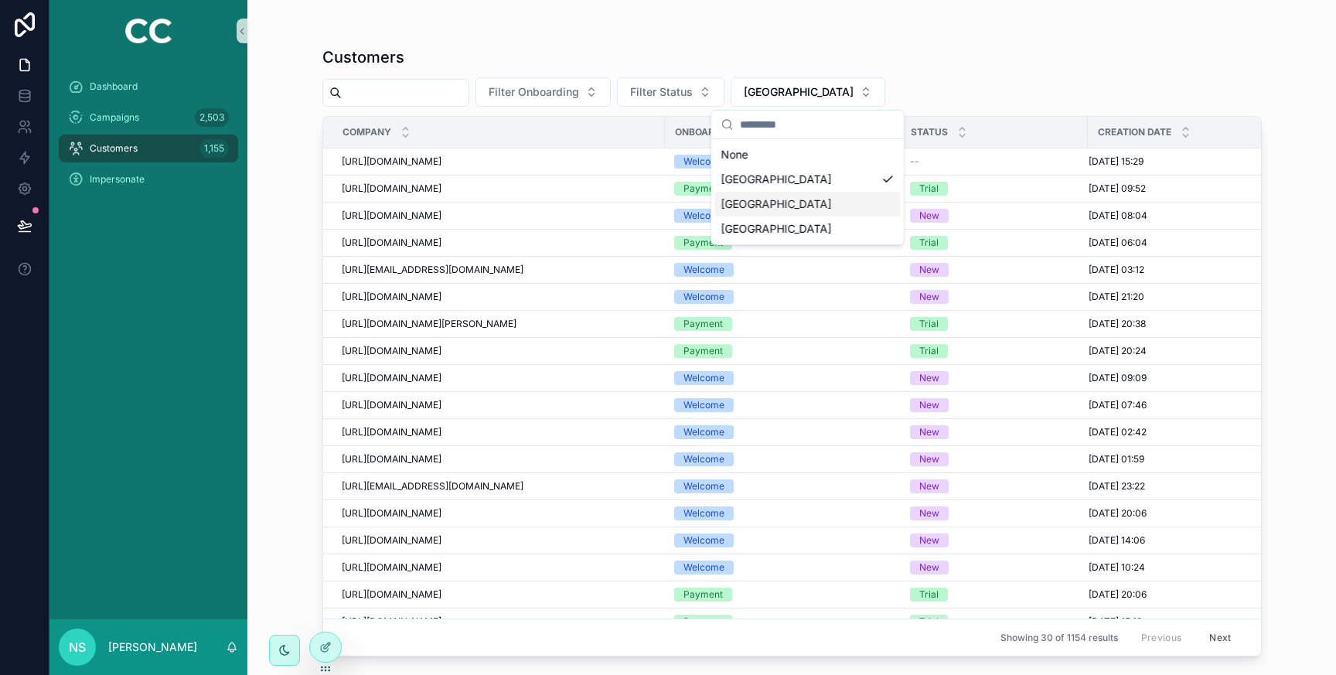
click at [785, 205] on div "[GEOGRAPHIC_DATA]" at bounding box center [808, 204] width 186 height 25
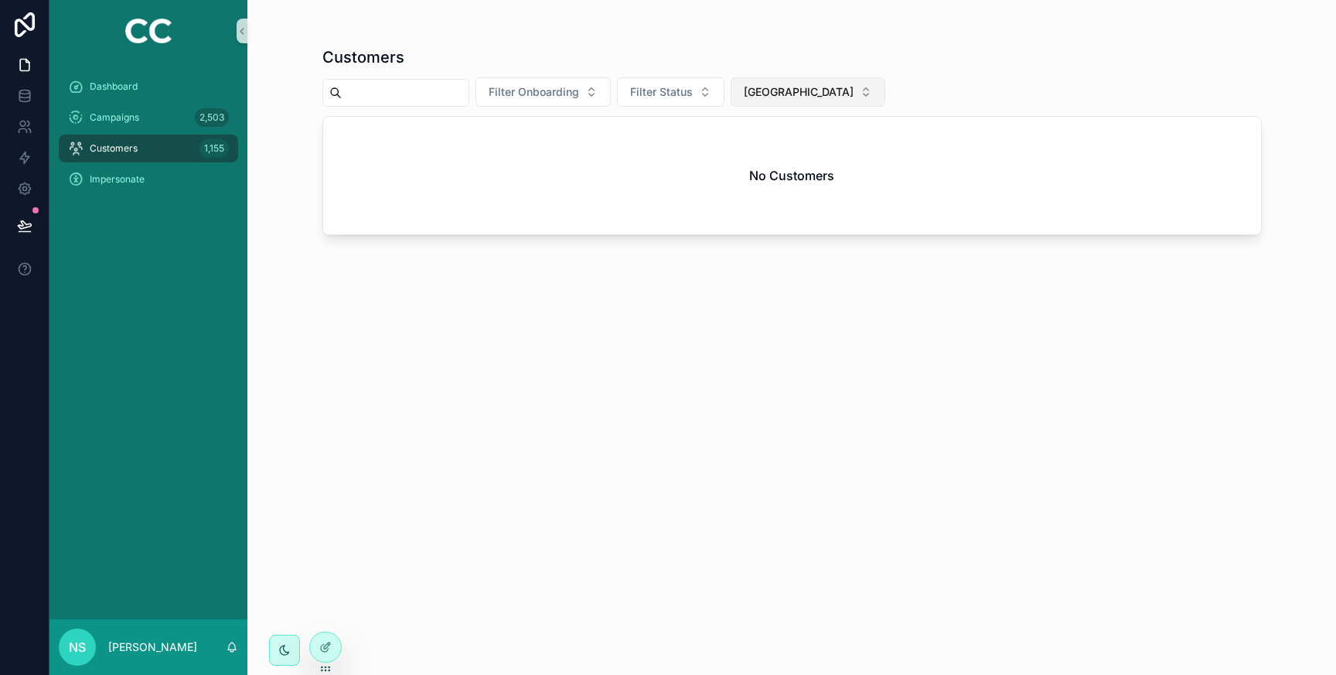
click at [810, 94] on span "[GEOGRAPHIC_DATA]" at bounding box center [799, 91] width 110 height 15
click at [745, 230] on div "[GEOGRAPHIC_DATA]" at bounding box center [801, 229] width 186 height 25
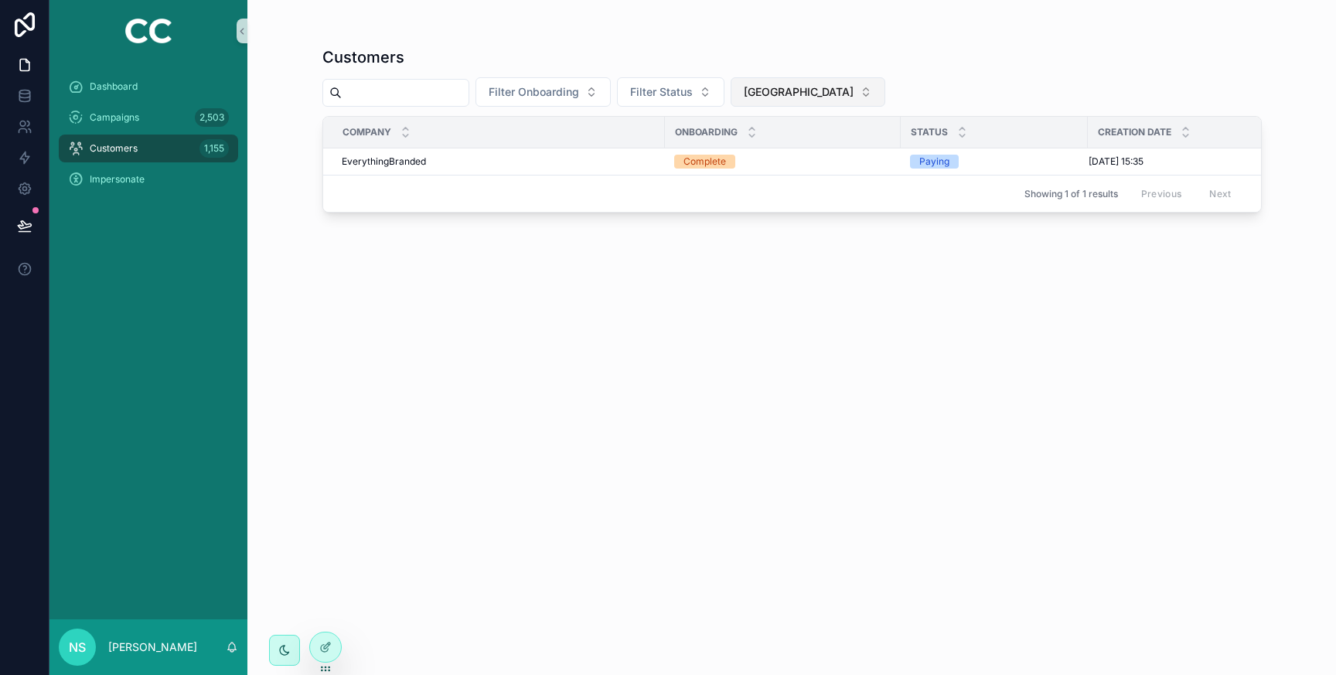
click at [798, 97] on span "[GEOGRAPHIC_DATA]" at bounding box center [799, 91] width 110 height 15
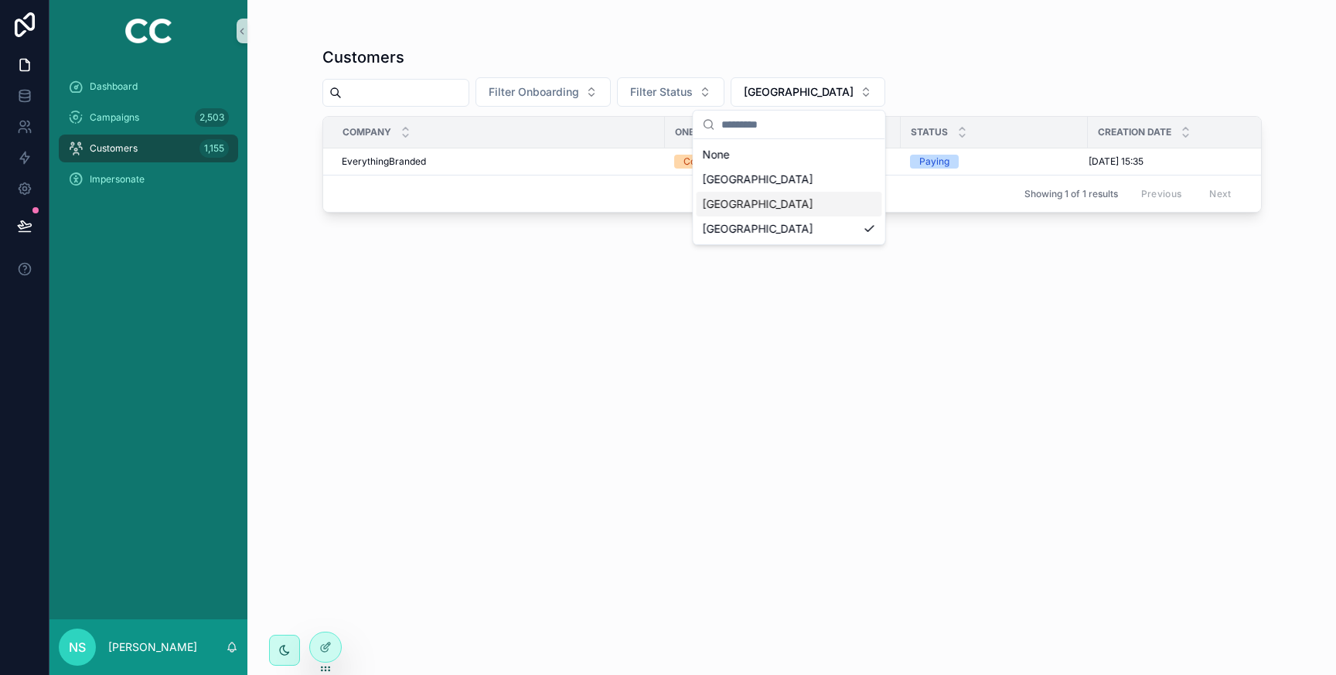
drag, startPoint x: 782, startPoint y: 207, endPoint x: 771, endPoint y: 206, distance: 10.9
click at [782, 207] on div "[GEOGRAPHIC_DATA]" at bounding box center [790, 204] width 186 height 25
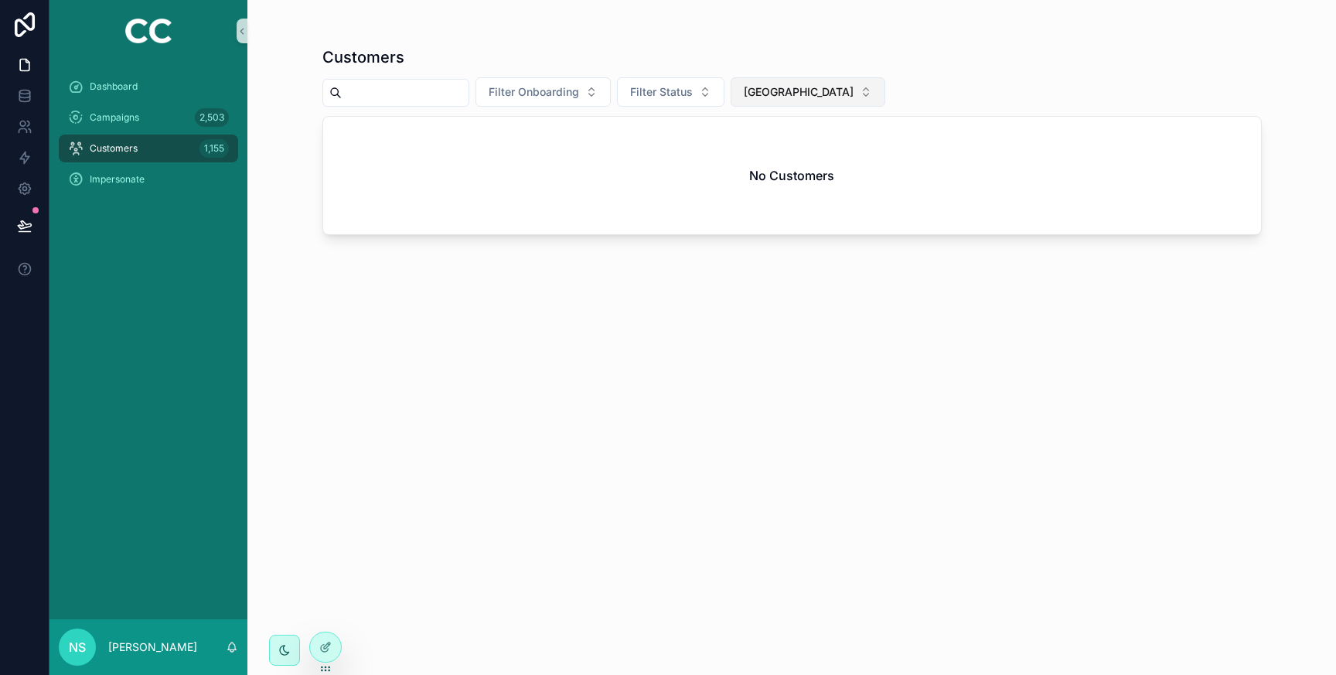
click at [802, 98] on span "[GEOGRAPHIC_DATA]" at bounding box center [799, 91] width 110 height 15
drag, startPoint x: 781, startPoint y: 156, endPoint x: 704, endPoint y: 150, distance: 76.8
click at [780, 156] on div "None" at bounding box center [801, 154] width 186 height 25
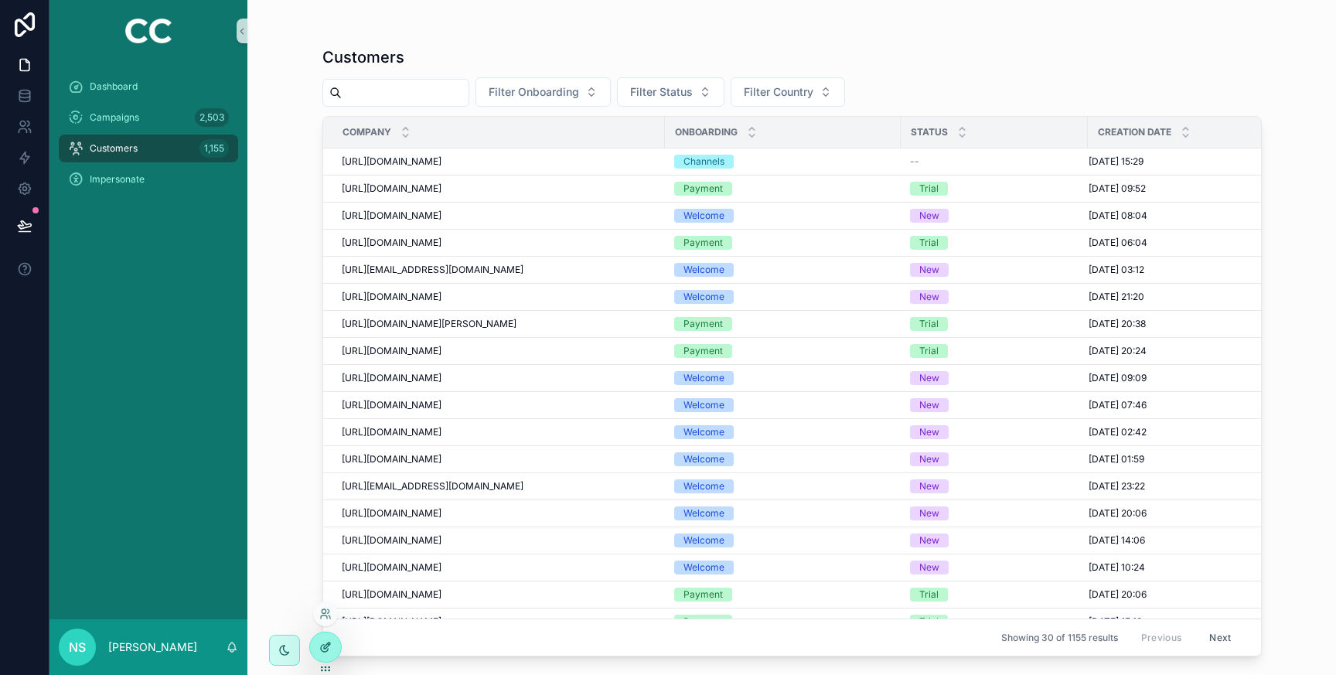
click at [319, 656] on div at bounding box center [325, 647] width 31 height 29
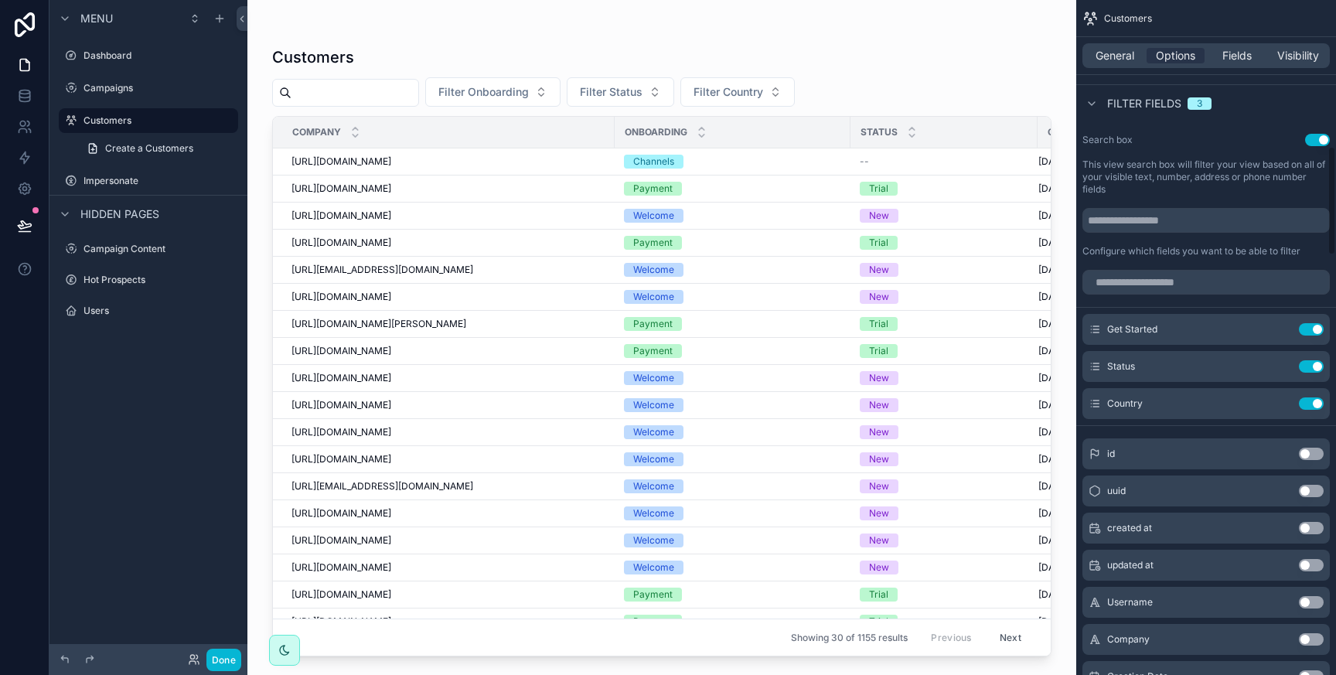
scroll to position [929, 0]
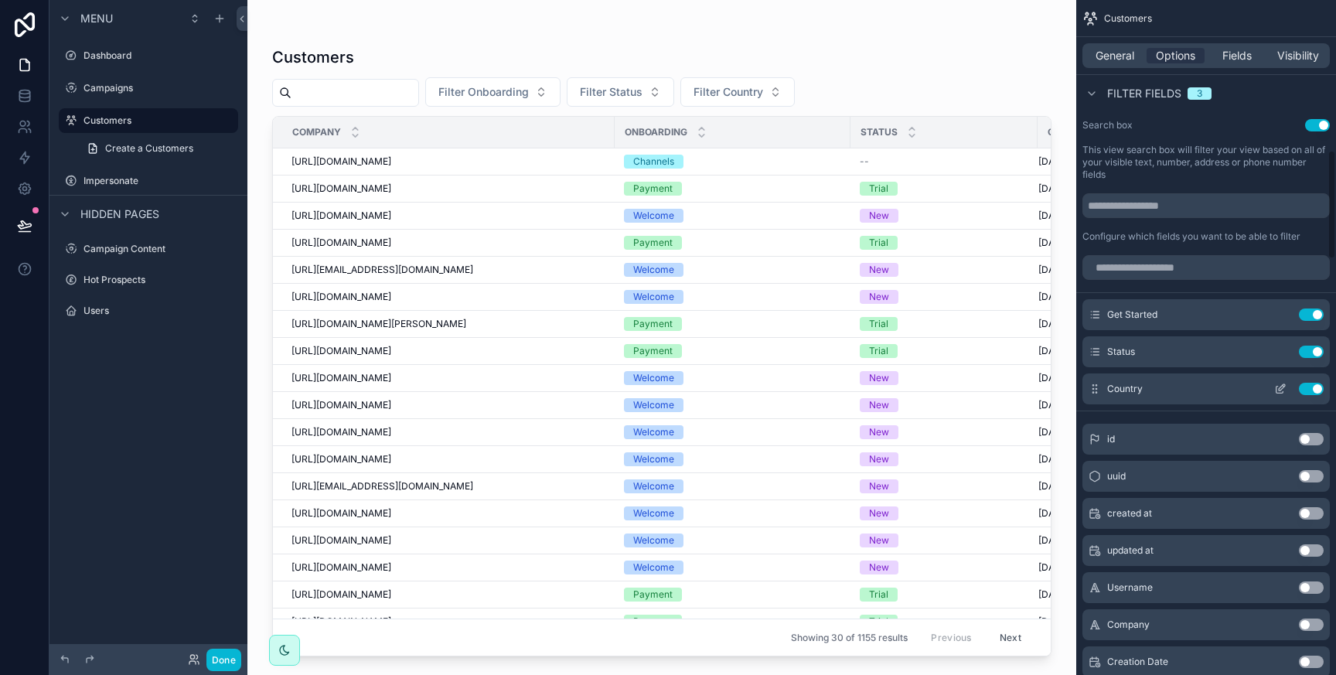
click at [1318, 387] on button "Use setting" at bounding box center [1311, 389] width 25 height 12
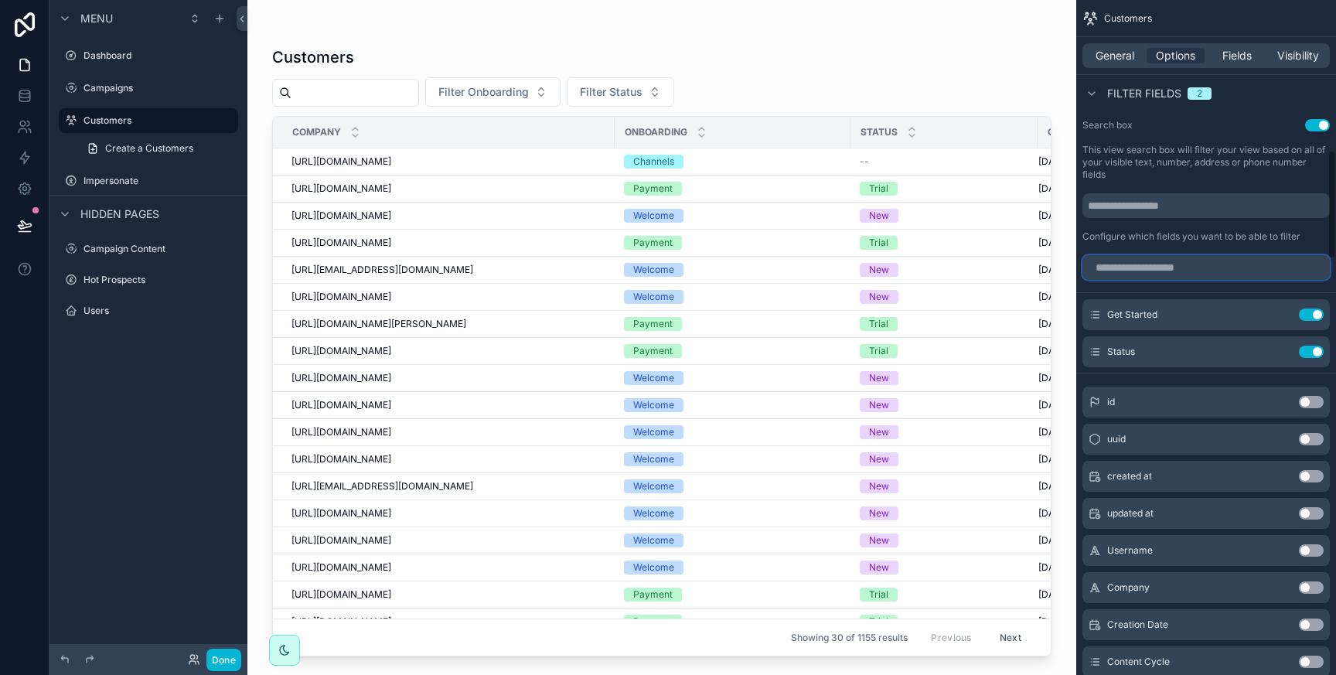
click at [1146, 269] on input "scrollable content" at bounding box center [1206, 267] width 247 height 25
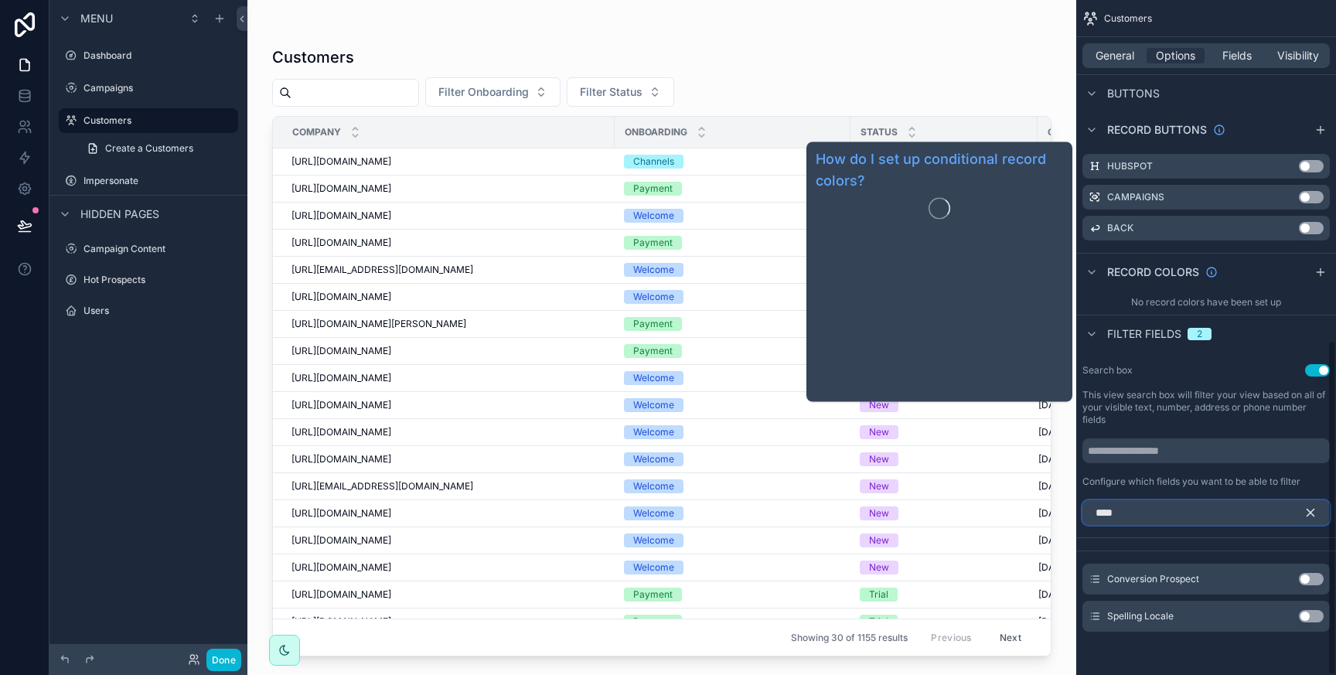
scroll to position [647, 0]
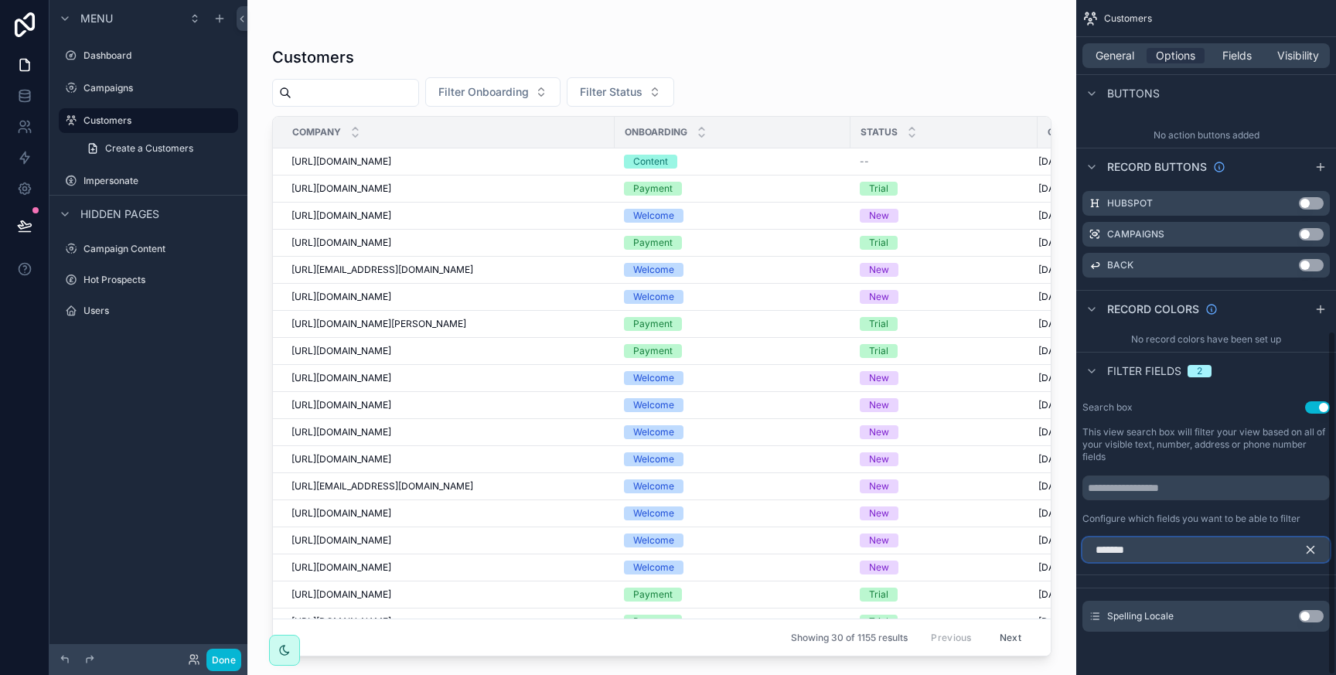
type input "*******"
click at [1317, 615] on button "Use setting" at bounding box center [1311, 616] width 25 height 12
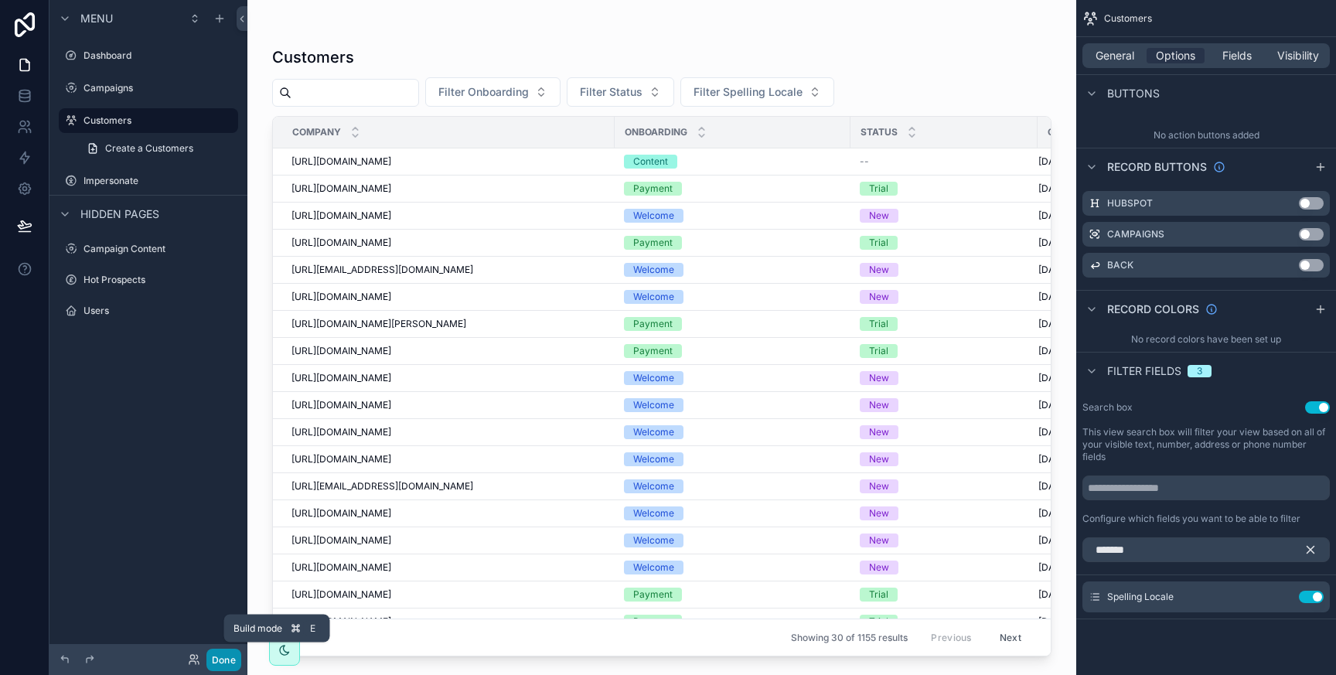
click at [218, 659] on button "Done" at bounding box center [223, 660] width 35 height 22
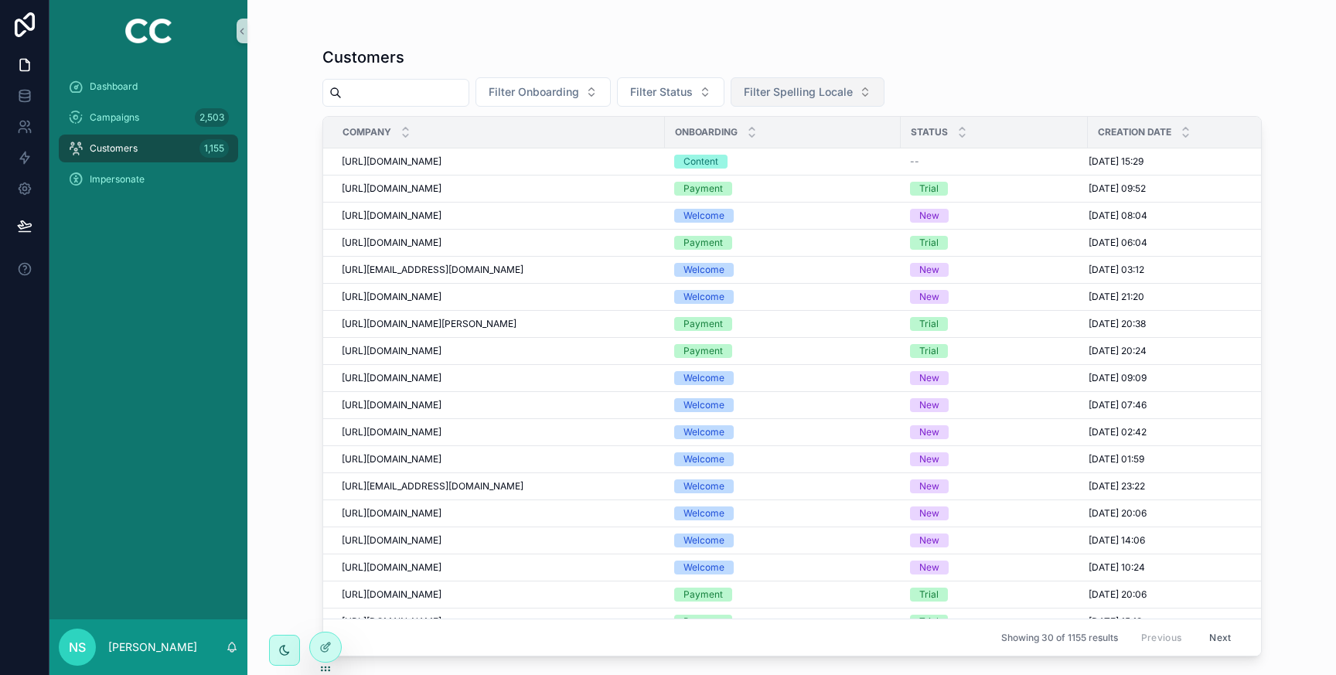
click at [837, 91] on span "Filter Spelling Locale" at bounding box center [798, 91] width 109 height 15
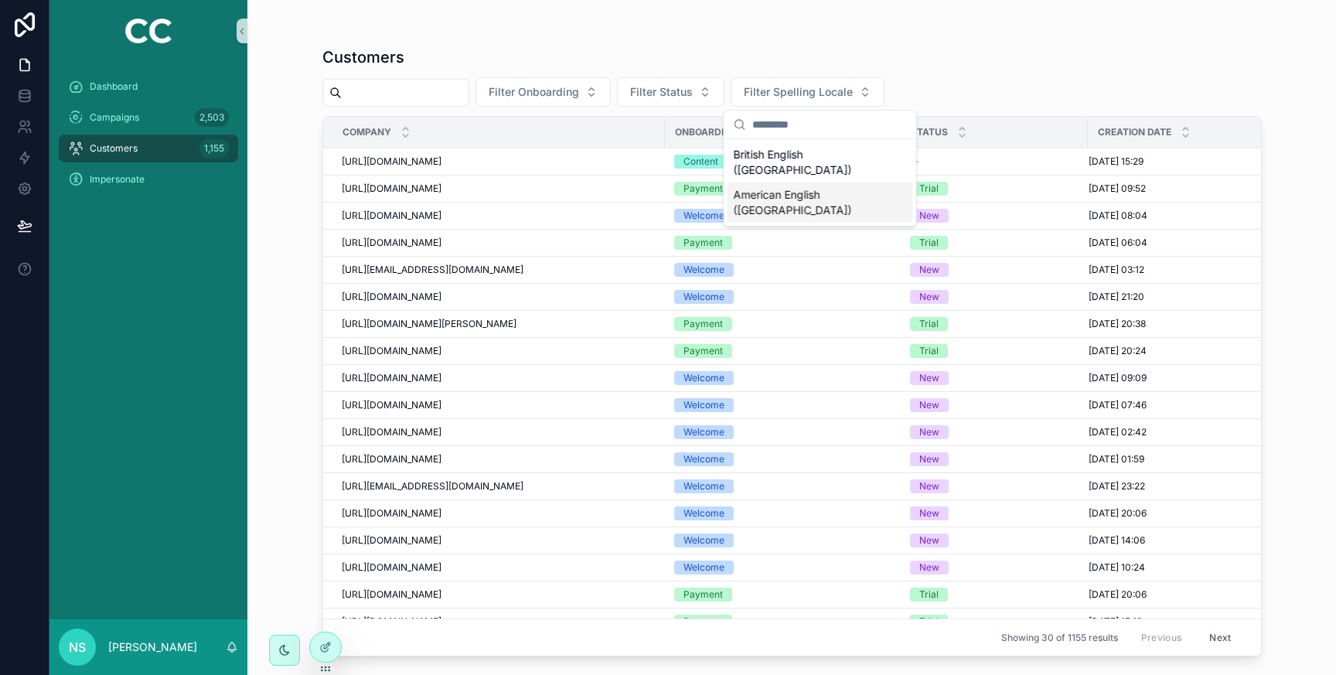
click at [803, 182] on div "American English ([GEOGRAPHIC_DATA])" at bounding box center [821, 202] width 186 height 40
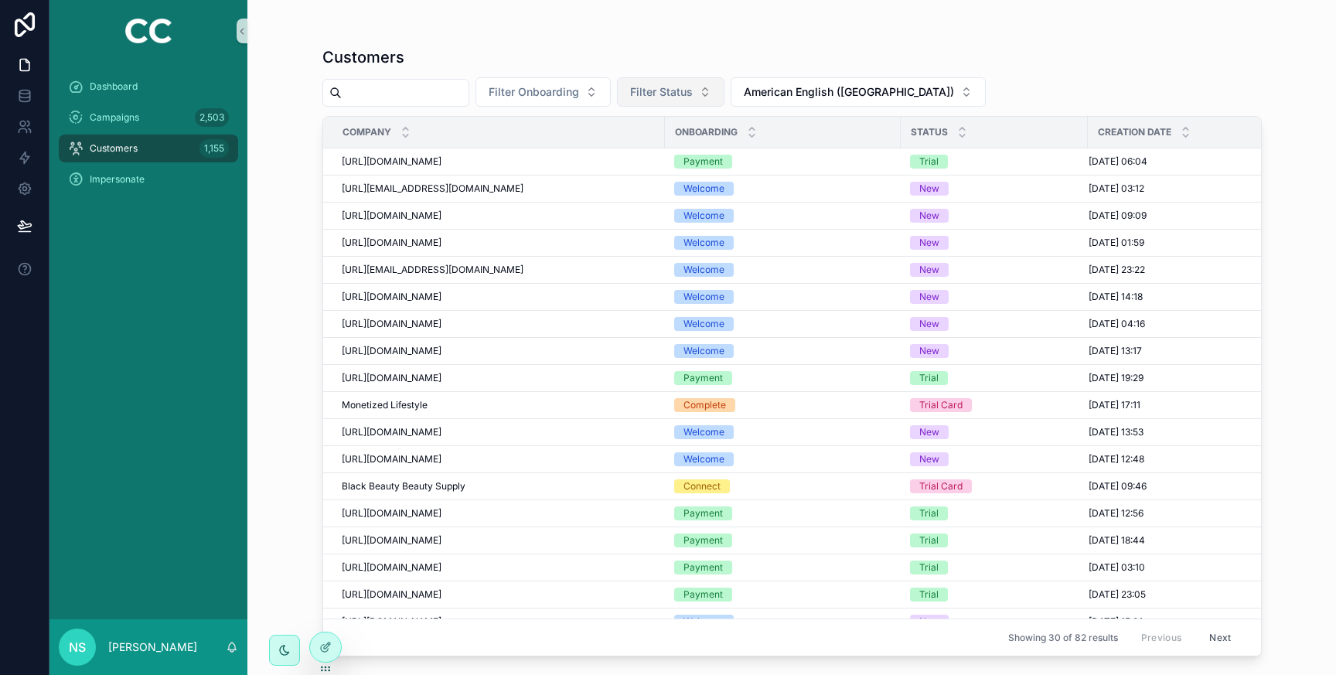
click at [674, 95] on span "Filter Status" at bounding box center [661, 91] width 63 height 15
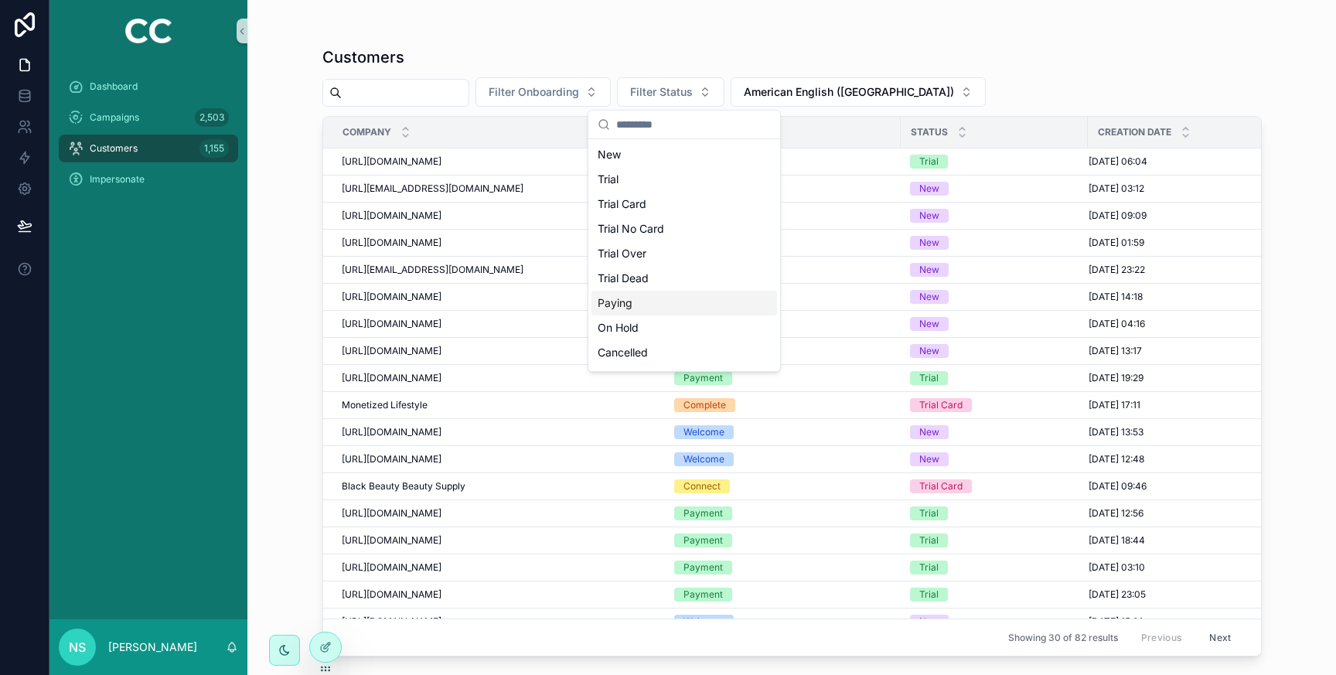
click at [619, 302] on div "Paying" at bounding box center [685, 303] width 186 height 25
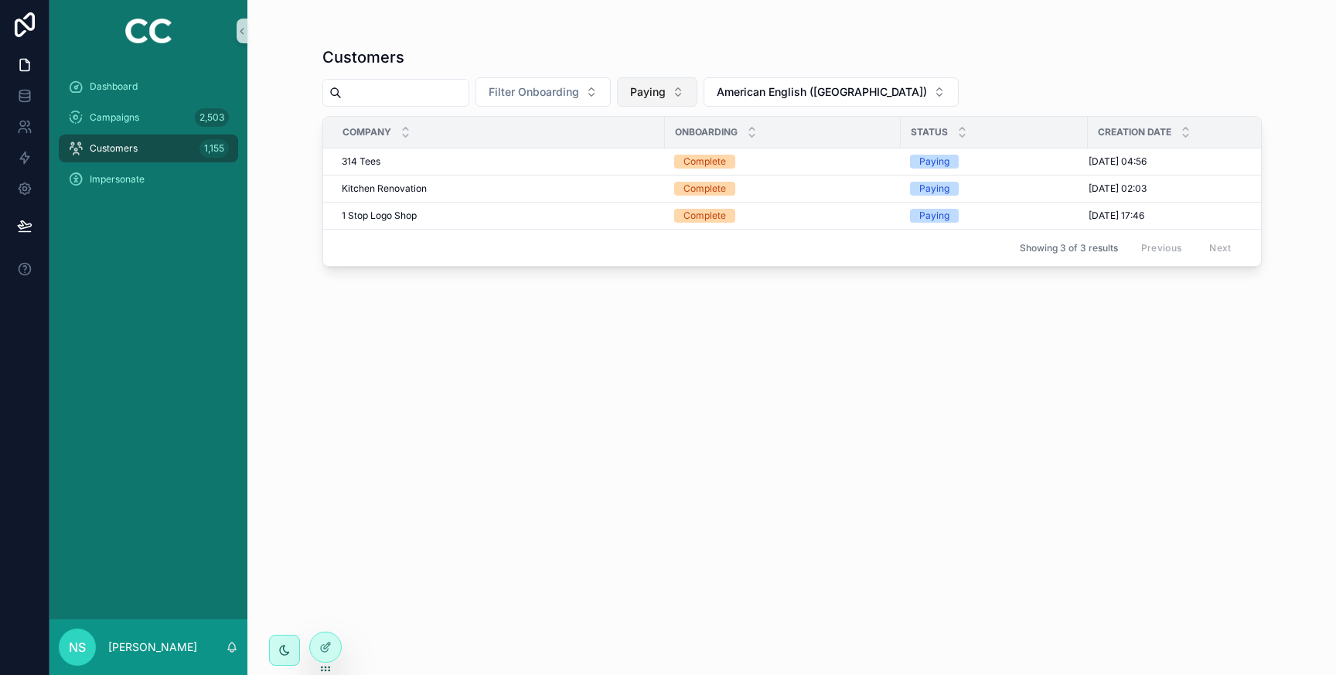
click at [666, 87] on span "Paying" at bounding box center [648, 91] width 36 height 15
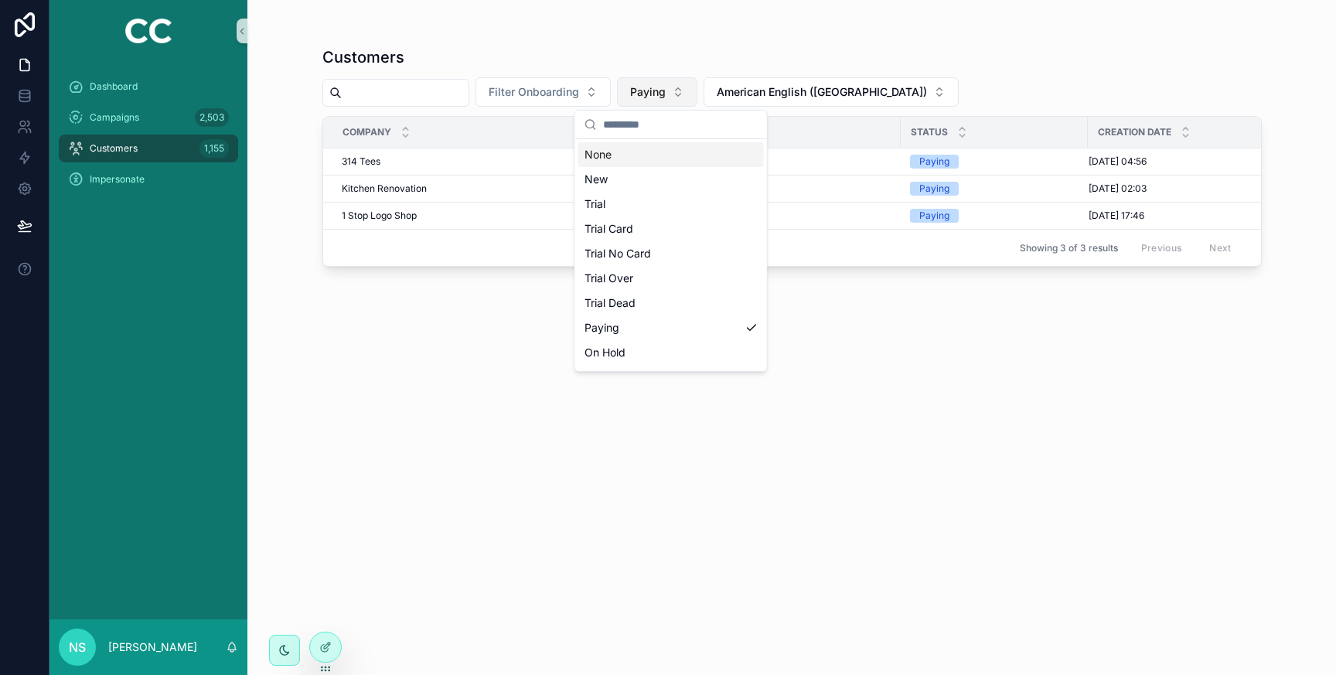
click at [666, 89] on span "Paying" at bounding box center [648, 91] width 36 height 15
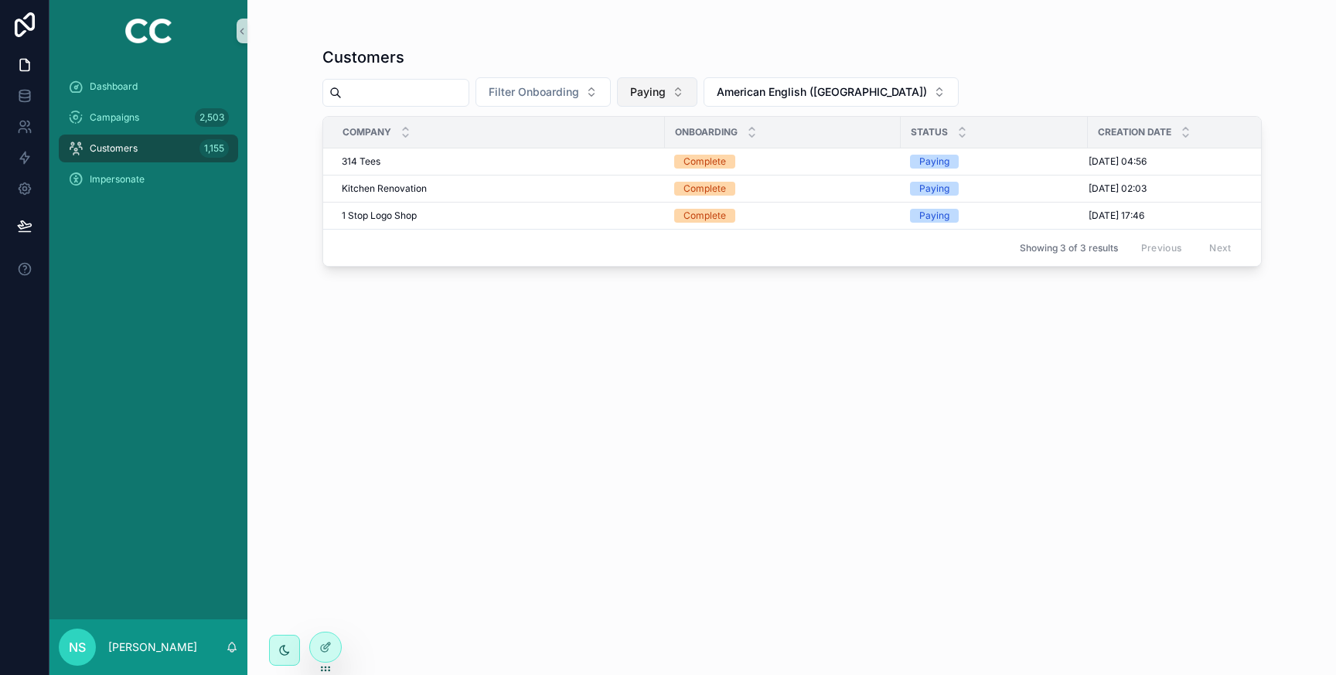
click at [694, 90] on button "Paying" at bounding box center [657, 91] width 80 height 29
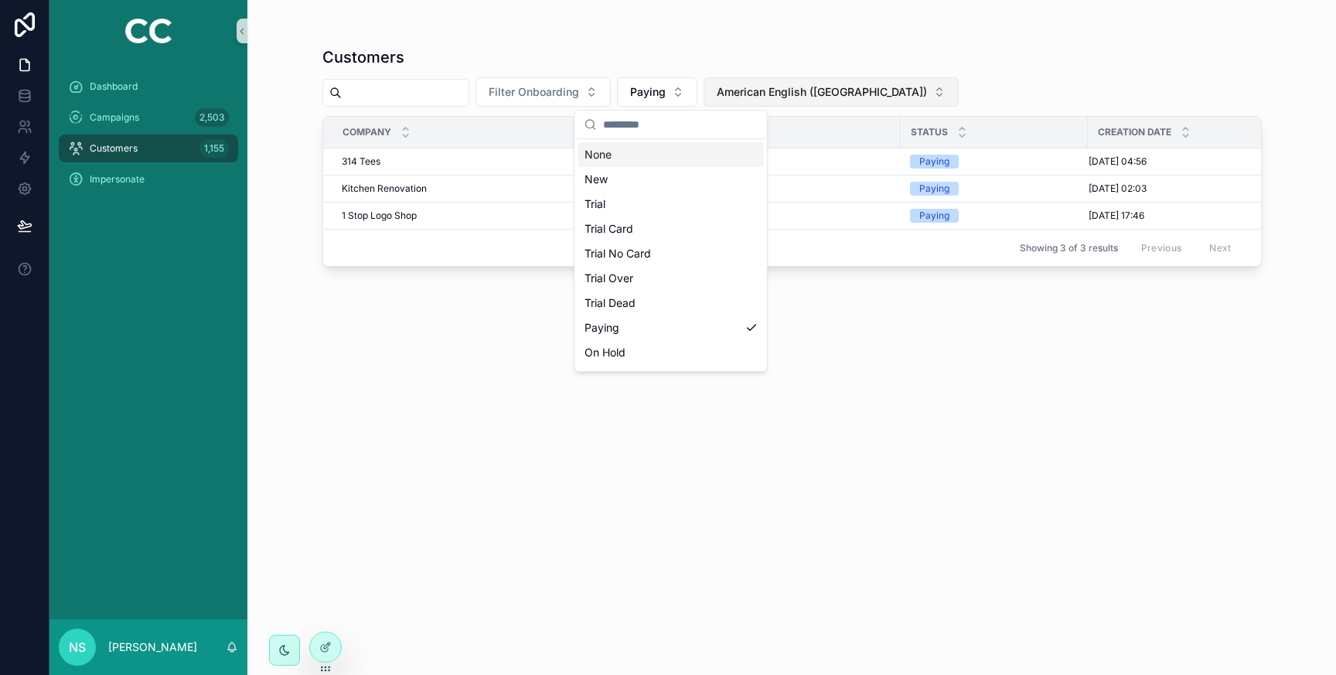
click at [803, 87] on span "American English ([GEOGRAPHIC_DATA])" at bounding box center [822, 91] width 210 height 15
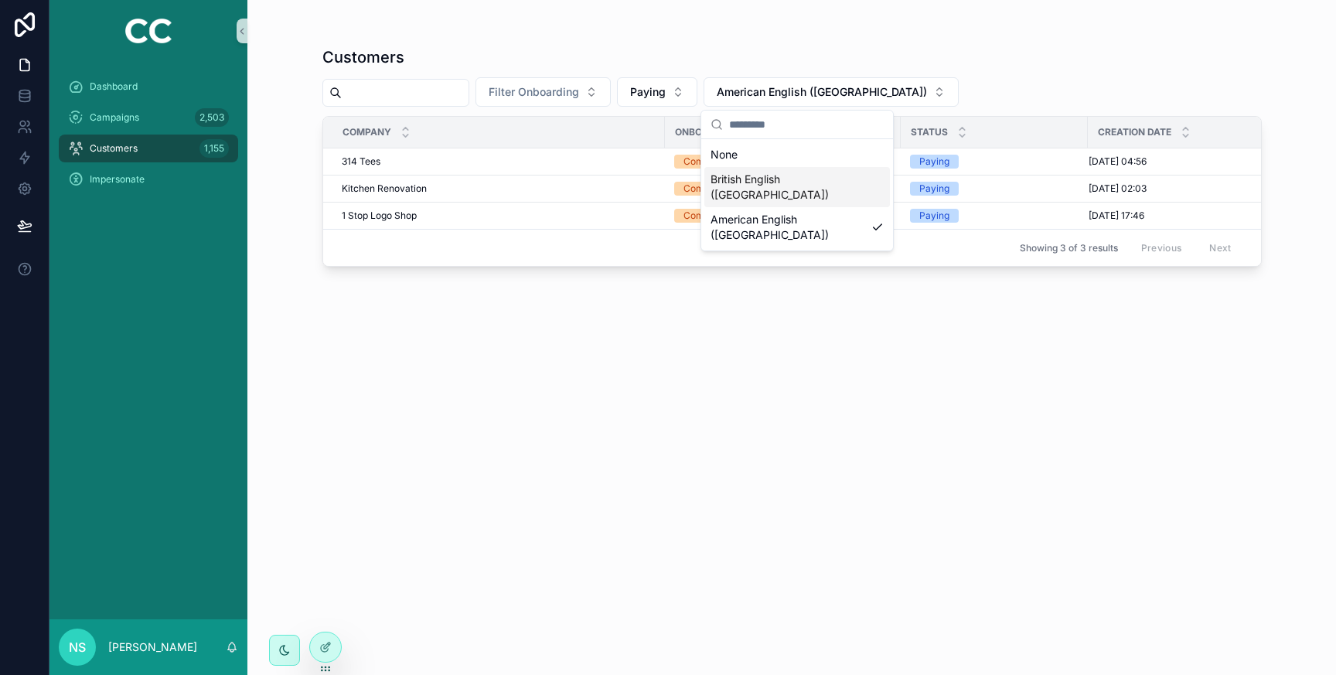
click at [793, 183] on div "British English ([GEOGRAPHIC_DATA])" at bounding box center [797, 187] width 186 height 40
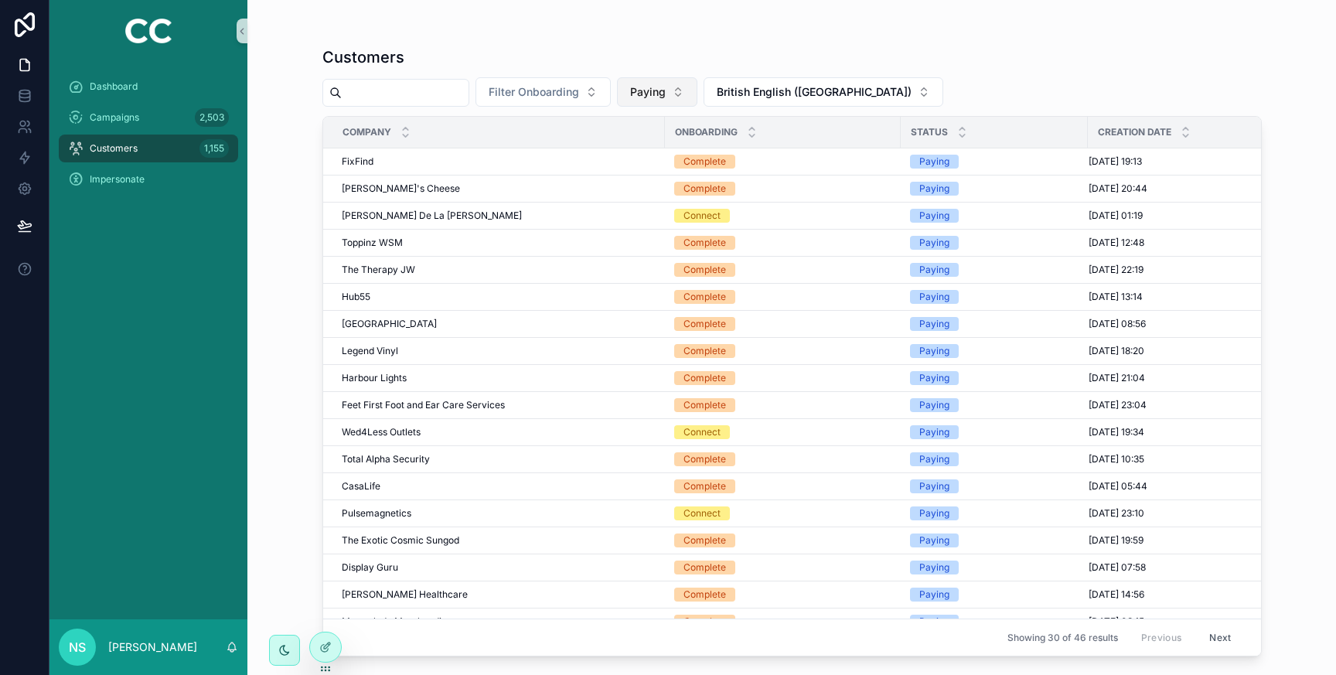
click at [683, 98] on button "Paying" at bounding box center [657, 91] width 80 height 29
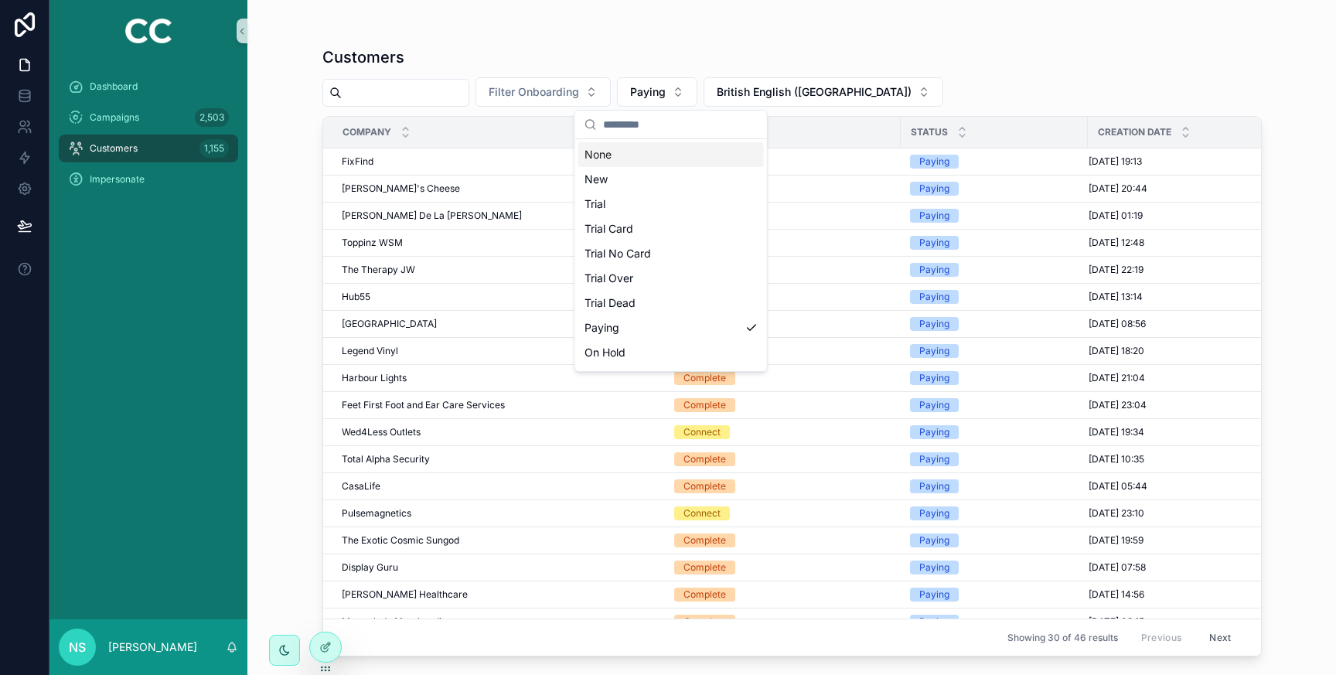
drag, startPoint x: 639, startPoint y: 155, endPoint x: 625, endPoint y: 150, distance: 15.4
click at [637, 155] on div "None" at bounding box center [671, 154] width 186 height 25
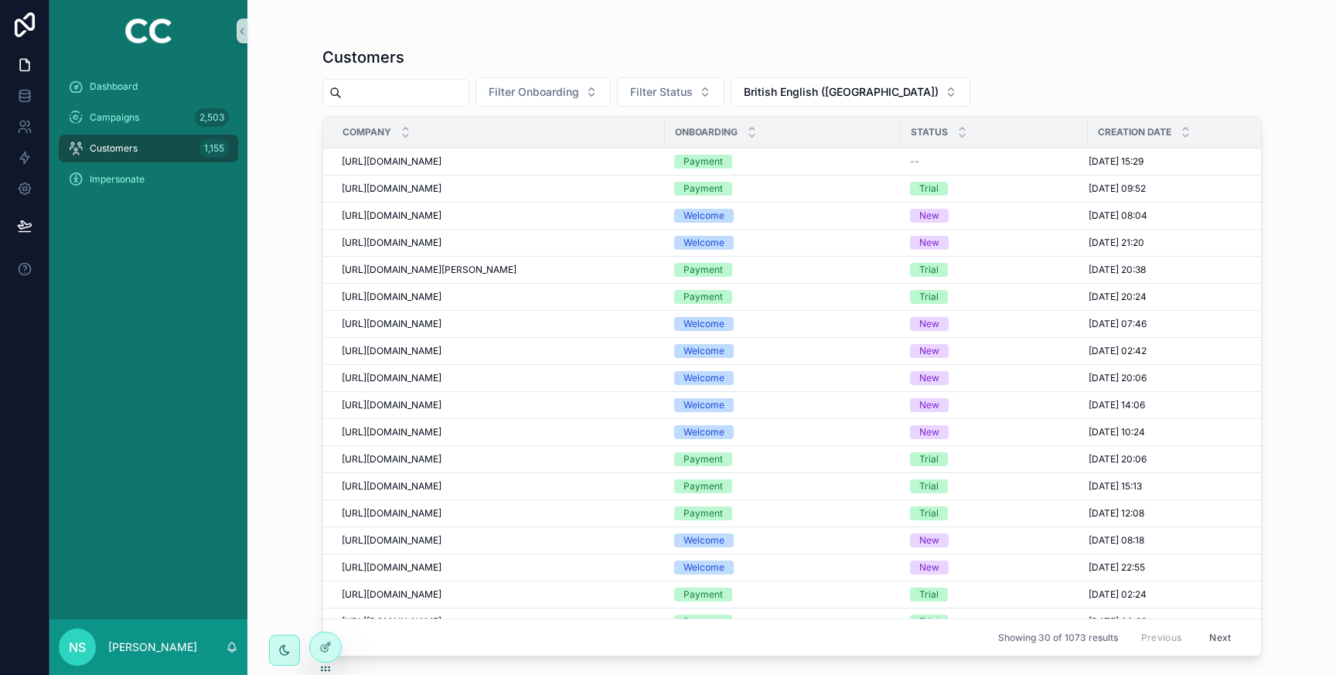
click at [143, 145] on div "Customers 1,155" at bounding box center [148, 148] width 161 height 25
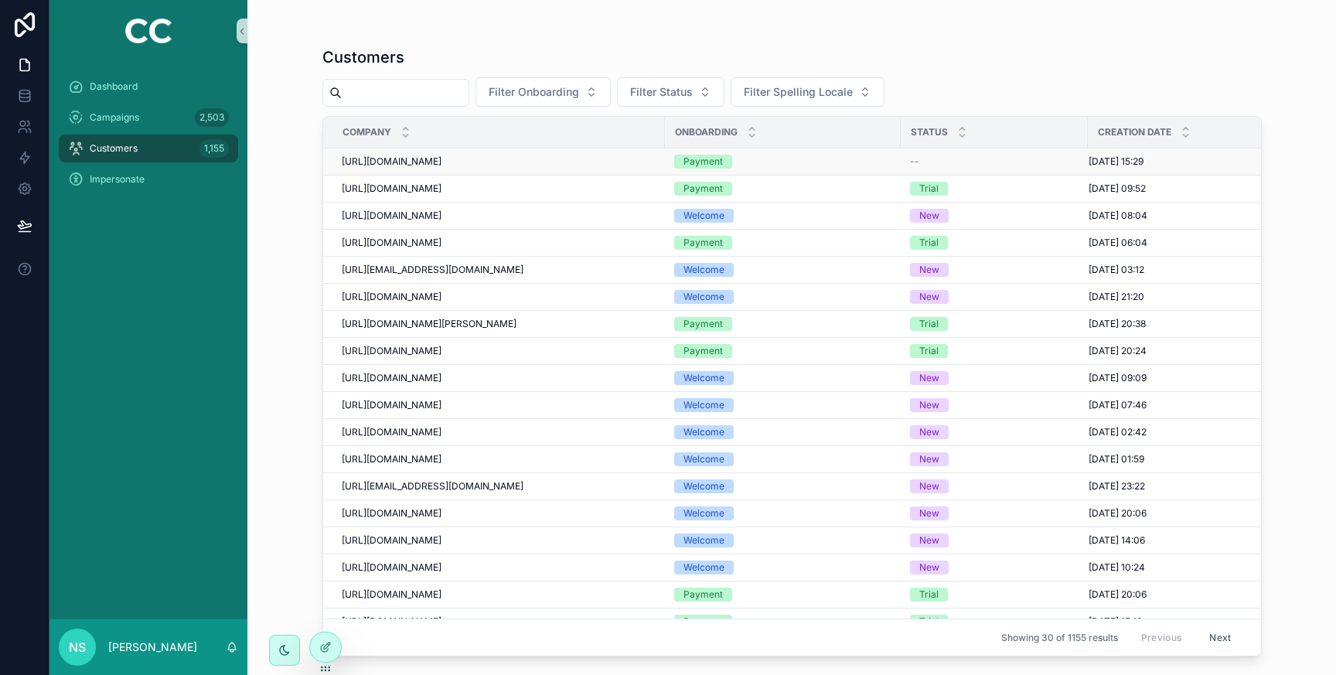
click at [442, 160] on span "[URL][DOMAIN_NAME]" at bounding box center [392, 161] width 100 height 12
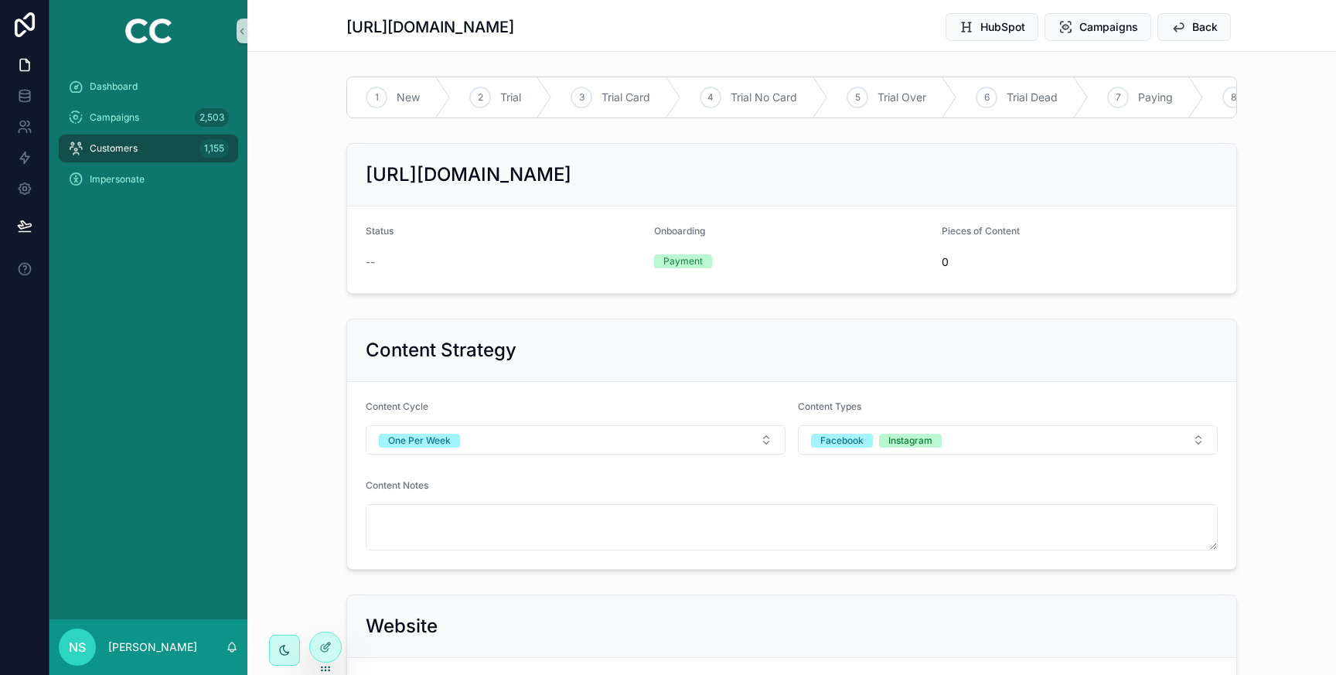
click at [514, 25] on h1 "[URL][DOMAIN_NAME]" at bounding box center [430, 27] width 168 height 22
